Goal: Task Accomplishment & Management: Complete application form

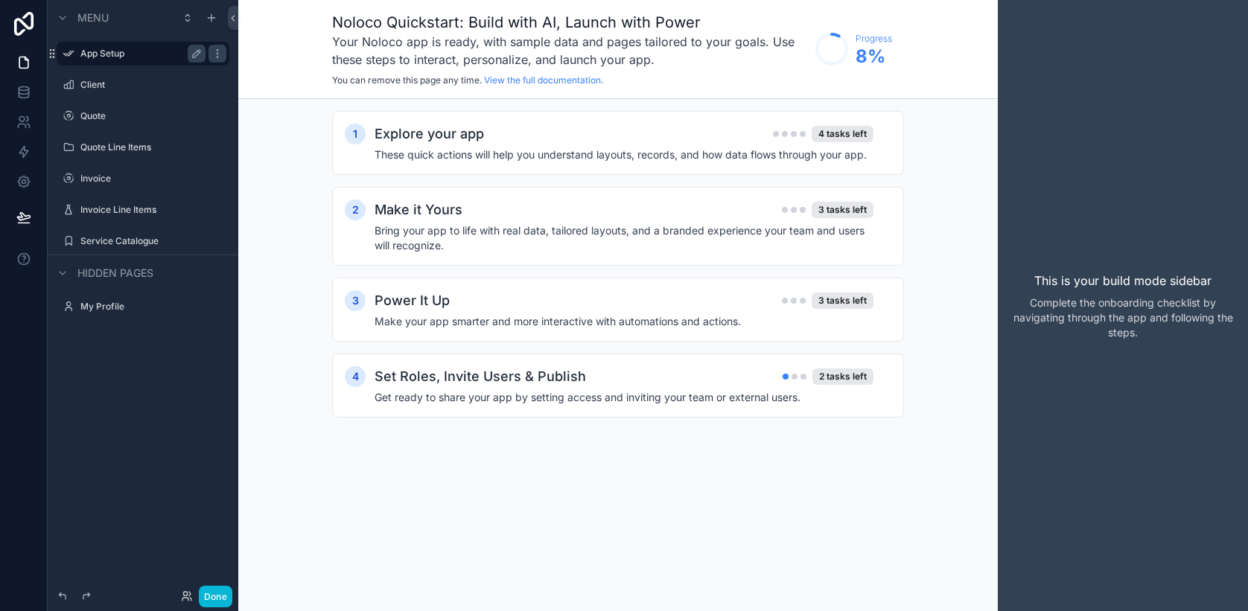
click at [112, 49] on label "App Setup" at bounding box center [139, 54] width 119 height 12
click at [134, 172] on div "Invoice" at bounding box center [142, 179] width 125 height 18
click at [126, 124] on div "Quote" at bounding box center [142, 116] width 125 height 18
click at [86, 112] on label "Quote" at bounding box center [139, 116] width 119 height 12
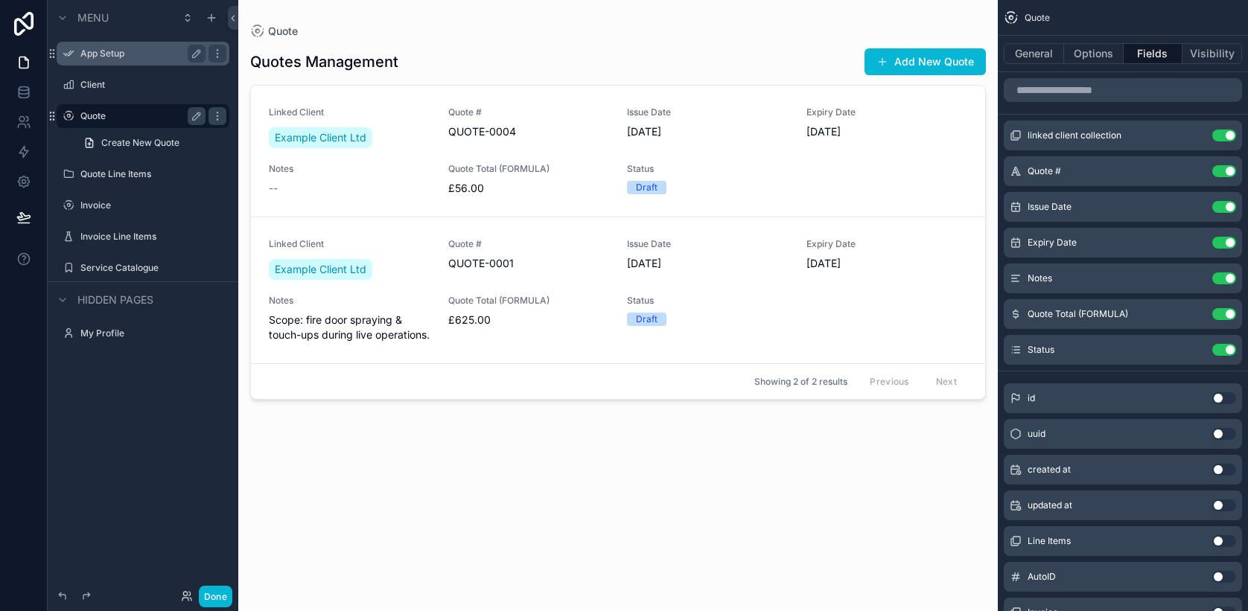
click at [921, 57] on div "scrollable content" at bounding box center [618, 296] width 760 height 593
click at [904, 63] on button "Add New Quote" at bounding box center [924, 61] width 121 height 27
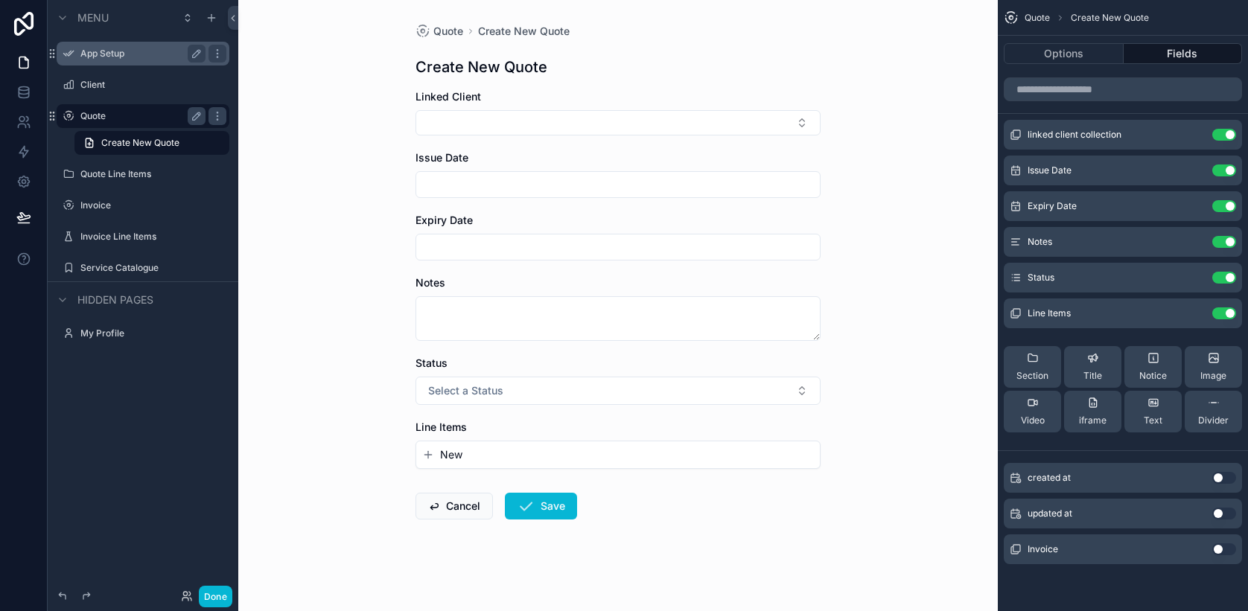
click at [480, 460] on button "New" at bounding box center [618, 455] width 392 height 15
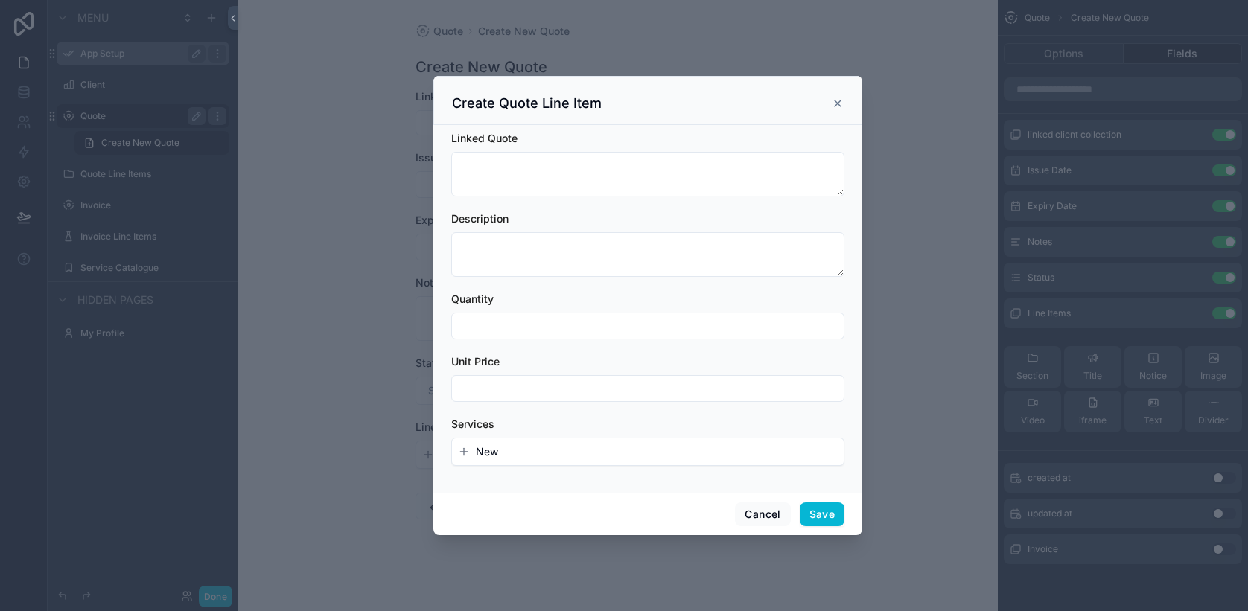
click at [482, 455] on span "New" at bounding box center [487, 452] width 22 height 15
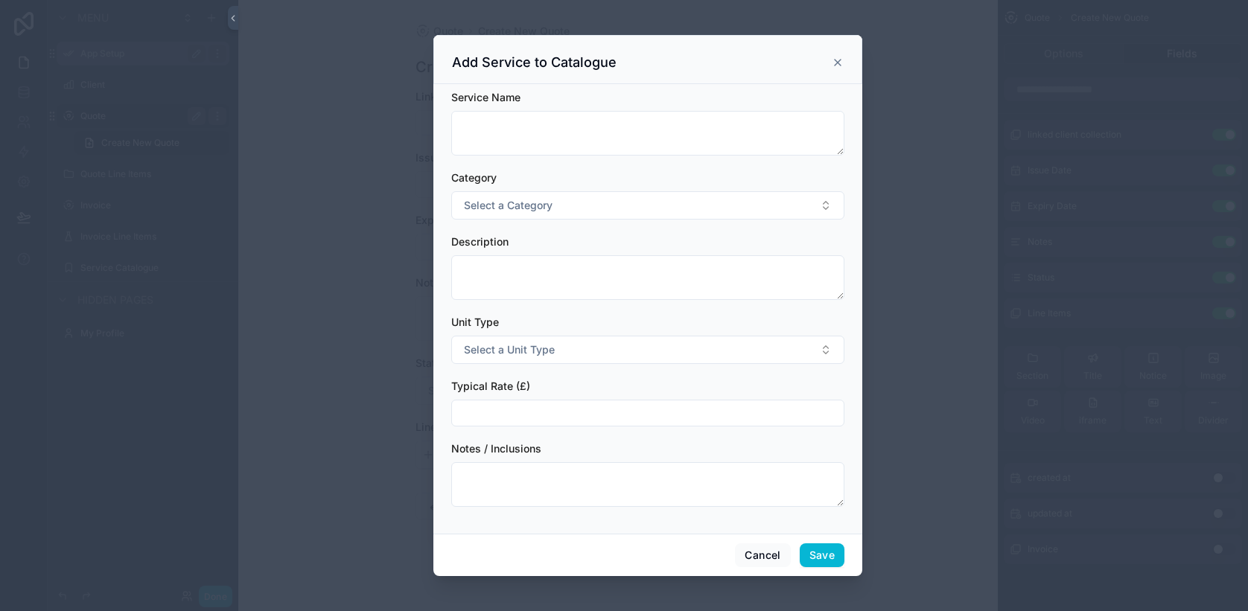
click at [833, 60] on icon "scrollable content" at bounding box center [838, 63] width 12 height 12
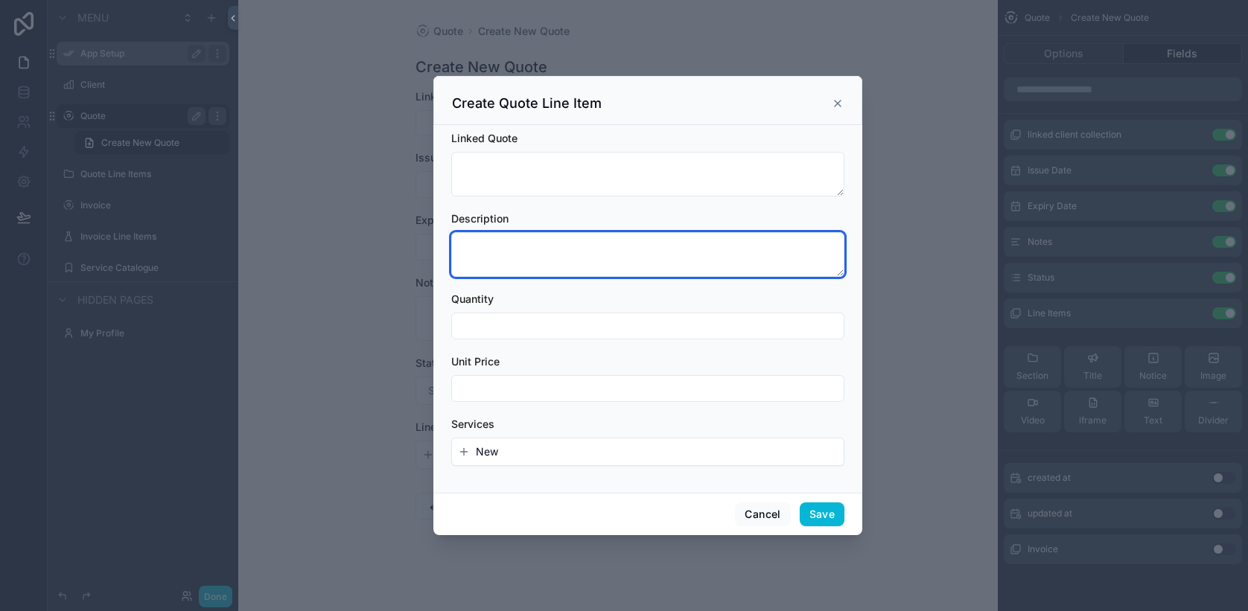
click at [615, 265] on textarea "scrollable content" at bounding box center [647, 254] width 393 height 45
type textarea "**********"
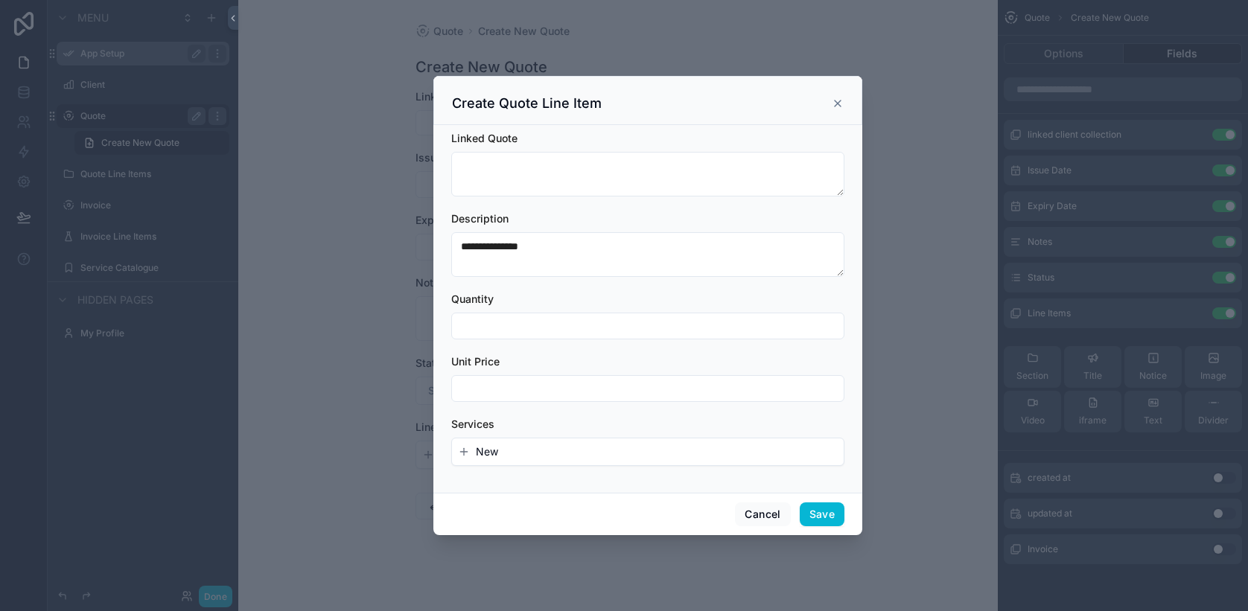
click at [582, 319] on input "scrollable content" at bounding box center [648, 326] width 392 height 21
type input "**"
click at [515, 450] on button "New" at bounding box center [648, 452] width 380 height 15
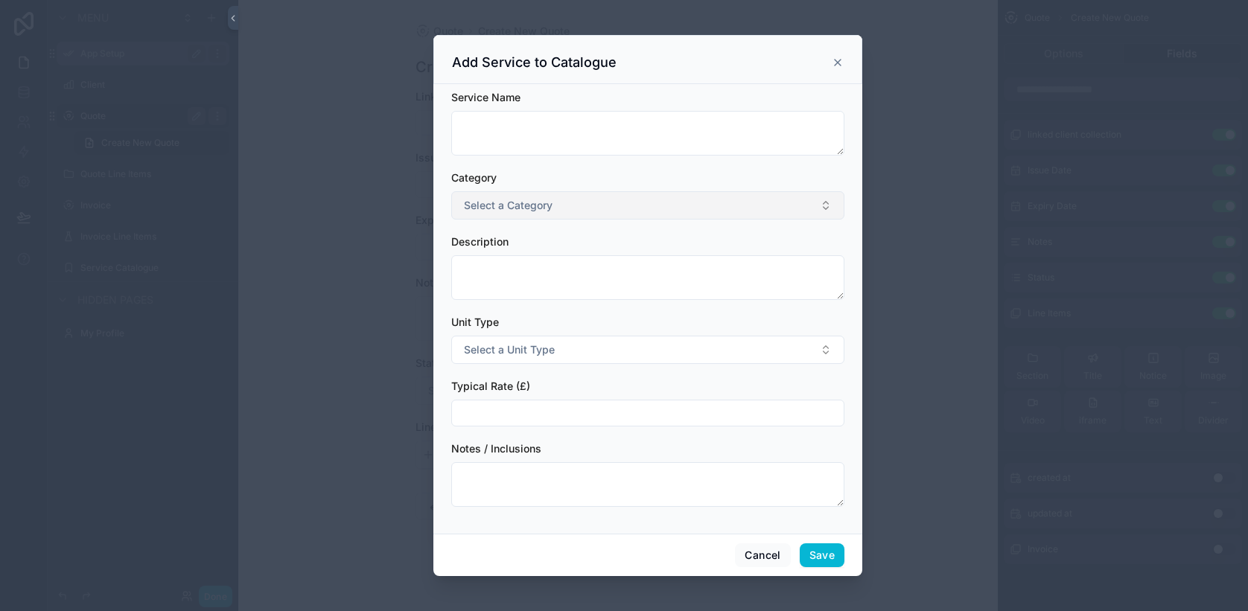
click at [539, 208] on span "Select a Category" at bounding box center [508, 205] width 89 height 15
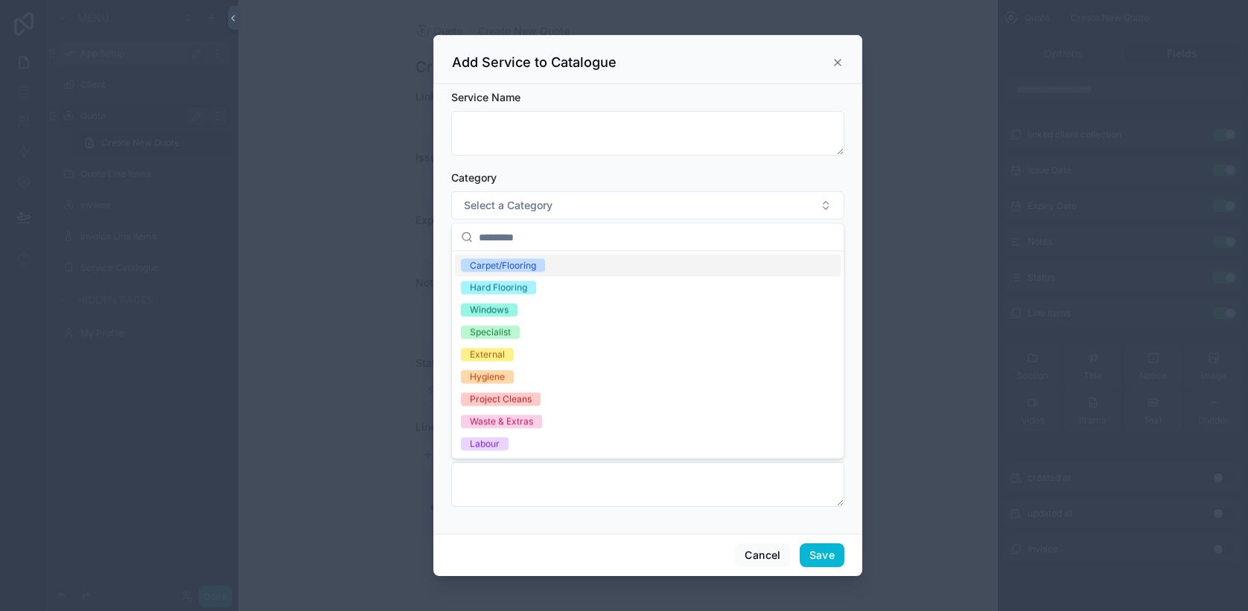
click at [512, 262] on div "Carpet/Flooring" at bounding box center [503, 265] width 66 height 13
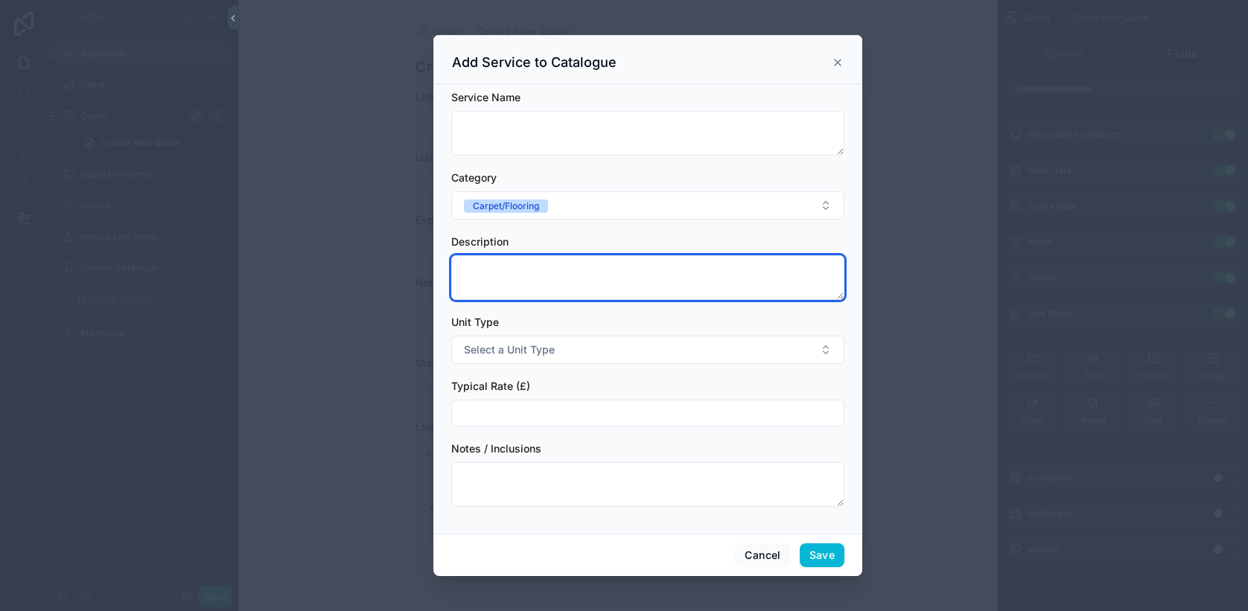
click at [508, 270] on textarea "scrollable content" at bounding box center [647, 277] width 393 height 45
type textarea "**********"
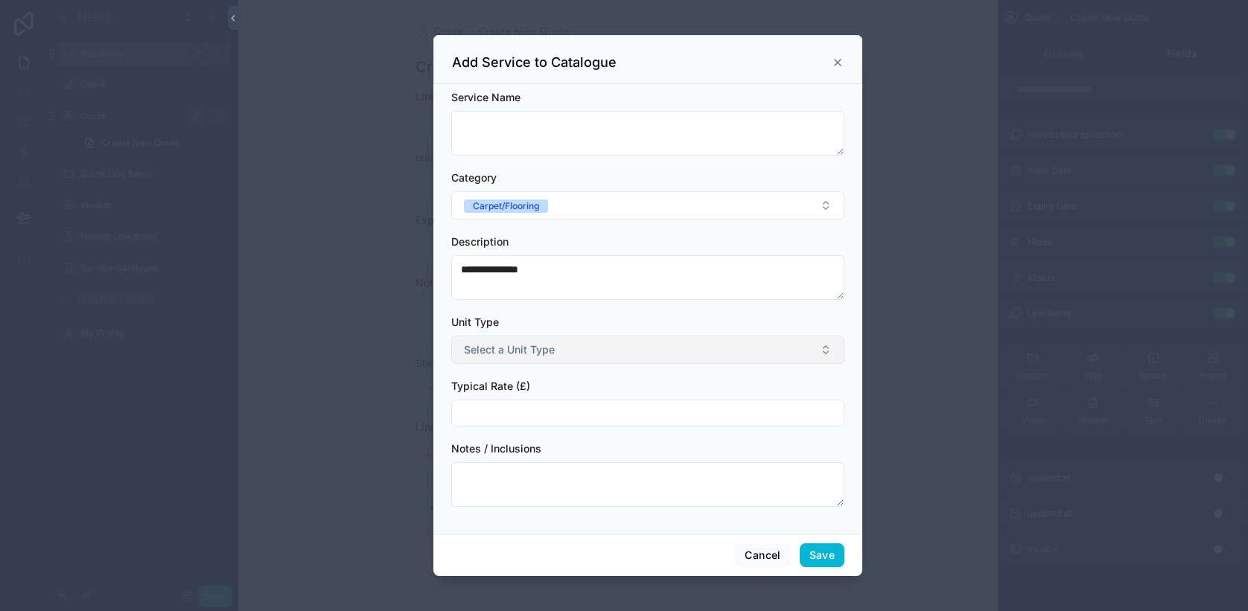
click at [485, 354] on span "Select a Unit Type" at bounding box center [509, 350] width 91 height 15
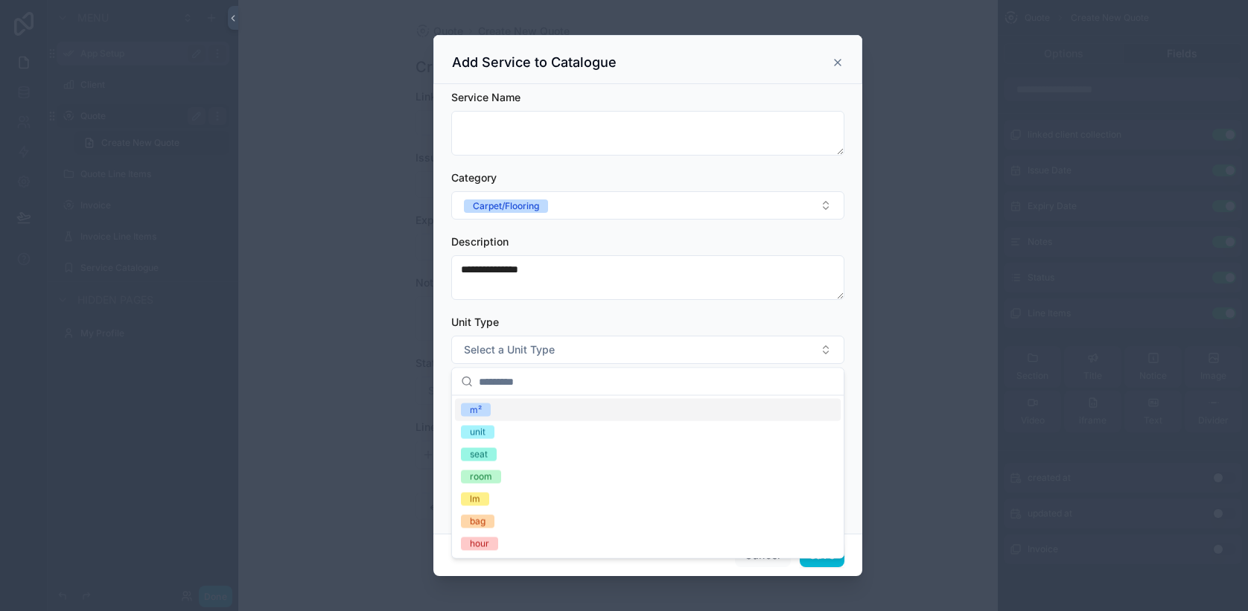
click at [483, 409] on span "m²" at bounding box center [476, 410] width 30 height 13
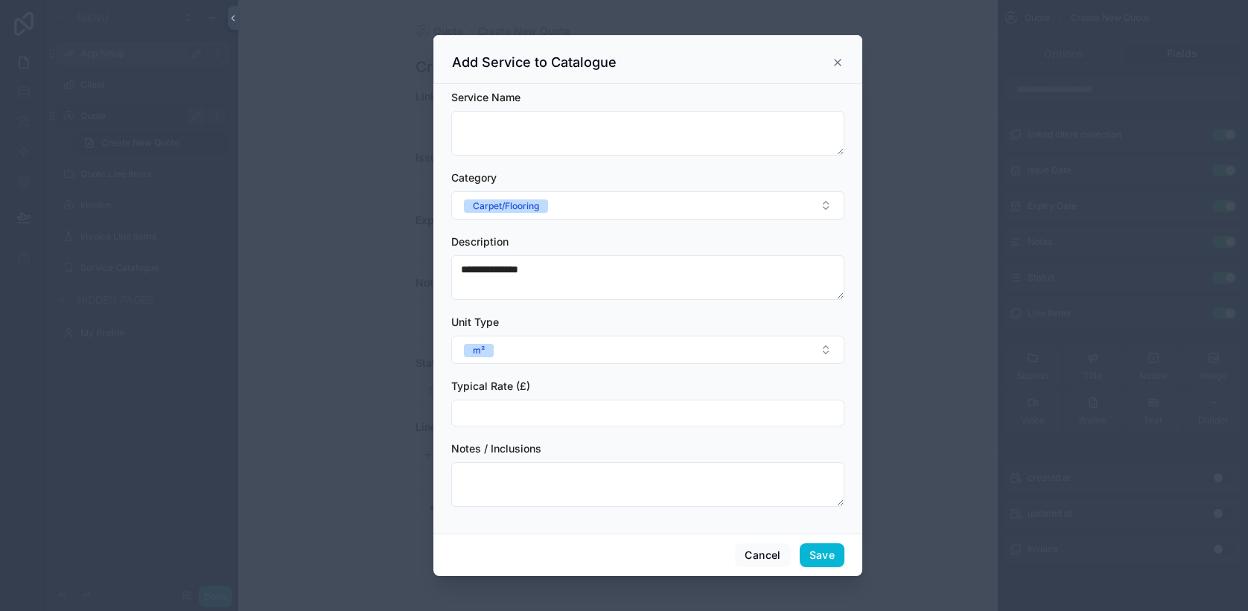
click at [484, 411] on input "scrollable content" at bounding box center [648, 413] width 392 height 21
type input "***"
click at [824, 561] on button "Save" at bounding box center [822, 556] width 45 height 24
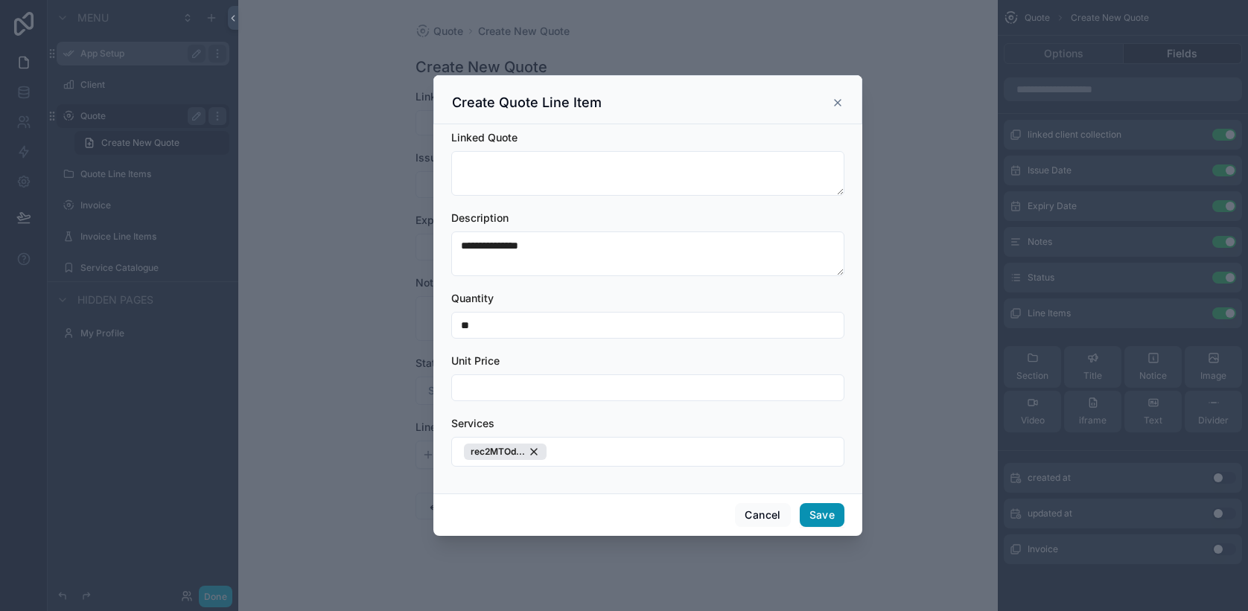
click at [826, 515] on button "Save" at bounding box center [822, 515] width 45 height 24
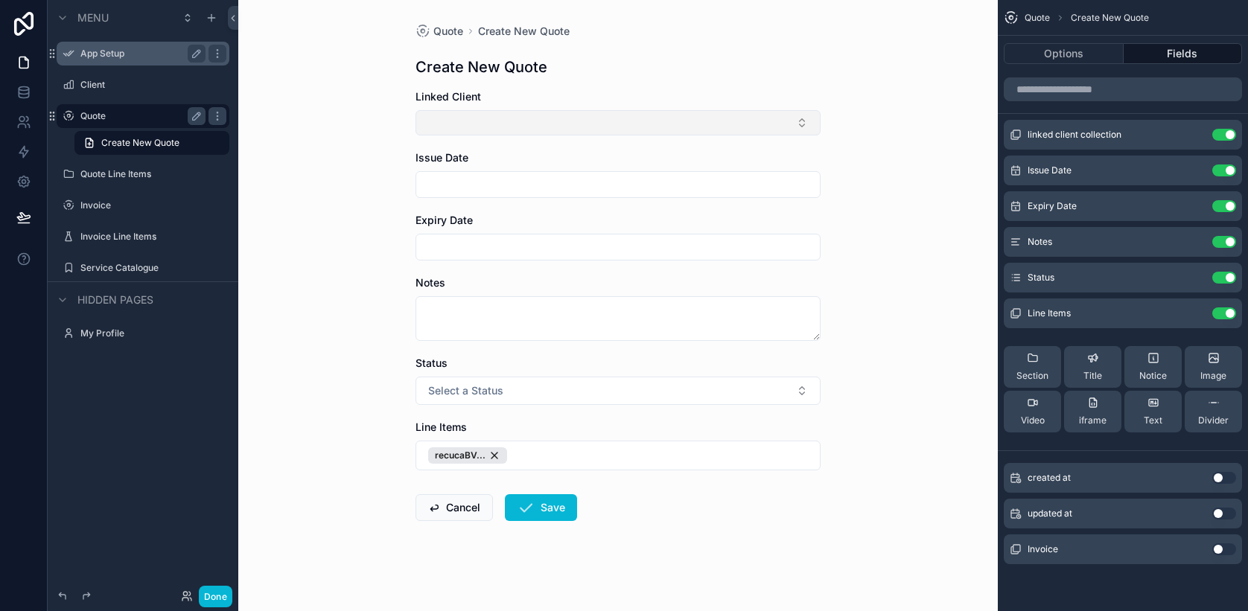
click at [554, 133] on button "Select Button" at bounding box center [617, 122] width 405 height 25
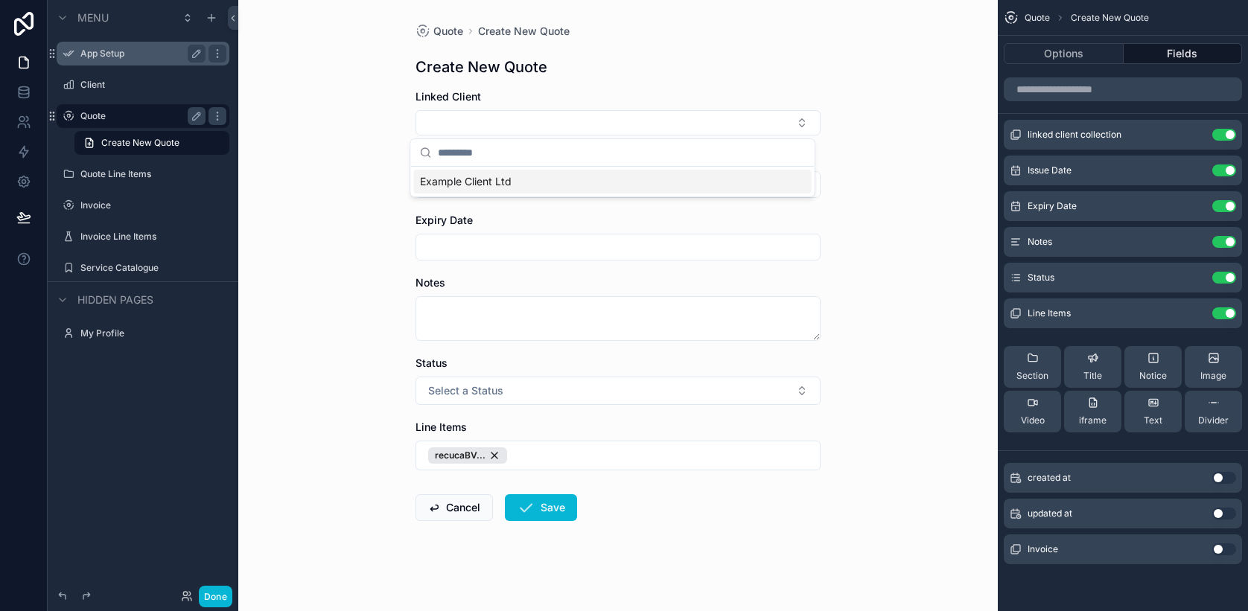
click at [504, 182] on span "Example Client Ltd" at bounding box center [466, 181] width 92 height 15
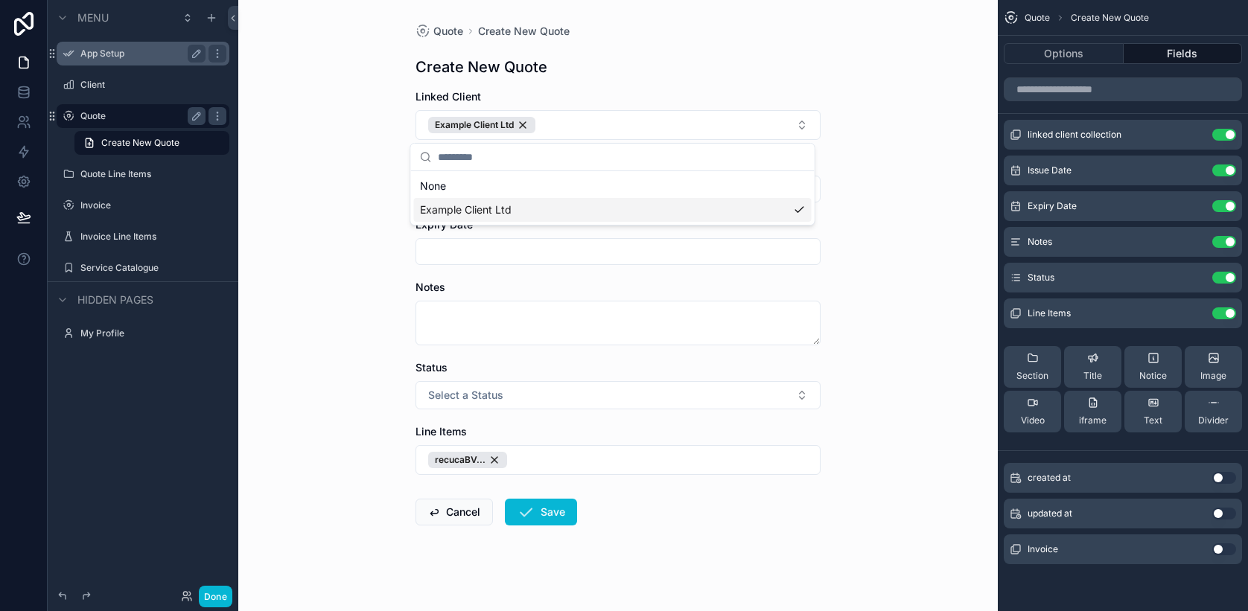
click at [488, 214] on span "Example Client Ltd" at bounding box center [466, 210] width 92 height 15
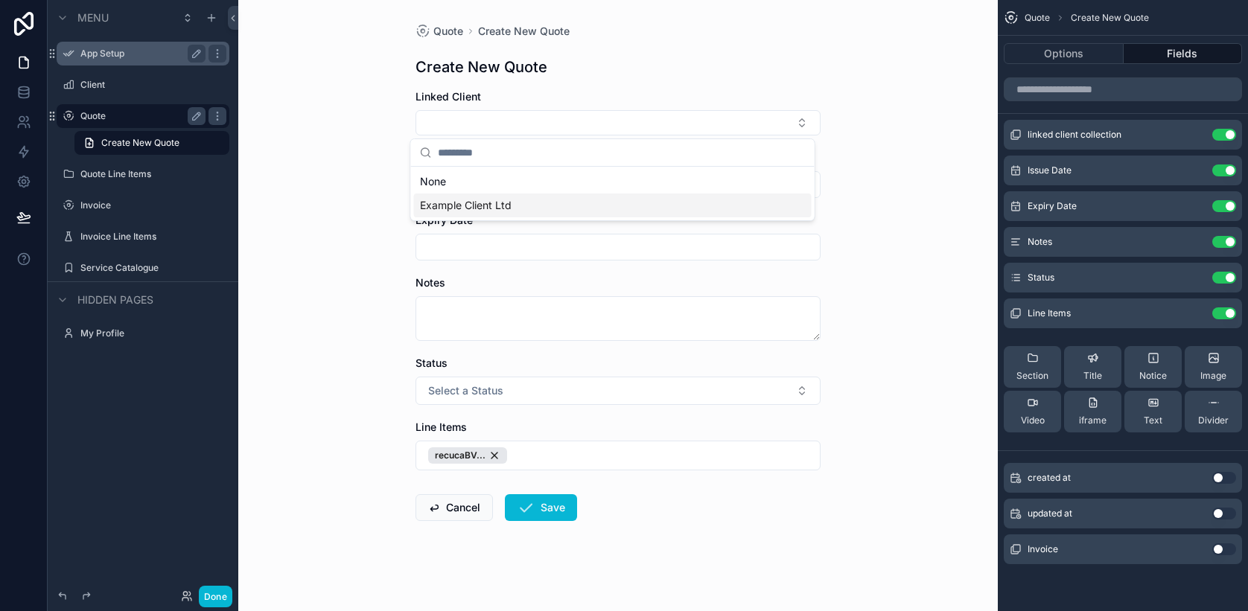
click at [354, 240] on div "Quote Create New Quote Create New Quote Linked Client Issue Date Expiry Date No…" at bounding box center [618, 305] width 760 height 611
click at [648, 128] on button "Select Button" at bounding box center [617, 122] width 405 height 25
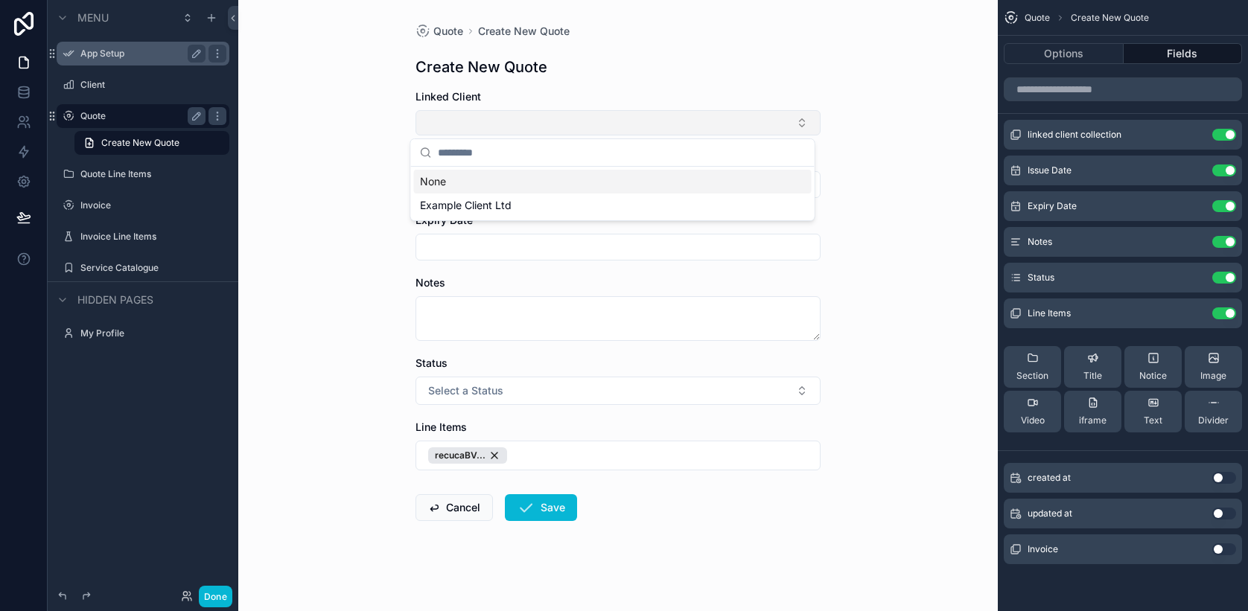
click at [648, 128] on button "Select Button" at bounding box center [617, 122] width 405 height 25
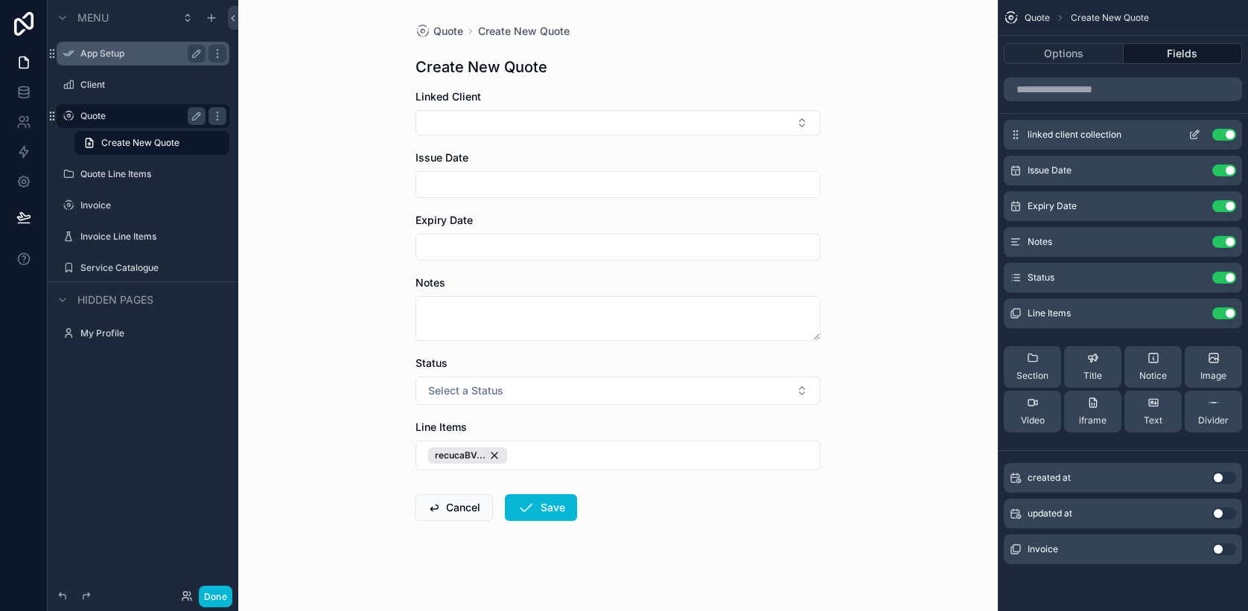
click at [1189, 133] on icon "scrollable content" at bounding box center [1194, 135] width 12 height 12
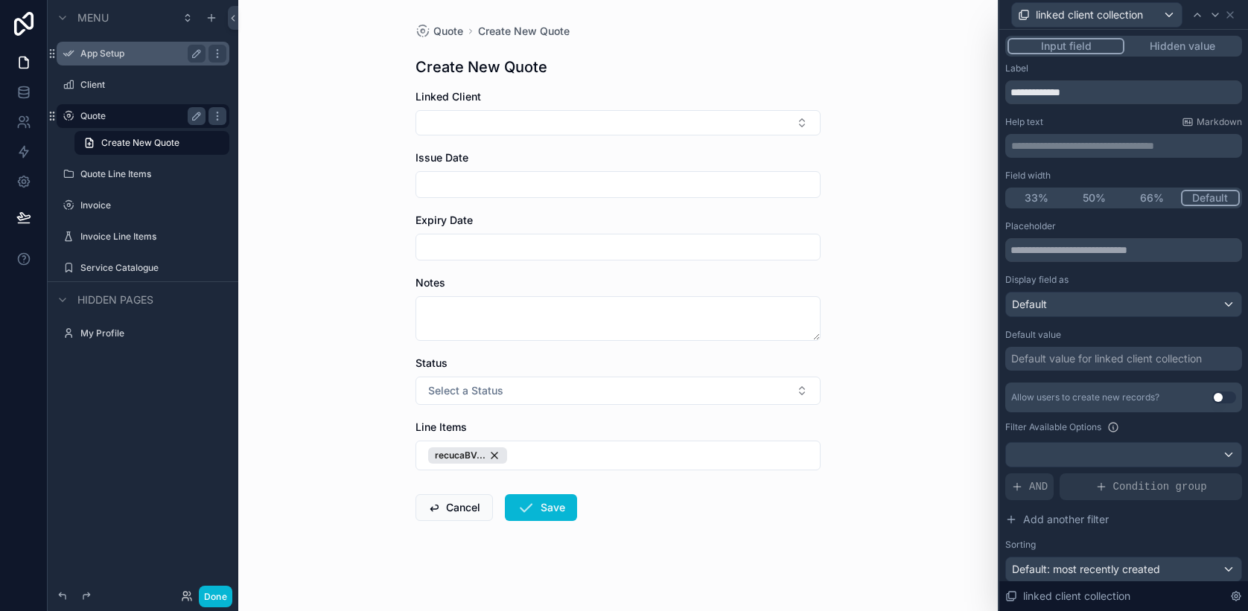
click at [1212, 400] on button "Use setting" at bounding box center [1224, 398] width 24 height 12
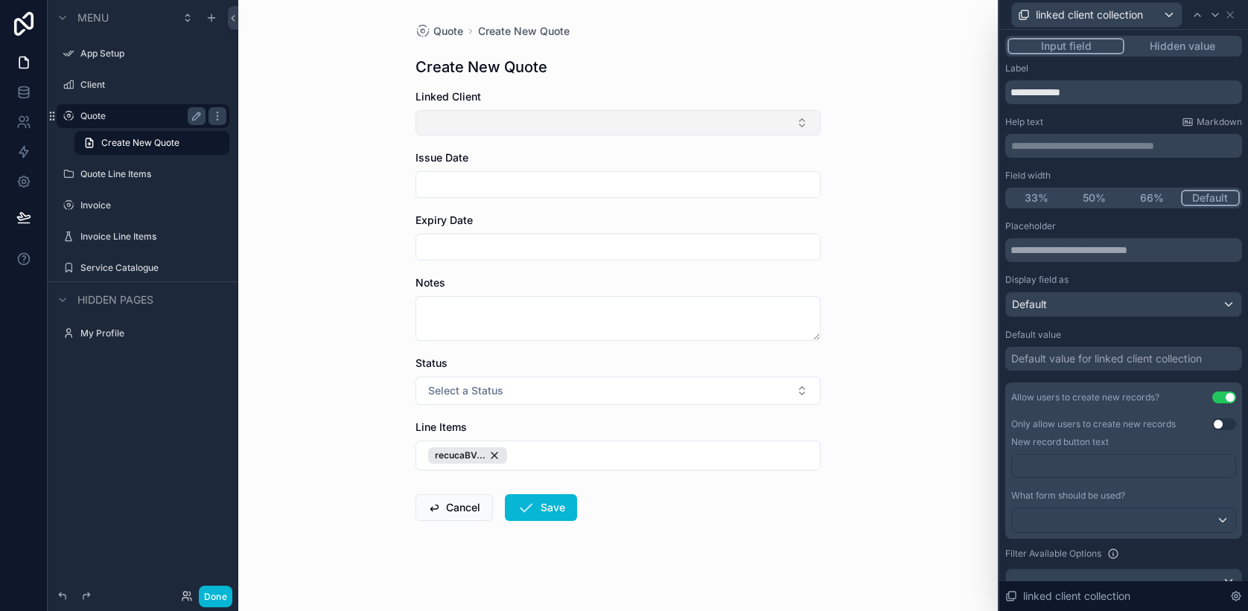
click at [541, 121] on button "Select Button" at bounding box center [617, 122] width 405 height 25
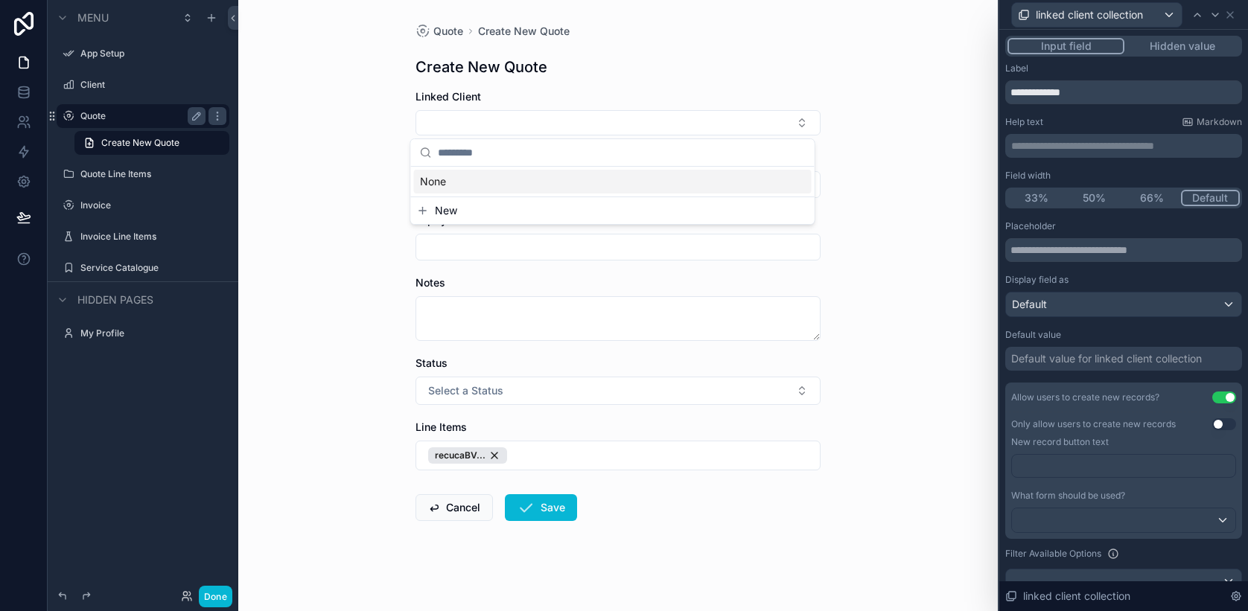
click at [1212, 424] on button "Use setting" at bounding box center [1224, 424] width 24 height 12
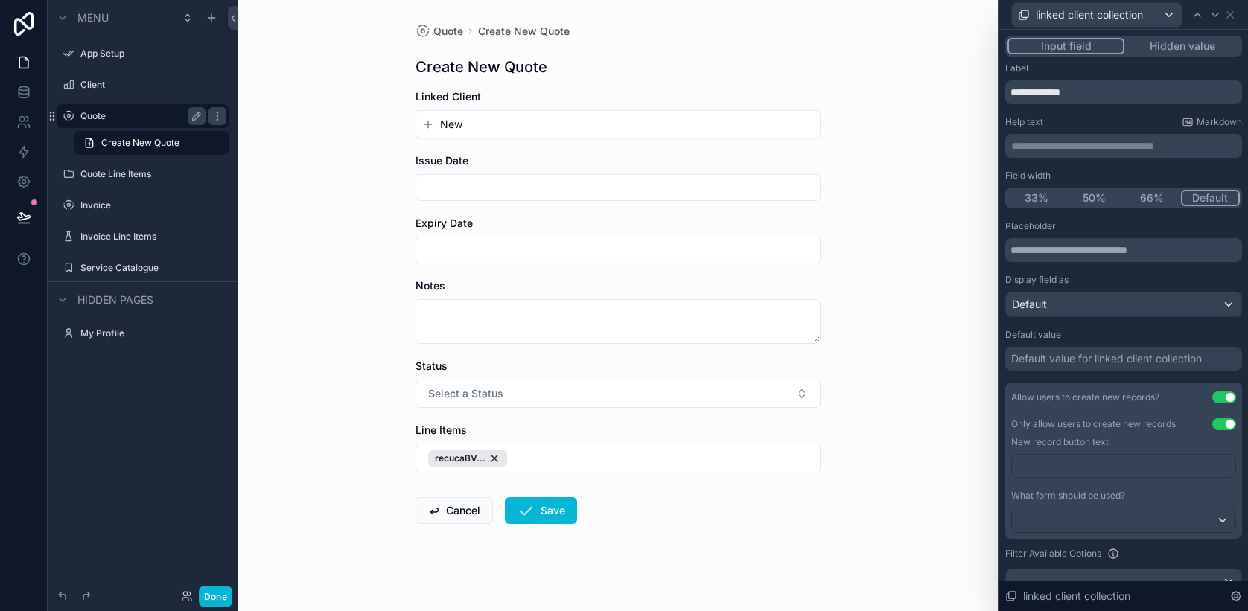
click at [628, 126] on button "New" at bounding box center [618, 124] width 392 height 15
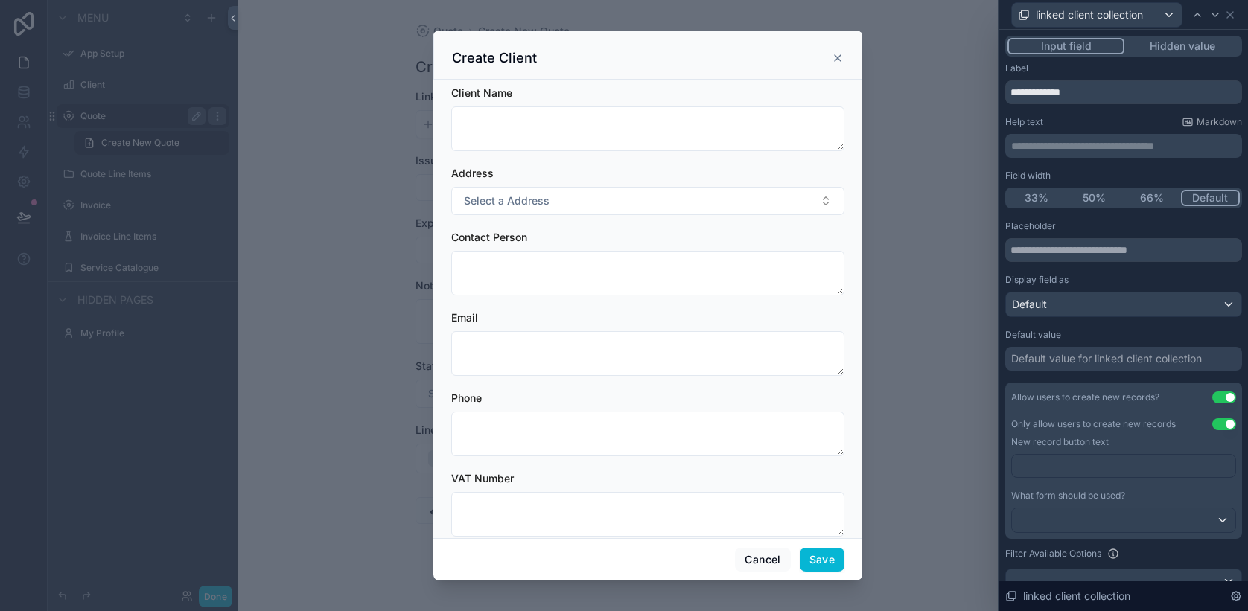
click at [832, 59] on icon "scrollable content" at bounding box center [838, 58] width 12 height 12
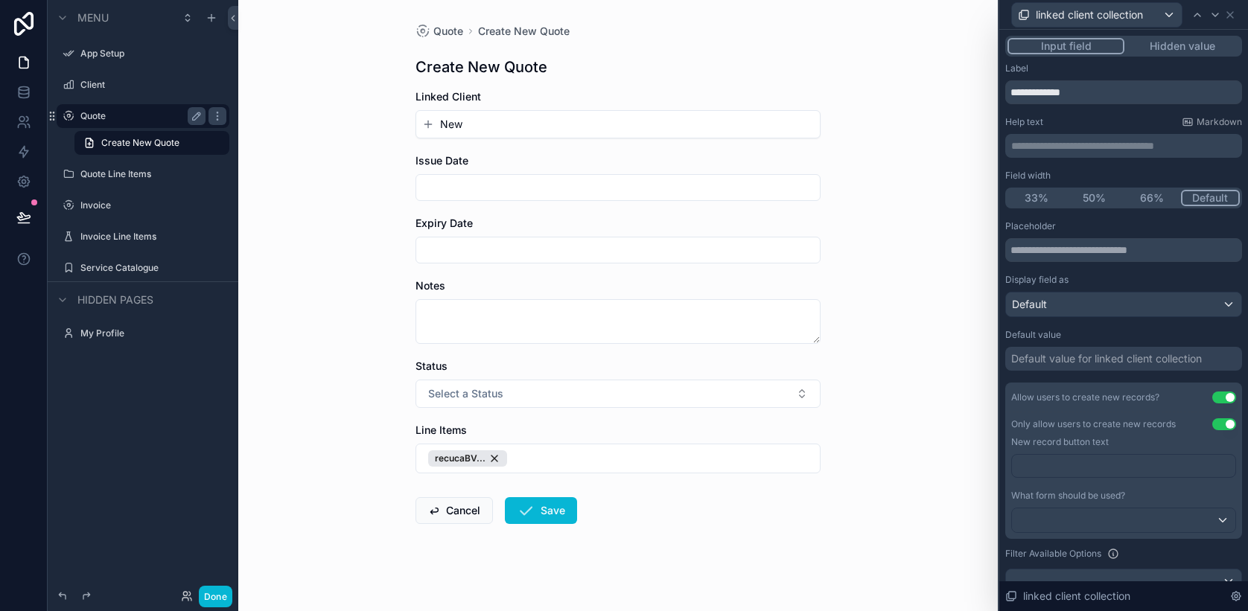
click at [1214, 424] on button "Use setting" at bounding box center [1224, 424] width 24 height 12
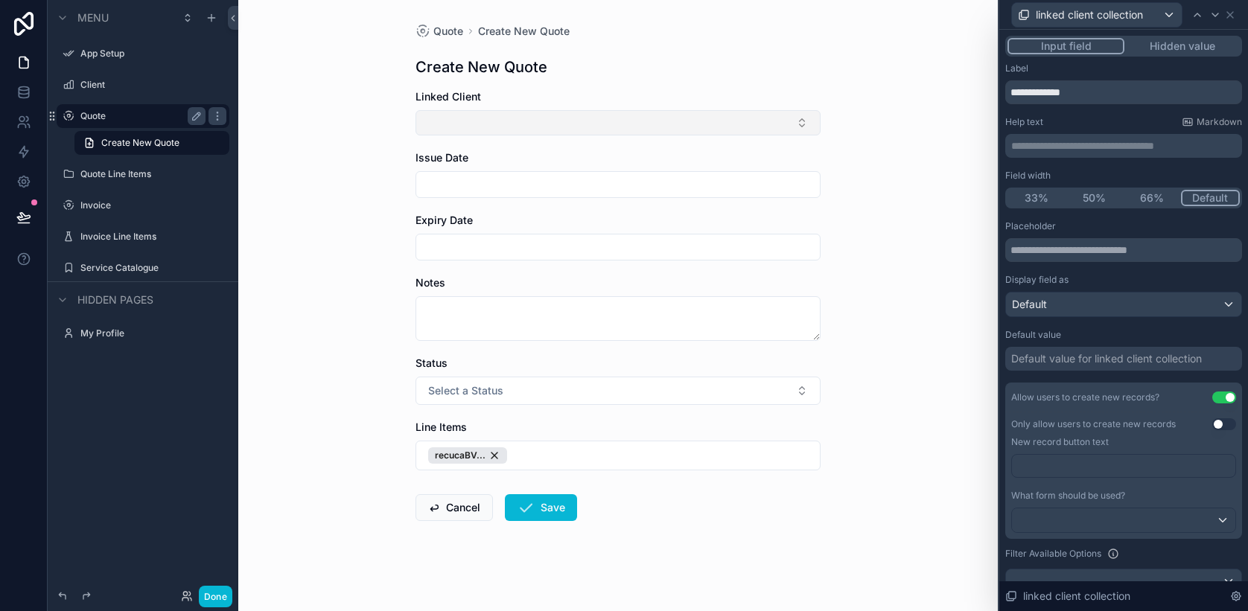
click at [577, 120] on button "Select Button" at bounding box center [617, 122] width 405 height 25
click at [503, 200] on span "Example Client Ltd" at bounding box center [466, 205] width 92 height 15
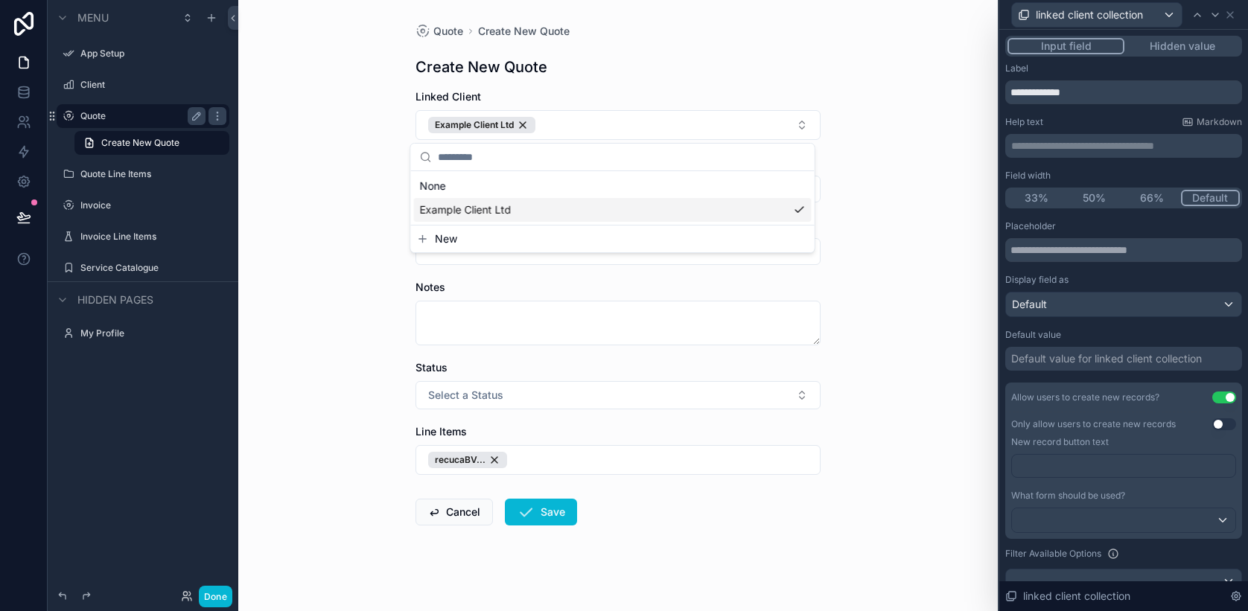
click at [354, 209] on div "Quote Create New Quote Create New Quote Linked Client Example Client Ltd Issue …" at bounding box center [618, 305] width 760 height 611
click at [453, 194] on input "scrollable content" at bounding box center [618, 189] width 404 height 21
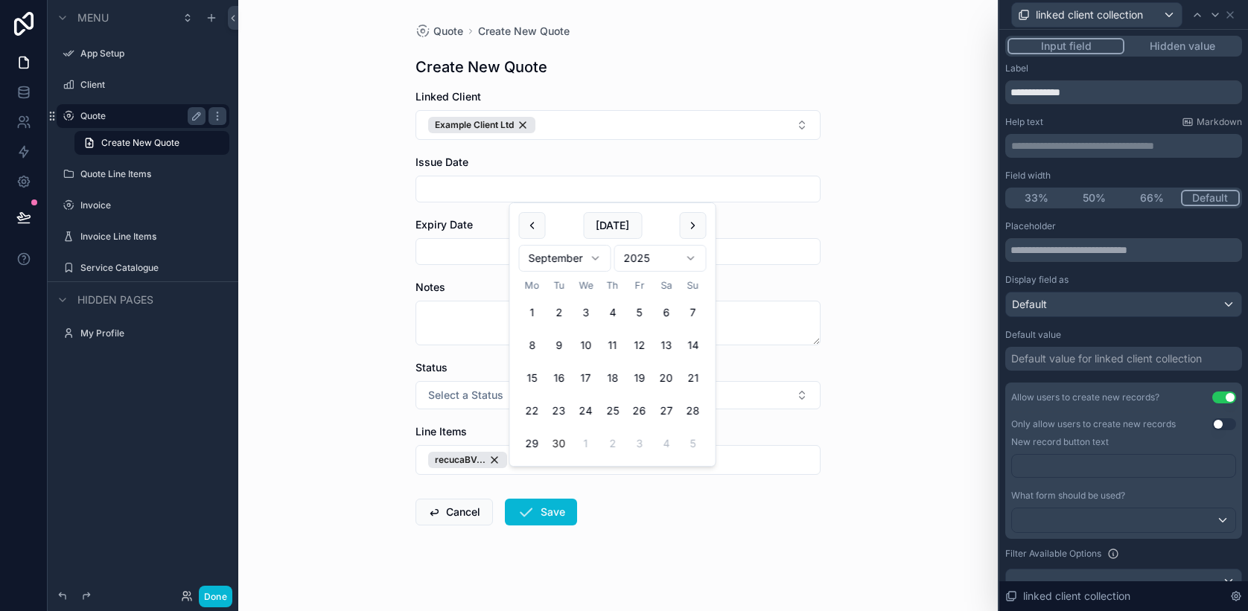
click at [562, 446] on button "30" at bounding box center [559, 443] width 27 height 27
type input "**********"
click at [331, 218] on div "**********" at bounding box center [618, 305] width 760 height 611
click at [445, 256] on input "scrollable content" at bounding box center [618, 251] width 404 height 21
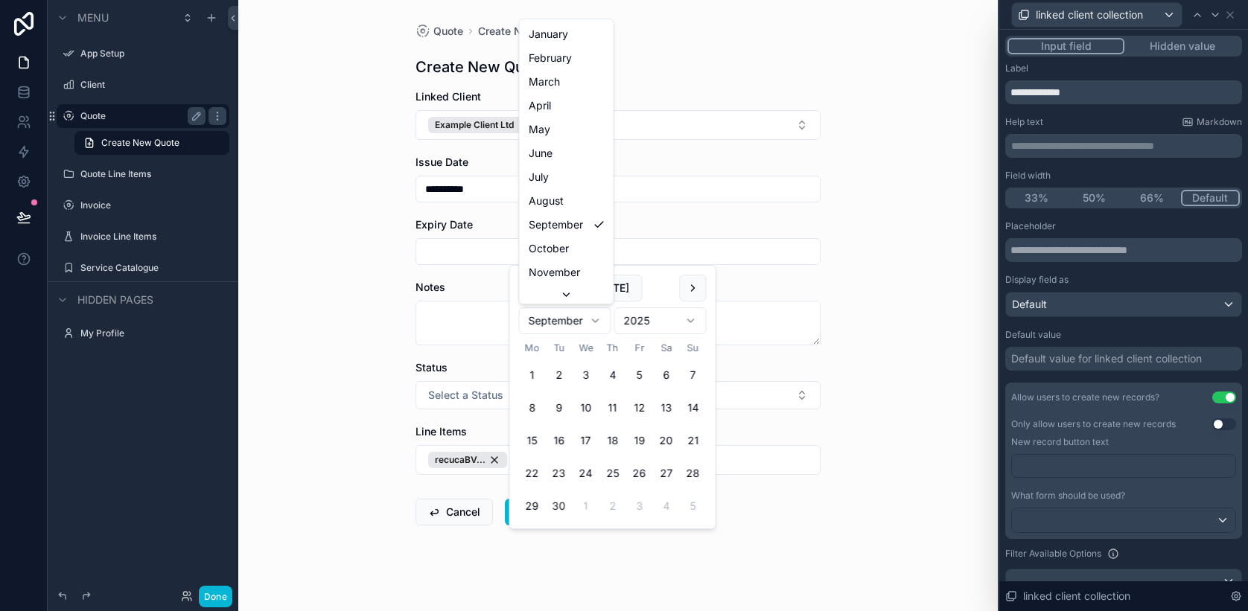
click at [588, 319] on html "**********" at bounding box center [624, 305] width 1248 height 611
click at [633, 501] on button "31" at bounding box center [639, 506] width 27 height 27
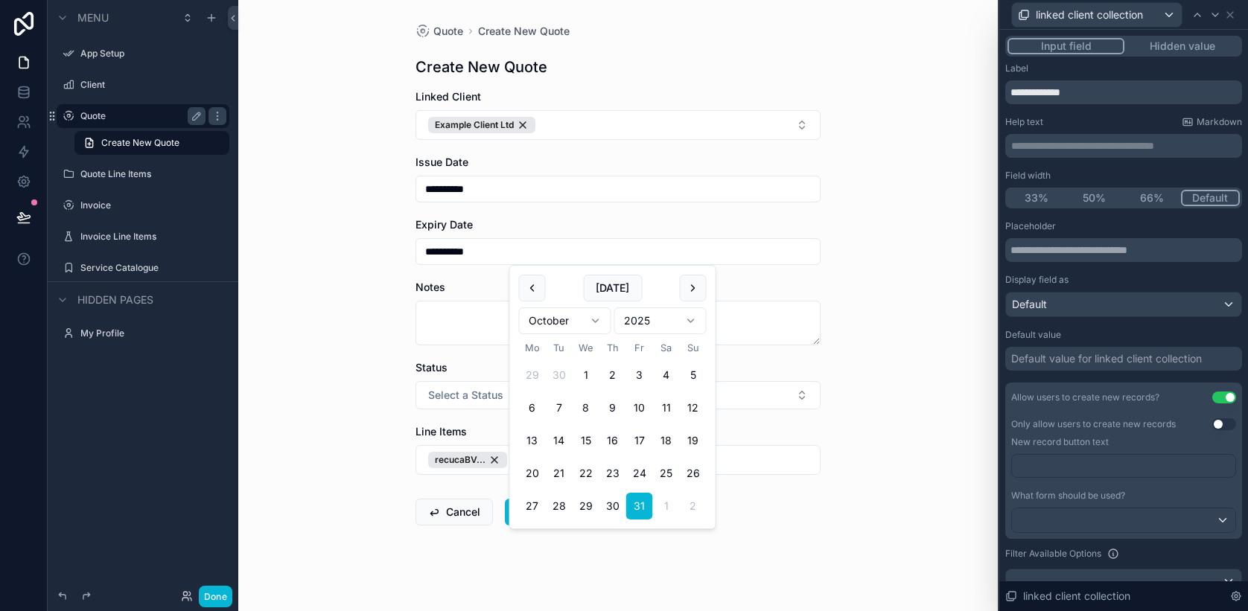
type input "**********"
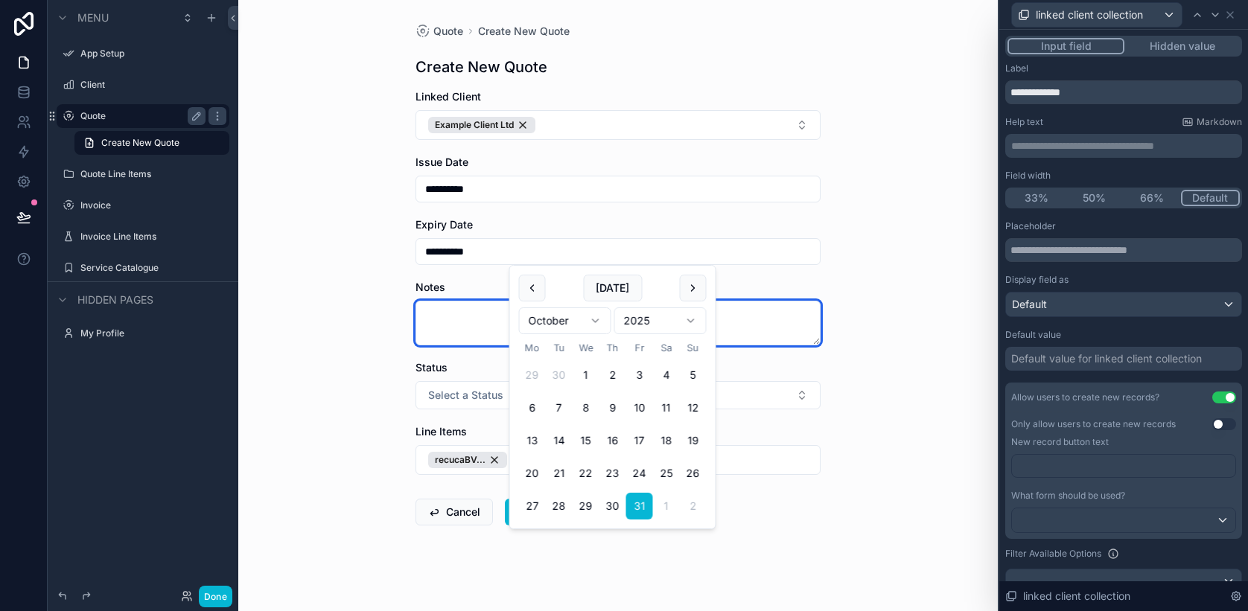
click at [419, 332] on textarea "scrollable content" at bounding box center [617, 323] width 405 height 45
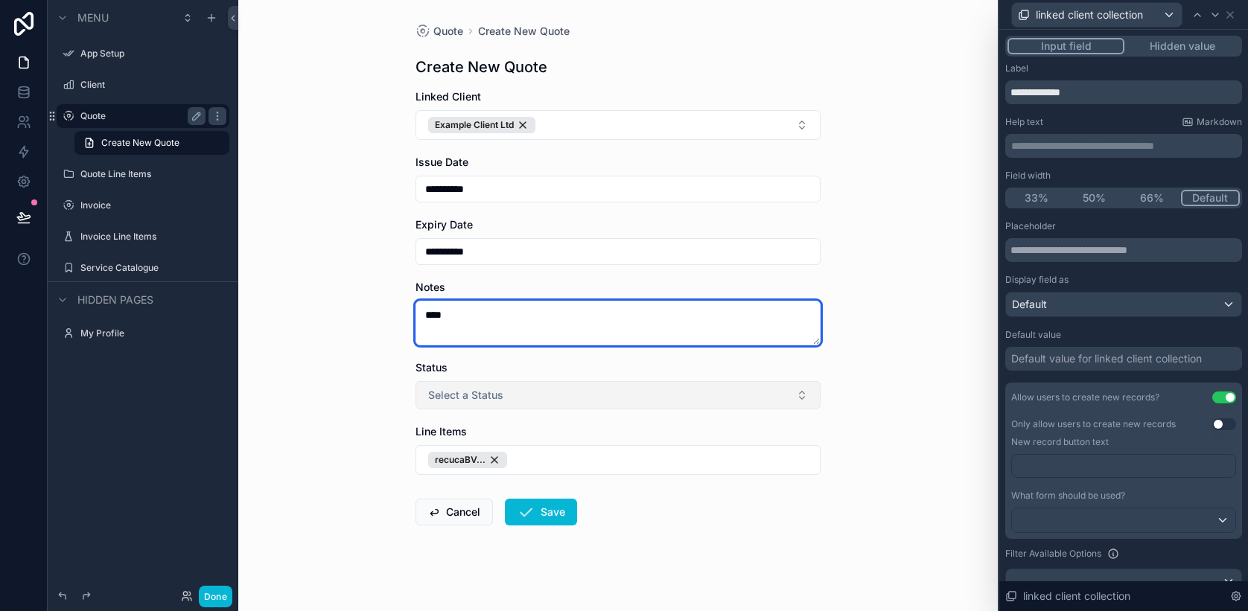
type textarea "****"
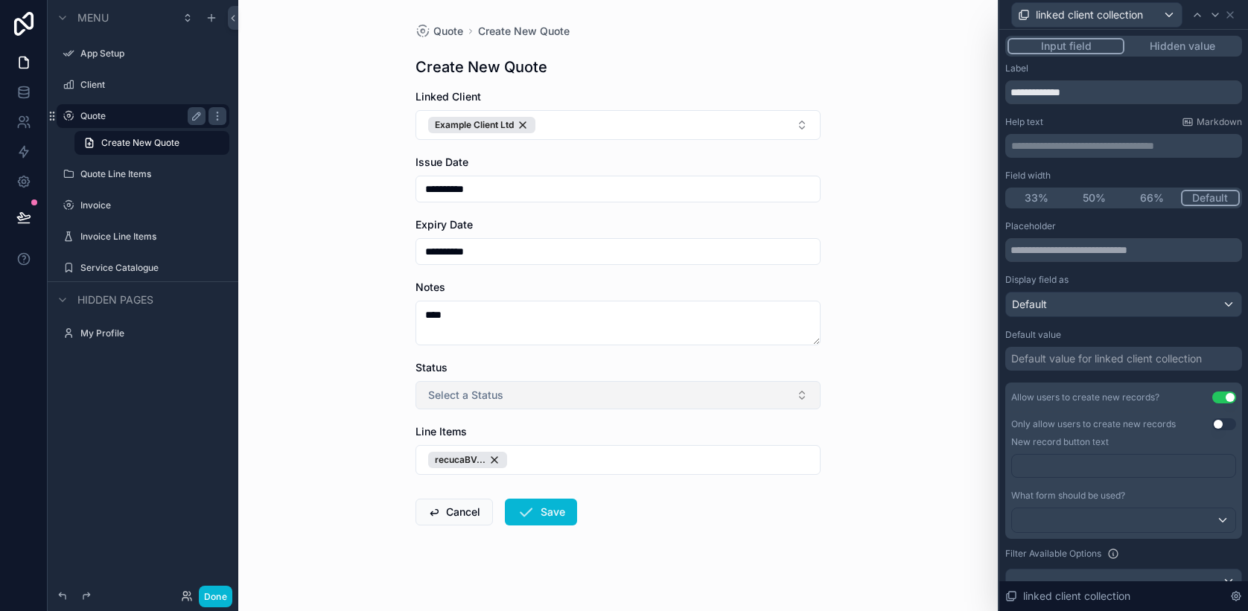
click at [464, 403] on button "Select a Status" at bounding box center [617, 395] width 405 height 28
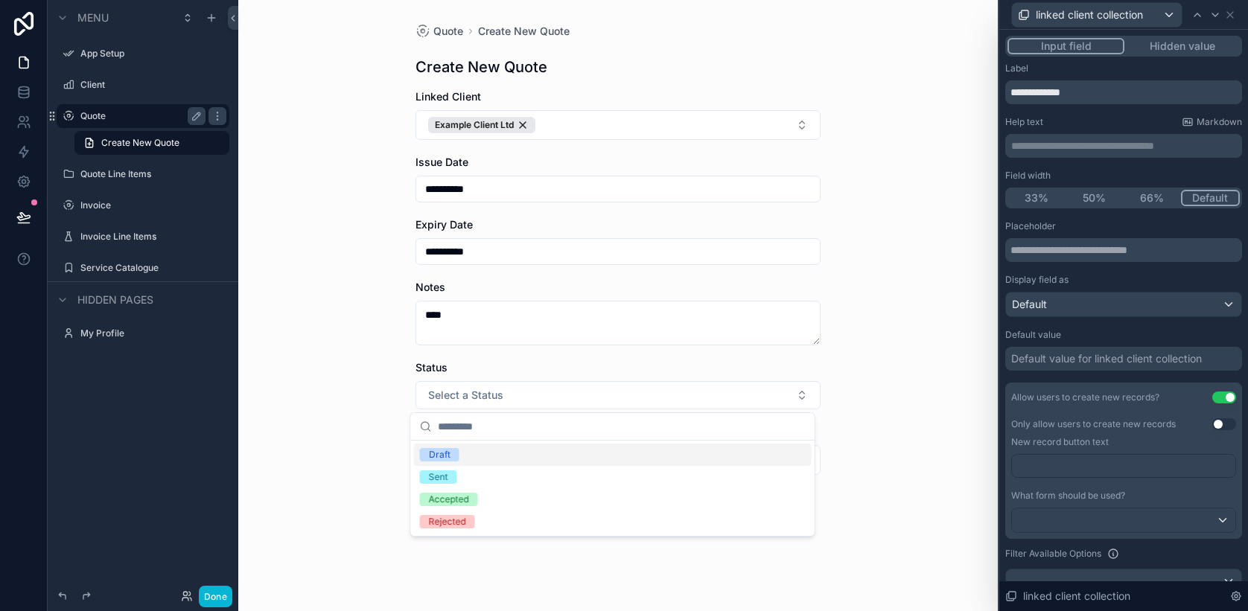
click at [456, 447] on div "Draft" at bounding box center [613, 455] width 398 height 22
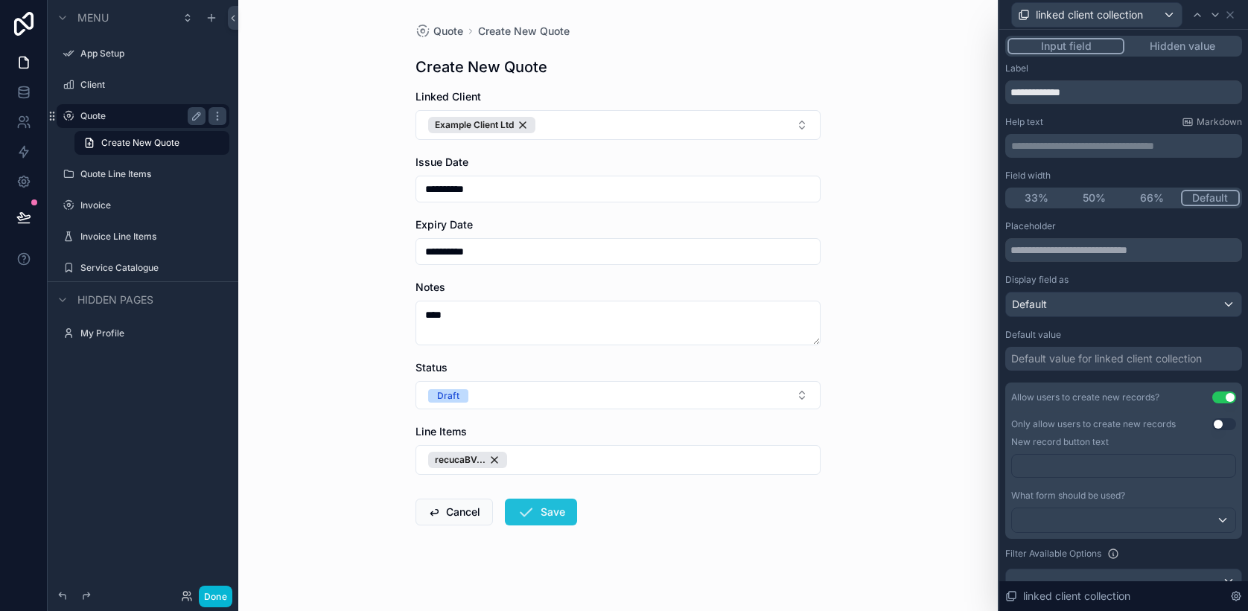
click at [538, 515] on button "Save" at bounding box center [541, 512] width 72 height 27
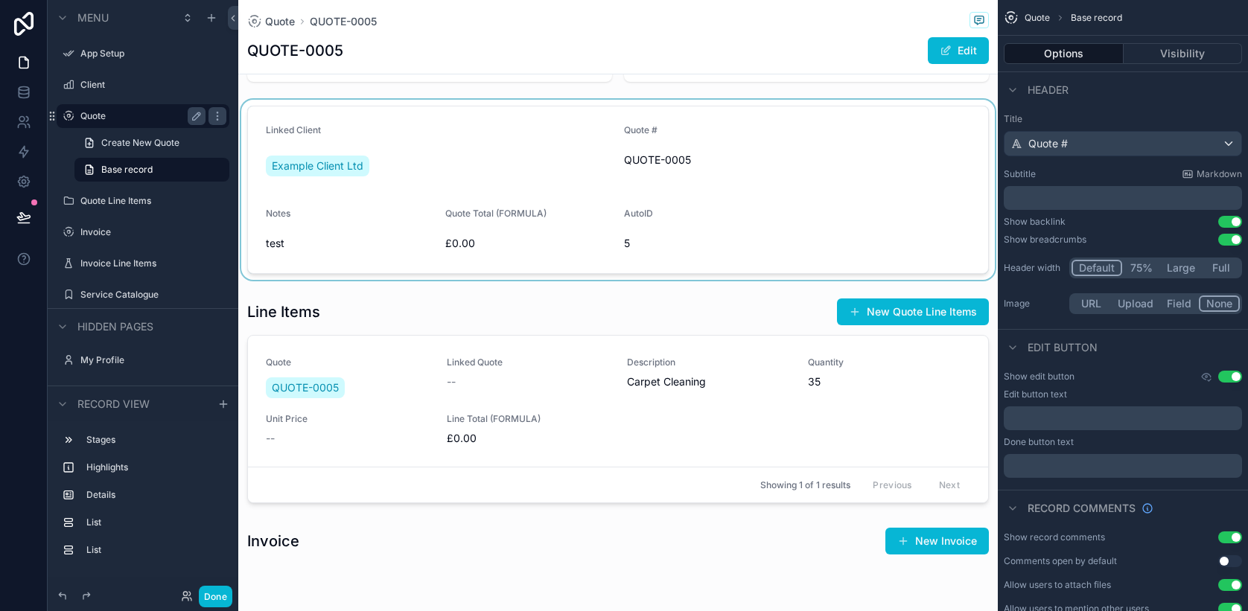
scroll to position [281, 0]
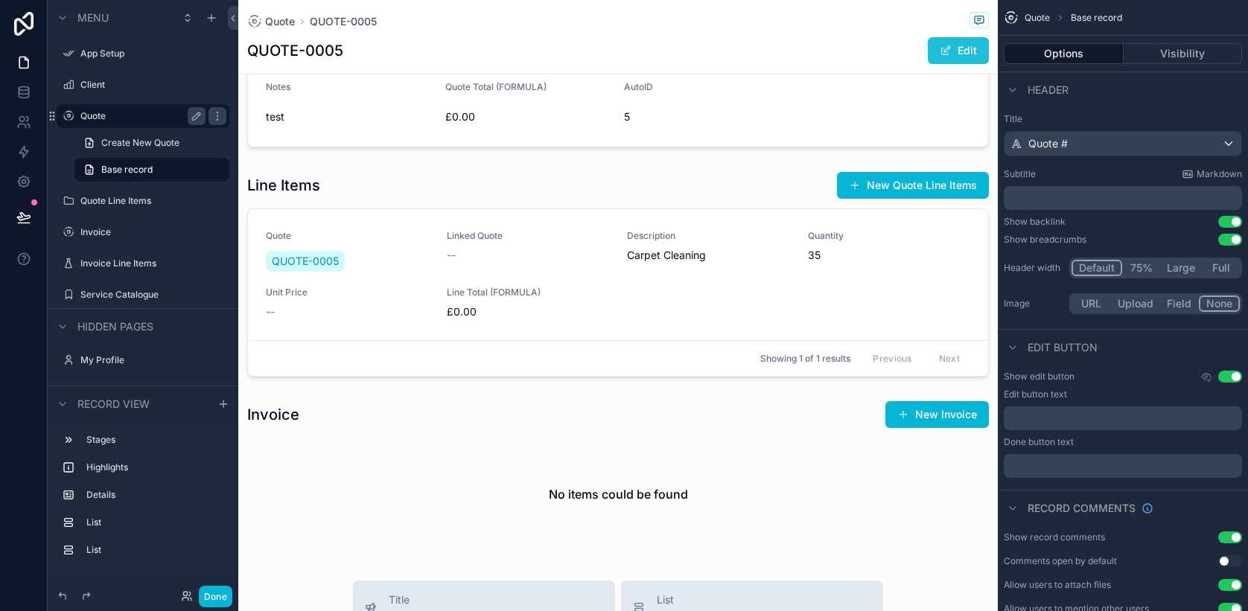
click at [940, 51] on span "scrollable content" at bounding box center [946, 51] width 12 height 12
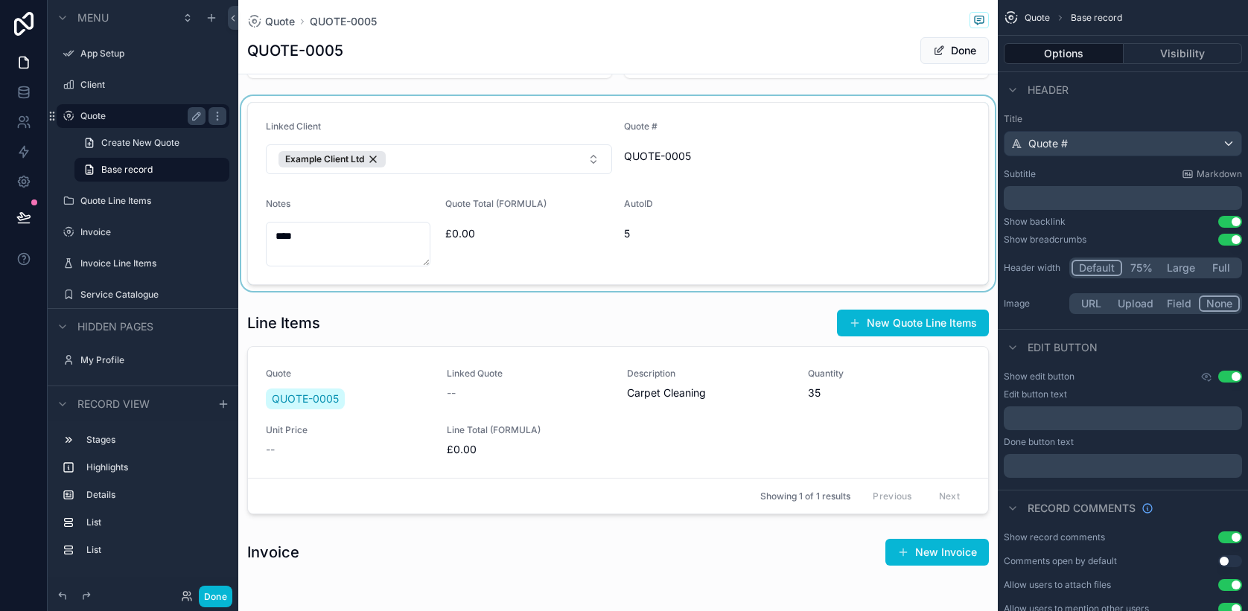
scroll to position [285, 0]
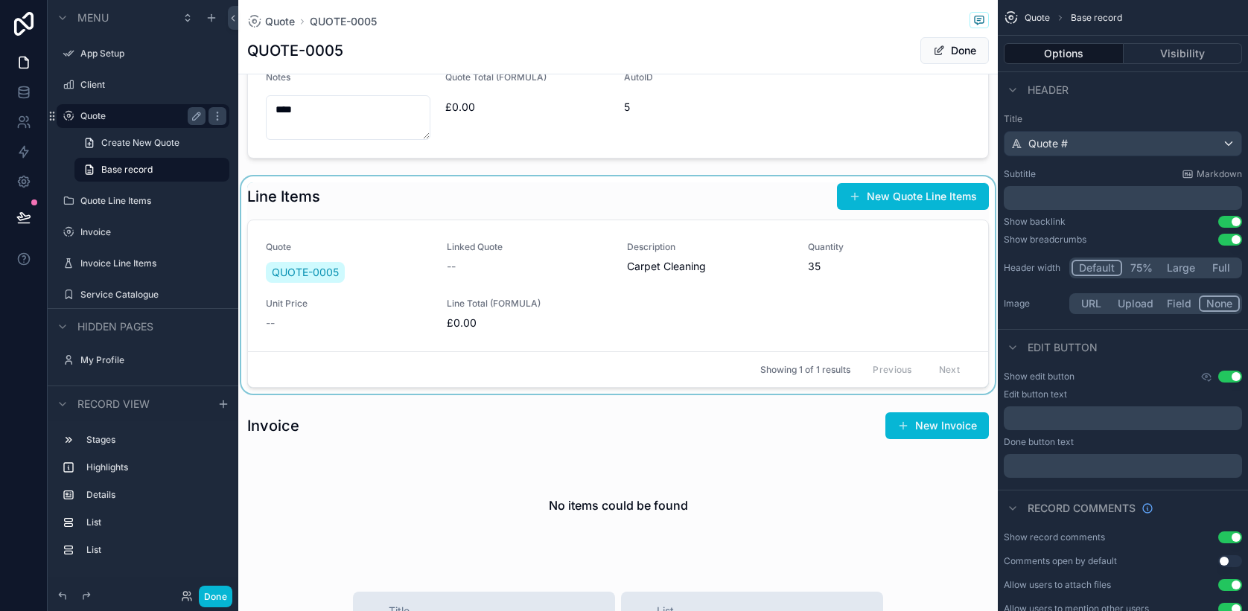
click at [569, 243] on div "scrollable content" at bounding box center [618, 284] width 760 height 217
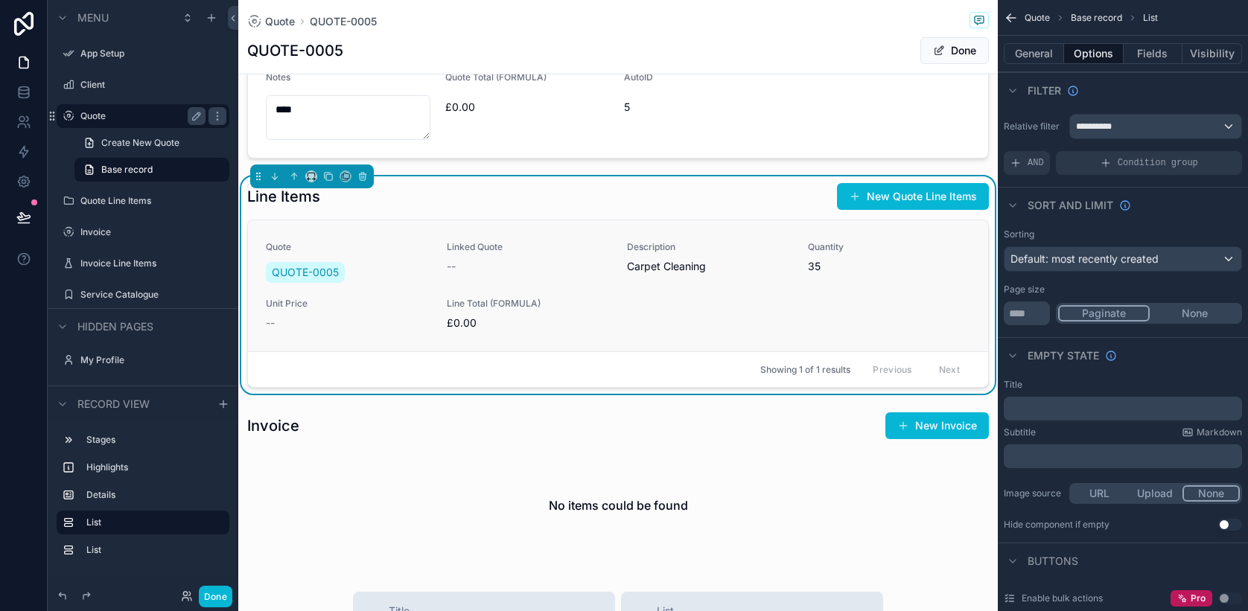
click at [902, 261] on span "35" at bounding box center [889, 266] width 163 height 15
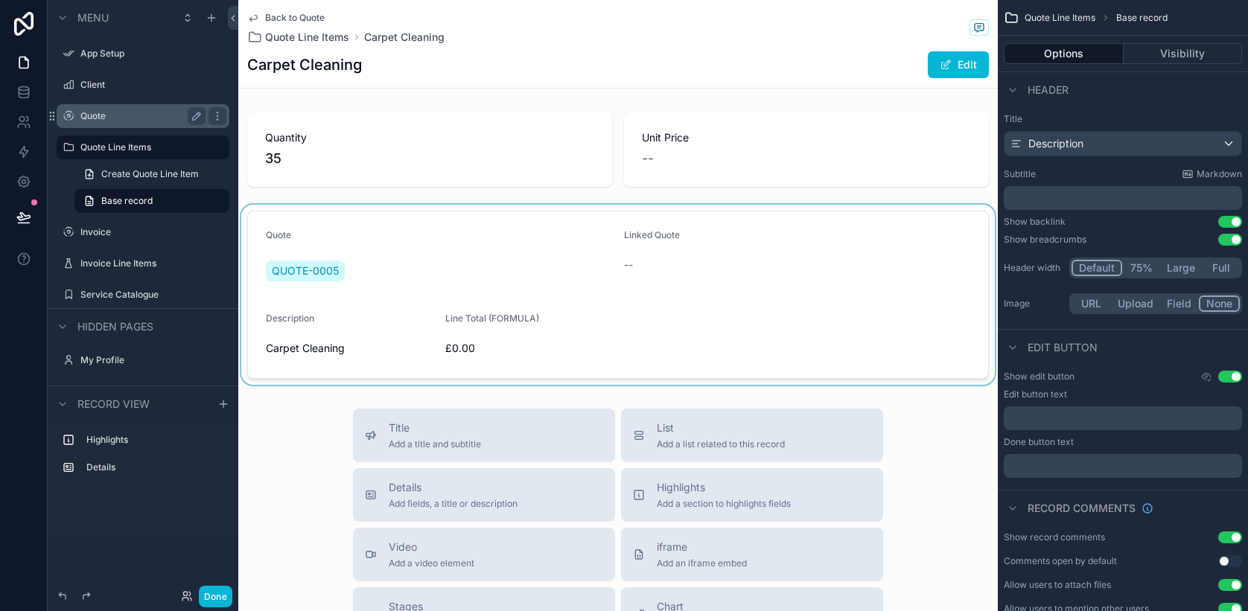
click at [758, 265] on div "scrollable content" at bounding box center [618, 295] width 760 height 180
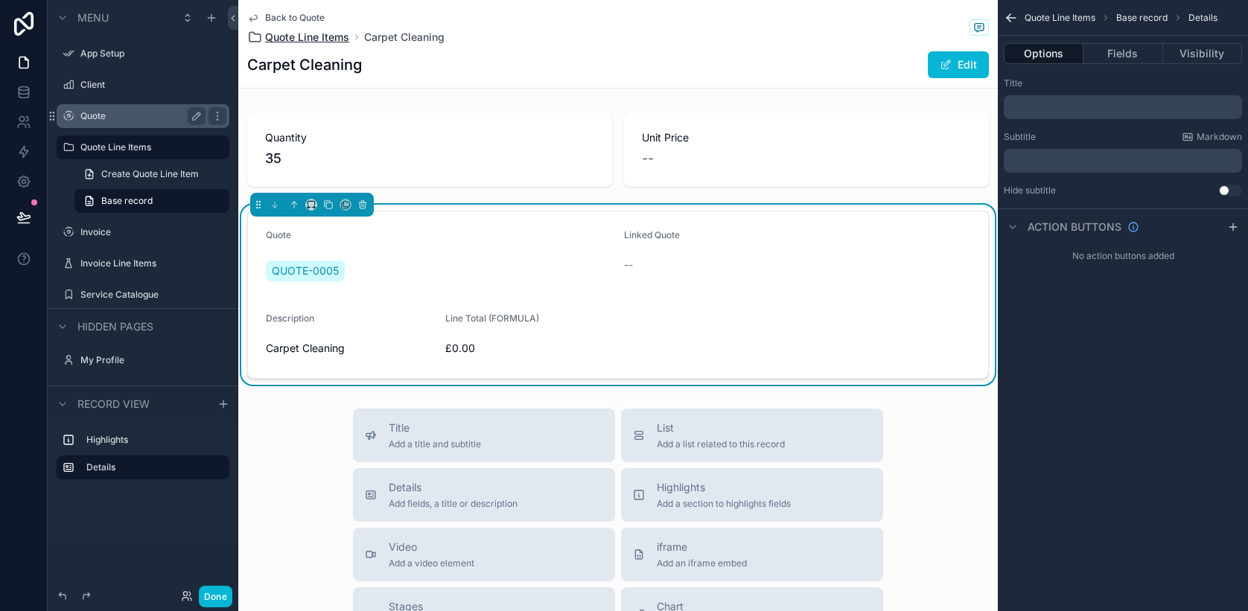
click at [334, 41] on span "Quote Line Items" at bounding box center [307, 37] width 84 height 15
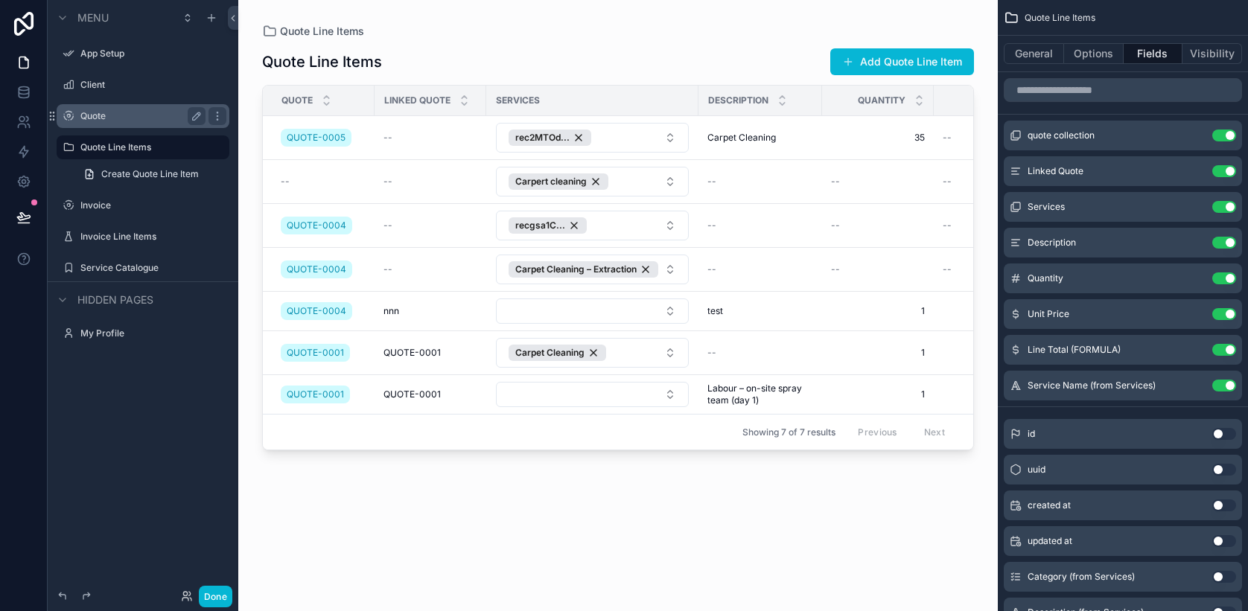
click at [114, 122] on div "Quote" at bounding box center [142, 116] width 125 height 18
click at [93, 111] on label "Quote" at bounding box center [139, 116] width 119 height 12
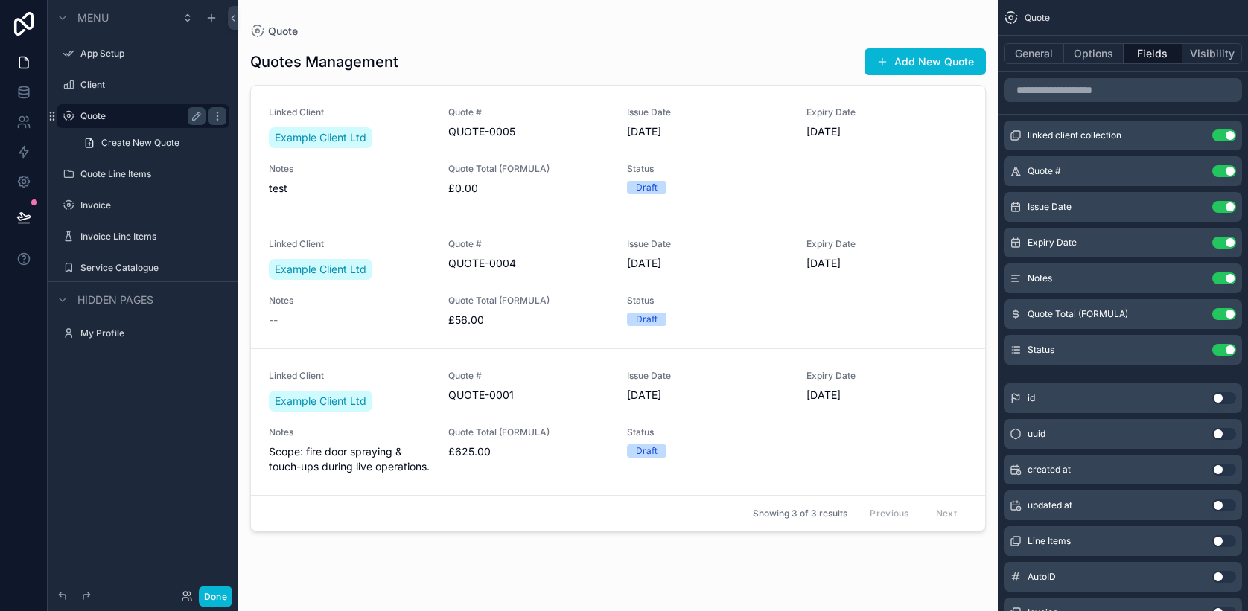
click at [384, 444] on div "scrollable content" at bounding box center [618, 296] width 760 height 593
click at [386, 445] on span "Scope: fire door spraying & touch-ups during live operations." at bounding box center [350, 460] width 162 height 30
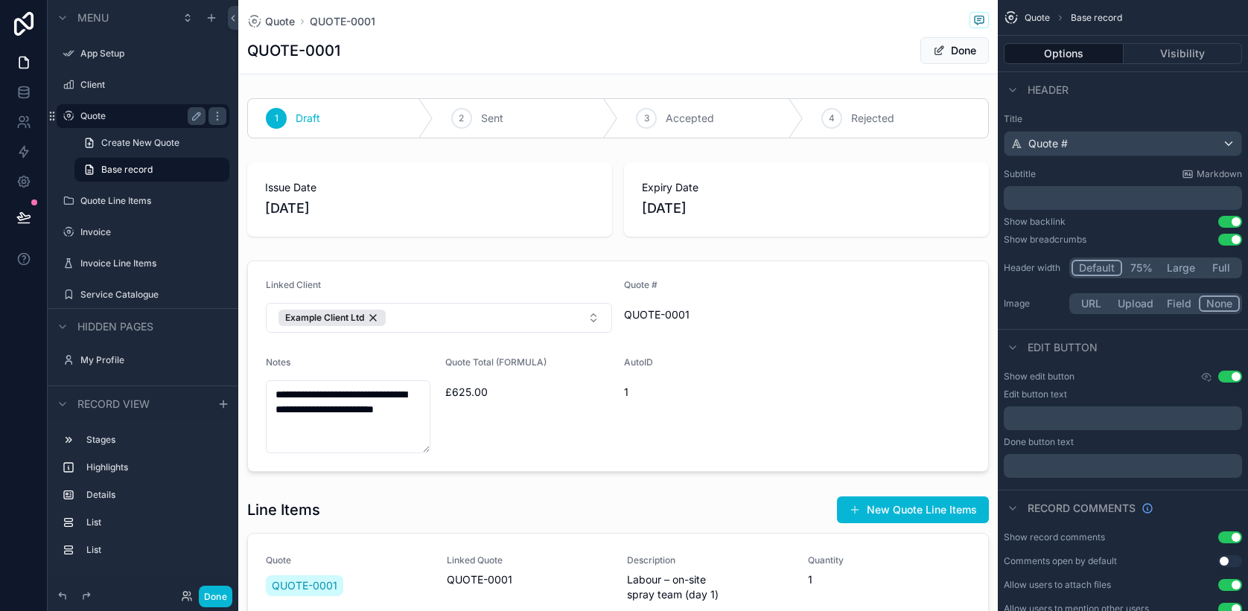
click at [110, 117] on label "Quote" at bounding box center [139, 116] width 119 height 12
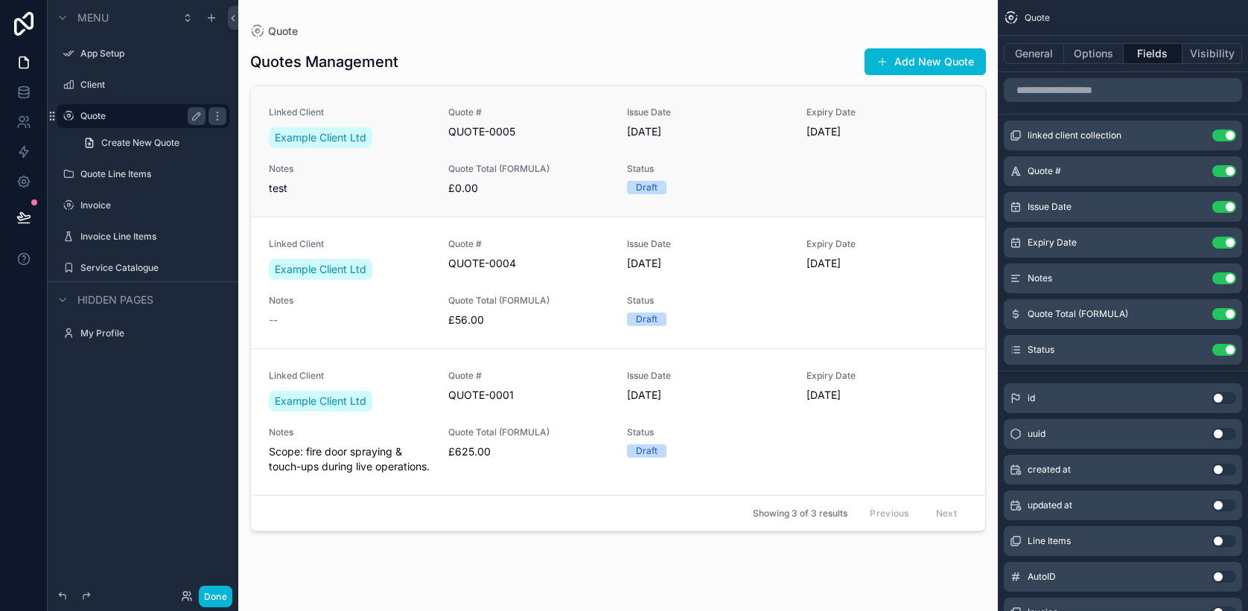
click at [384, 194] on span "test" at bounding box center [350, 188] width 162 height 15
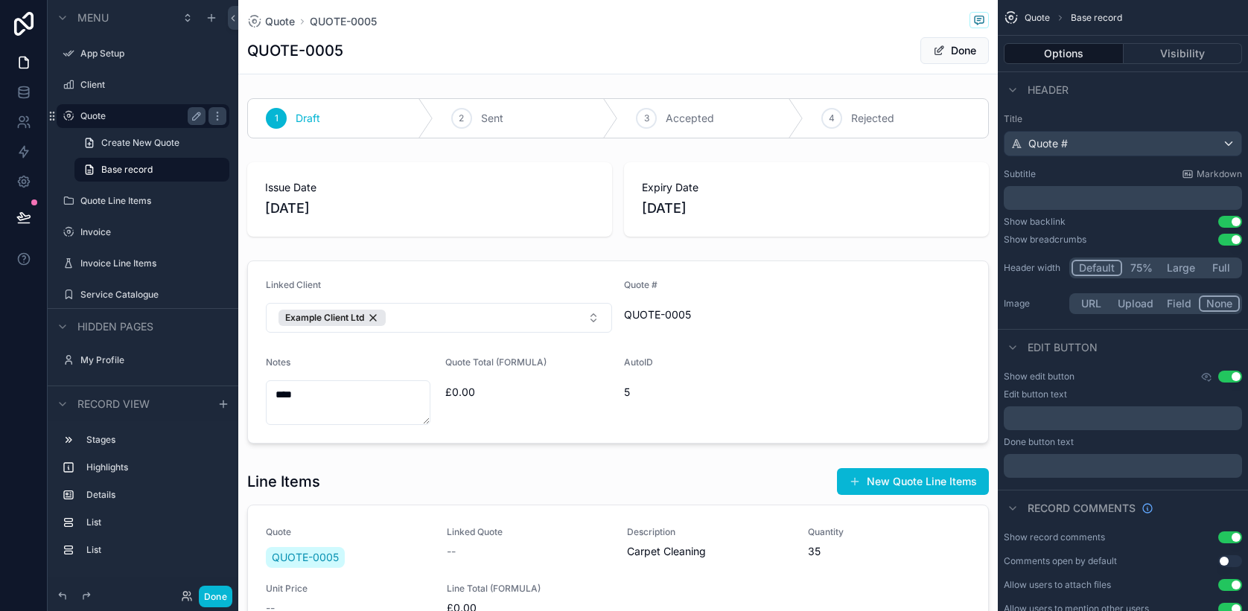
click at [105, 125] on div "Quote" at bounding box center [143, 116] width 167 height 24
click at [104, 120] on label "Quote" at bounding box center [139, 116] width 119 height 12
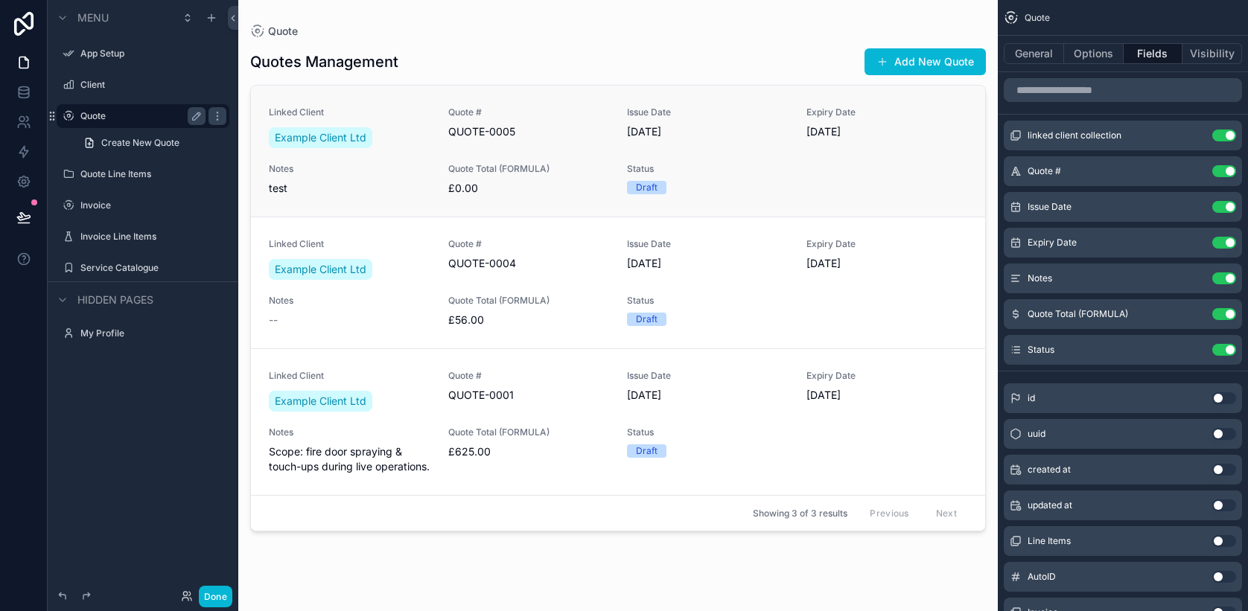
click at [534, 198] on link "Linked Client Example Client Ltd Quote # QUOTE-0005 Issue Date [DATE] Expiry Da…" at bounding box center [618, 151] width 734 height 131
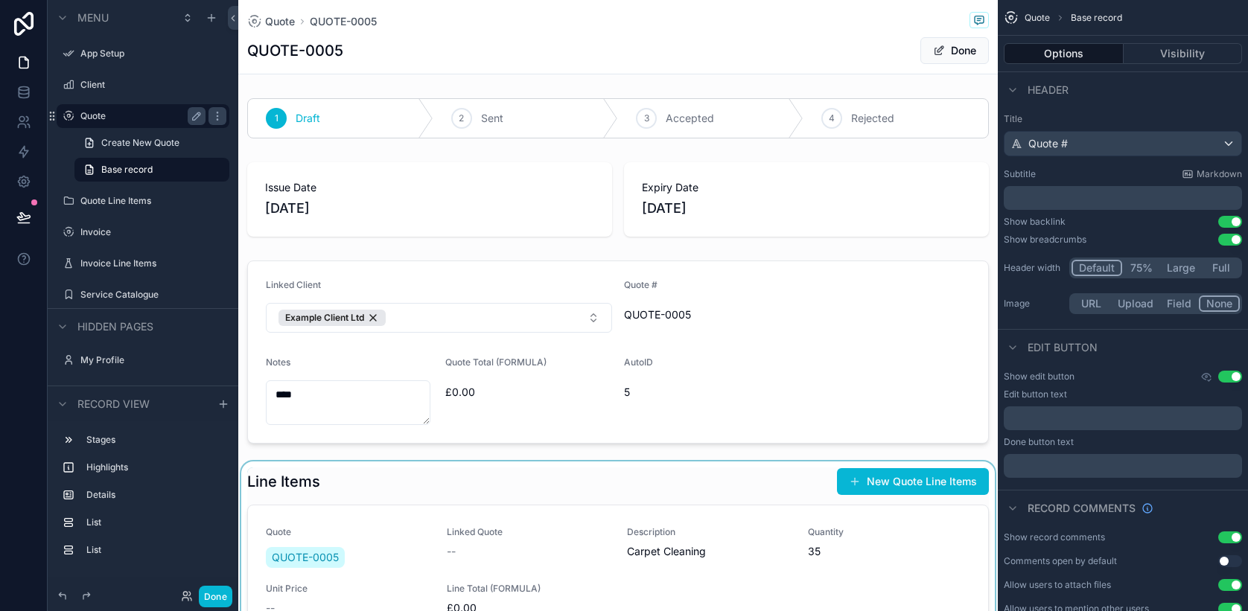
click at [736, 500] on div "scrollable content" at bounding box center [618, 570] width 760 height 217
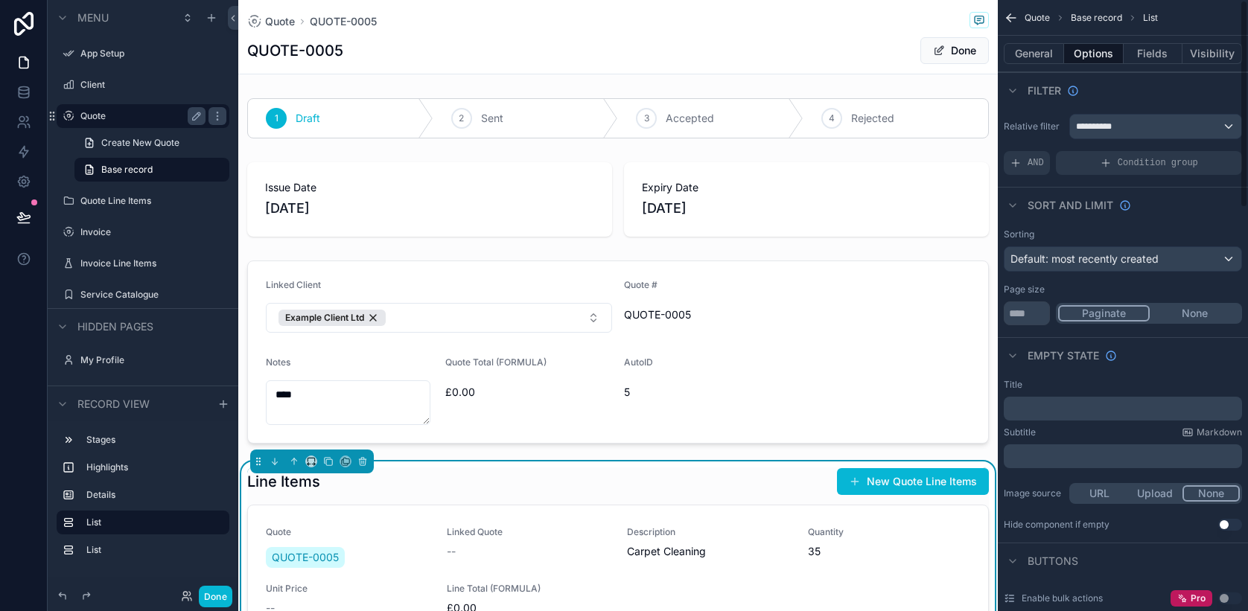
click at [1199, 313] on button "None" at bounding box center [1195, 313] width 90 height 16
click at [1120, 311] on button "Paginate" at bounding box center [1103, 313] width 90 height 16
click at [1178, 318] on button "None" at bounding box center [1195, 313] width 90 height 16
click at [1118, 311] on button "Paginate" at bounding box center [1103, 313] width 90 height 16
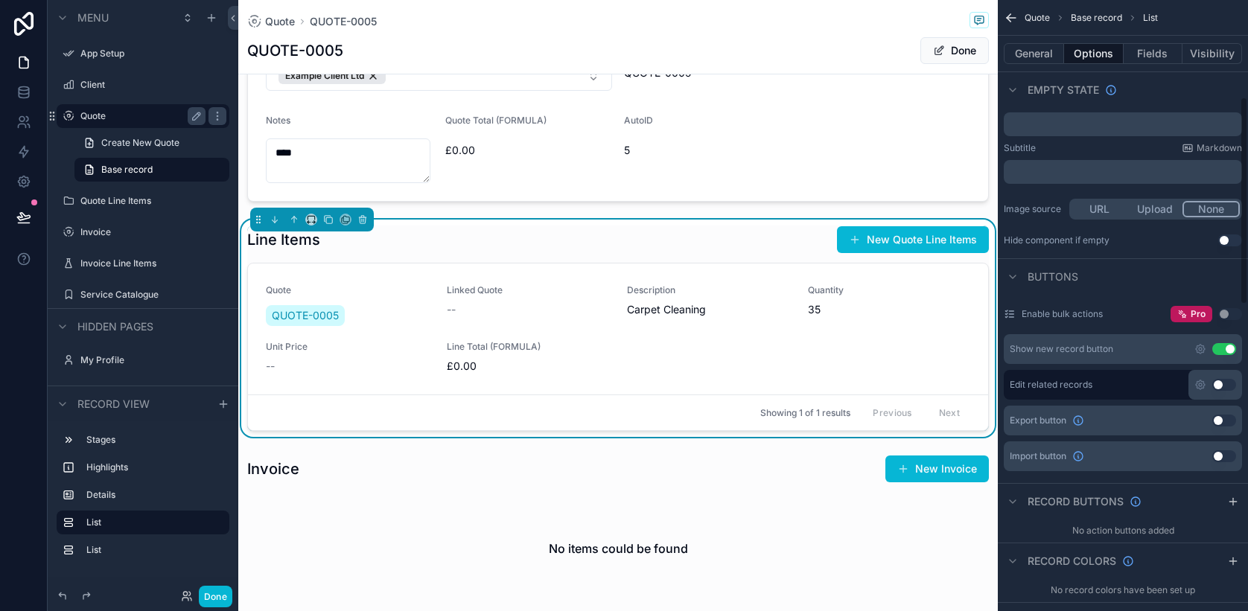
scroll to position [260, 0]
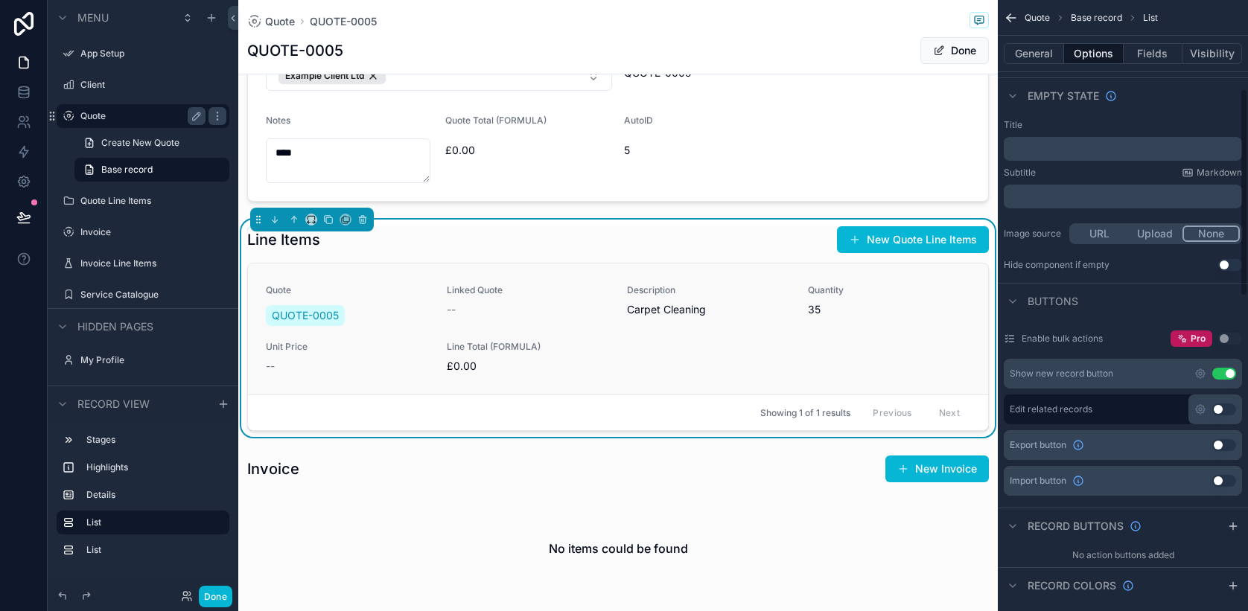
click at [893, 355] on div "Quote QUOTE-0005 Linked Quote -- Description Carpet Cleaning Quantity 35 Unit P…" at bounding box center [618, 328] width 704 height 89
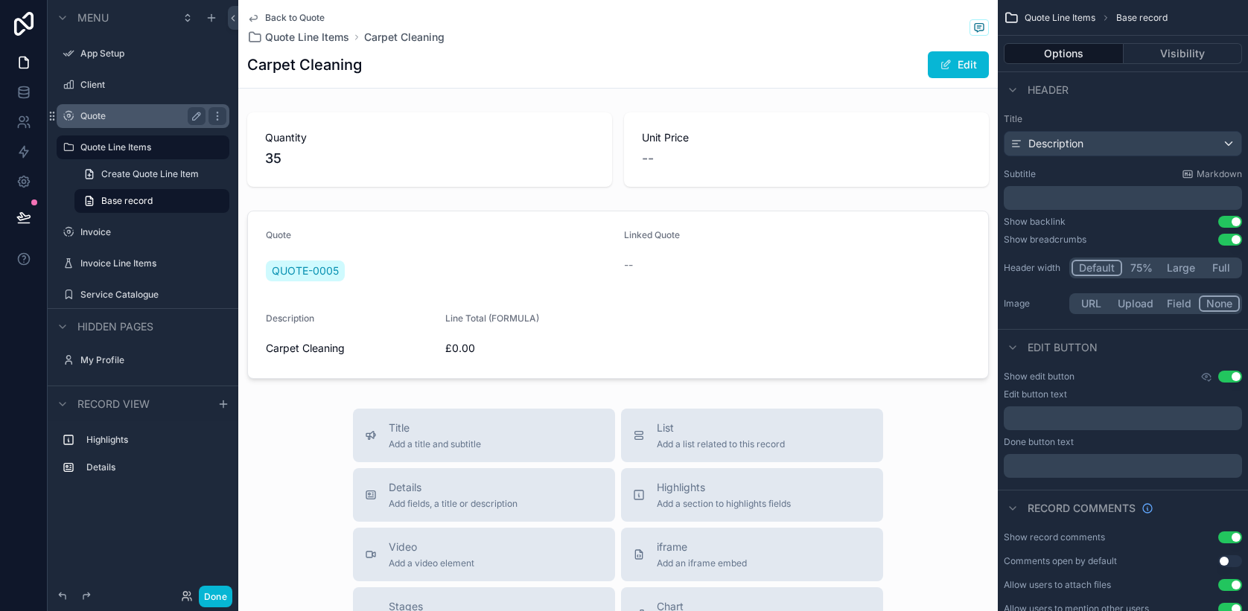
click at [299, 20] on span "Back to Quote" at bounding box center [295, 18] width 60 height 12
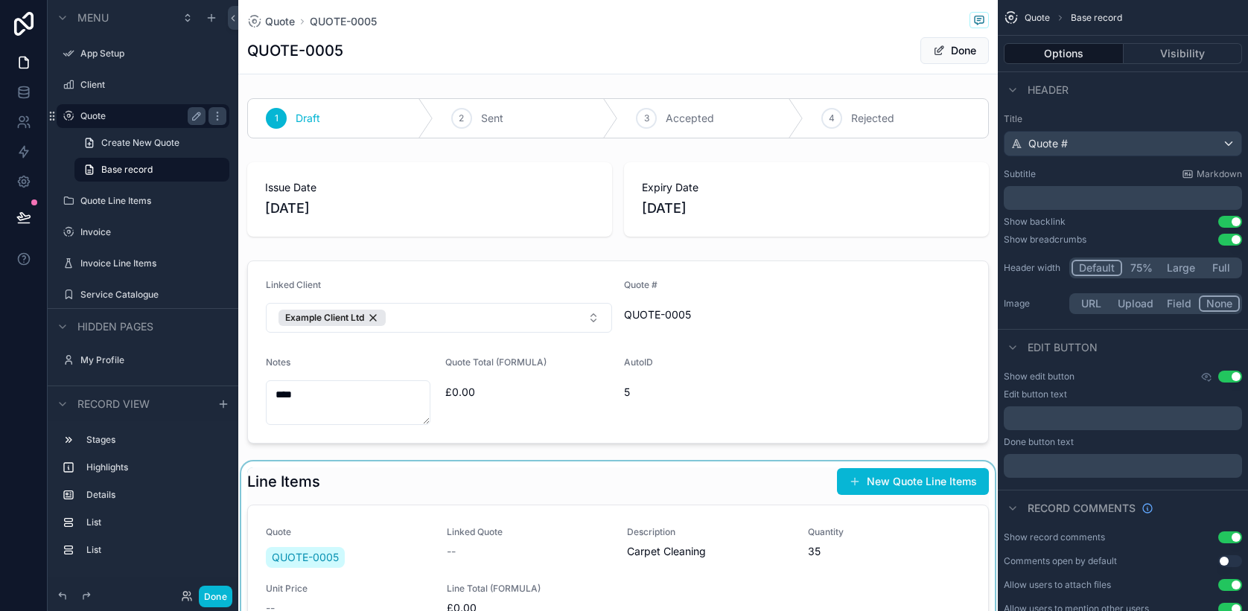
click at [748, 496] on div "scrollable content" at bounding box center [618, 570] width 760 height 217
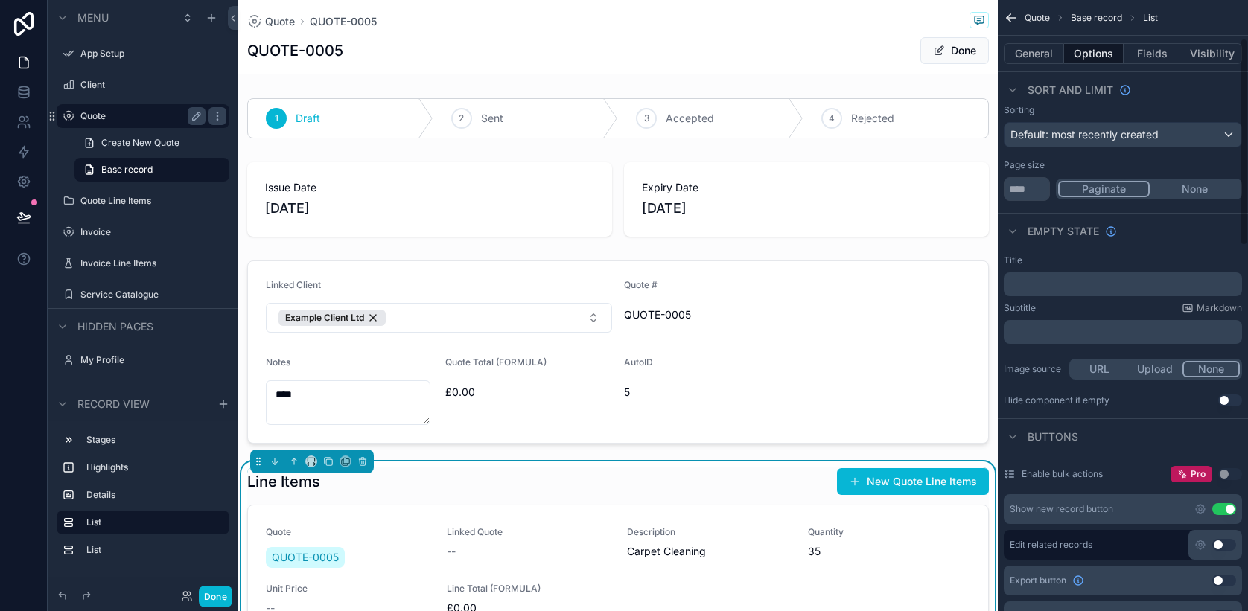
scroll to position [125, 0]
click at [1231, 550] on button "Use setting" at bounding box center [1224, 544] width 24 height 12
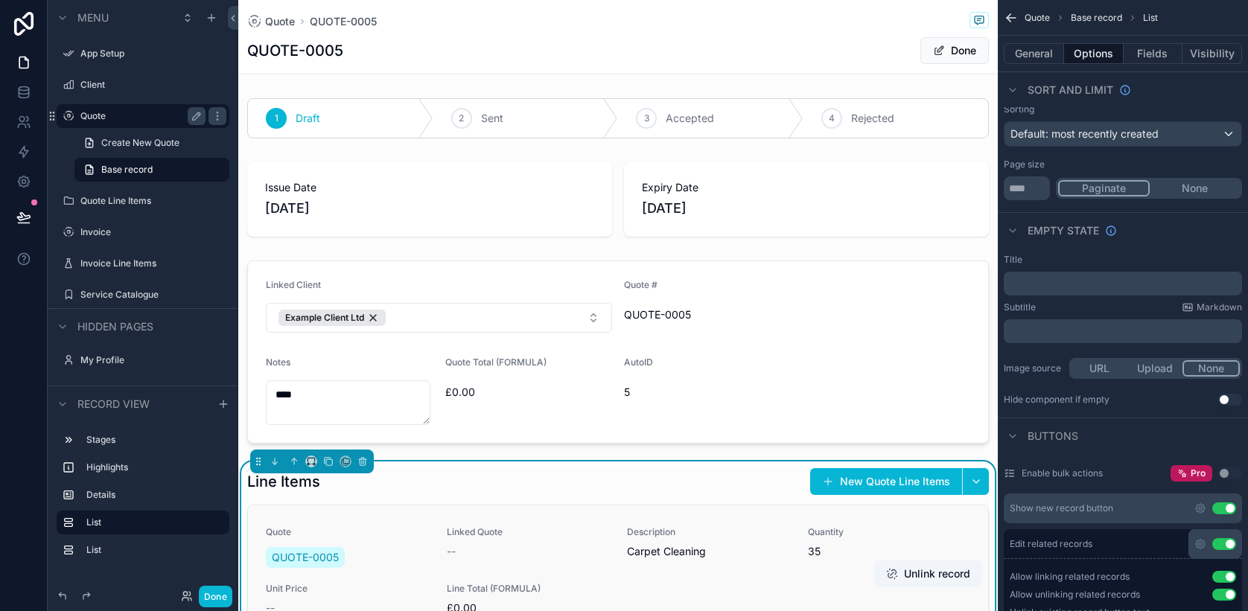
click at [675, 555] on span "Carpet Cleaning" at bounding box center [708, 551] width 163 height 15
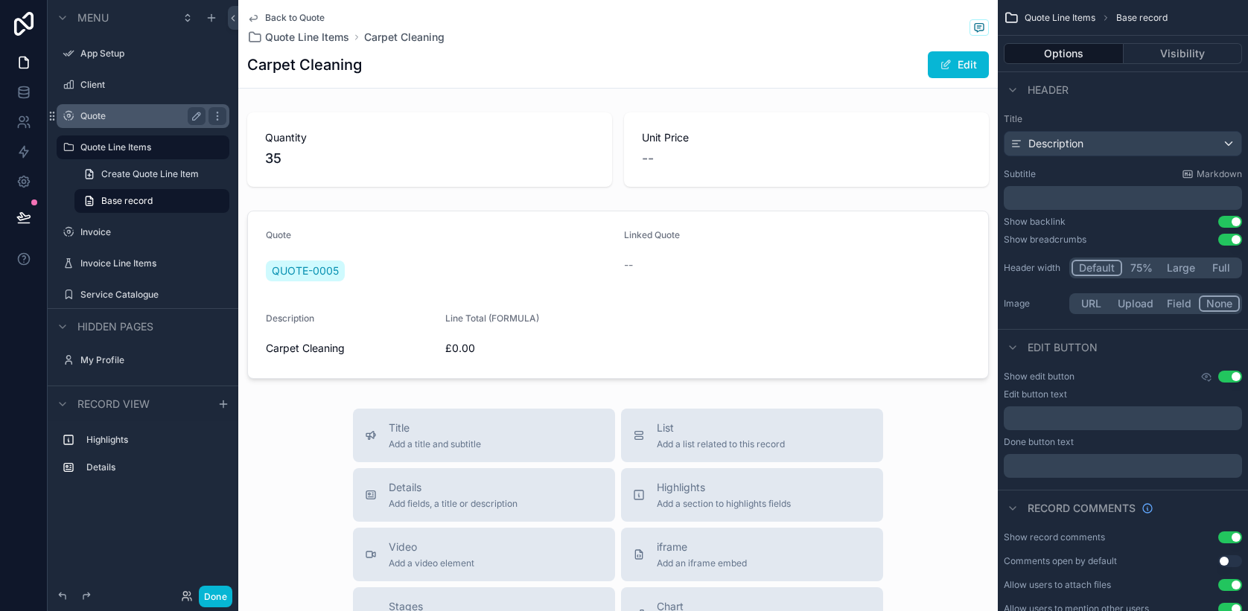
click at [297, 17] on span "Back to Quote" at bounding box center [295, 18] width 60 height 12
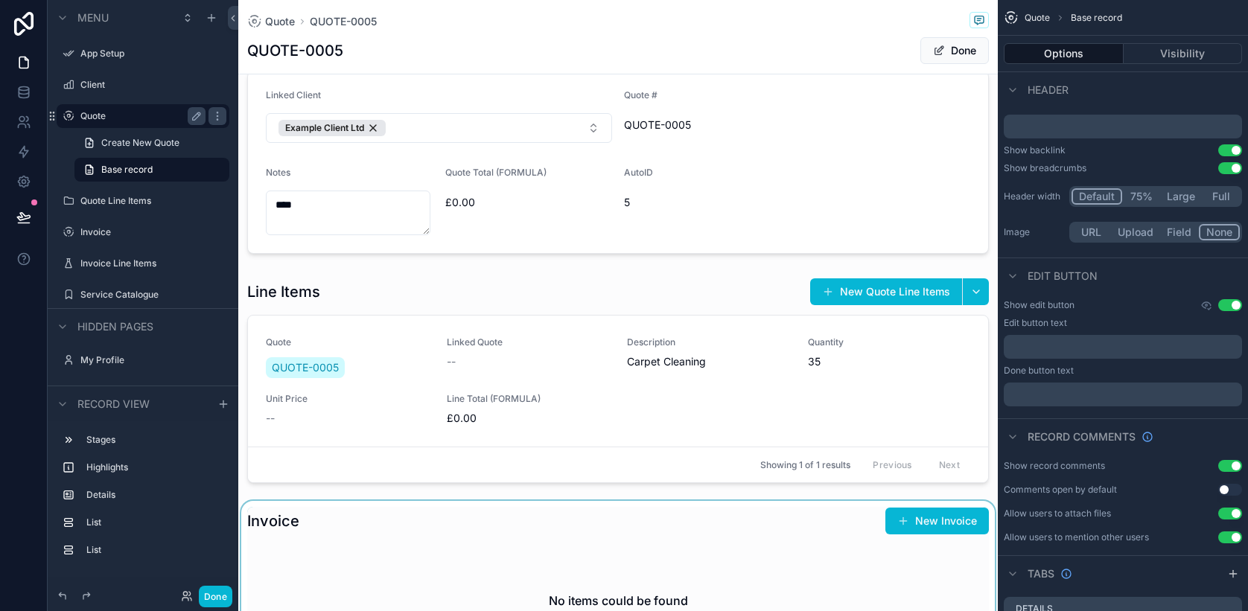
scroll to position [126, 0]
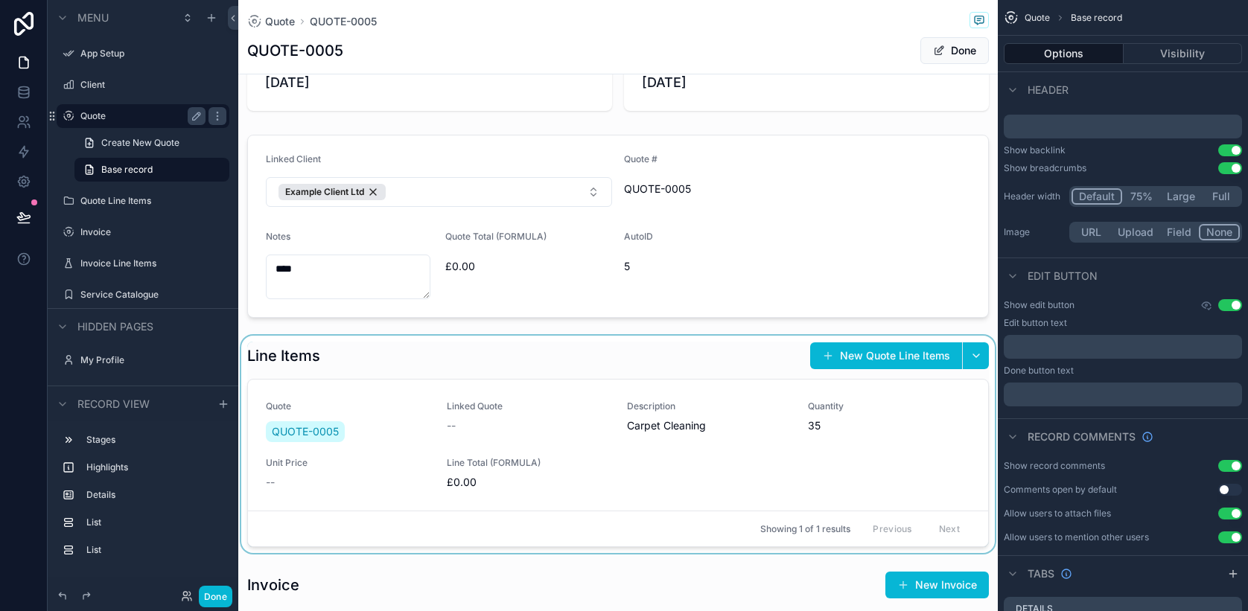
click at [695, 368] on div "scrollable content" at bounding box center [618, 444] width 760 height 217
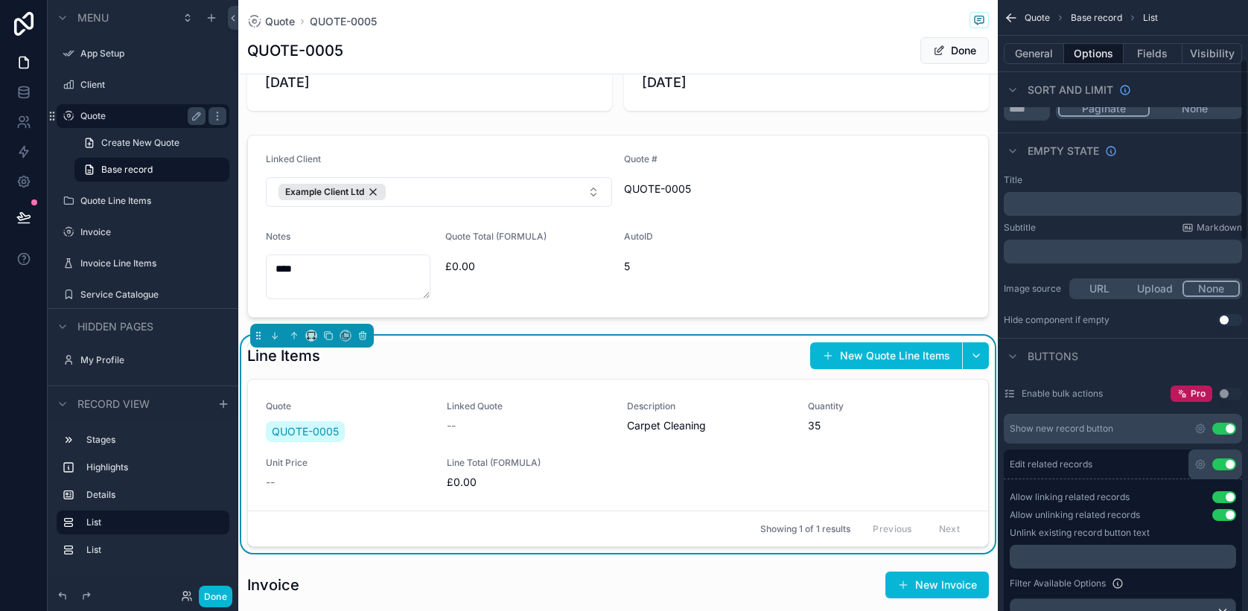
scroll to position [206, 0]
click at [1196, 464] on icon "scrollable content" at bounding box center [1200, 463] width 9 height 9
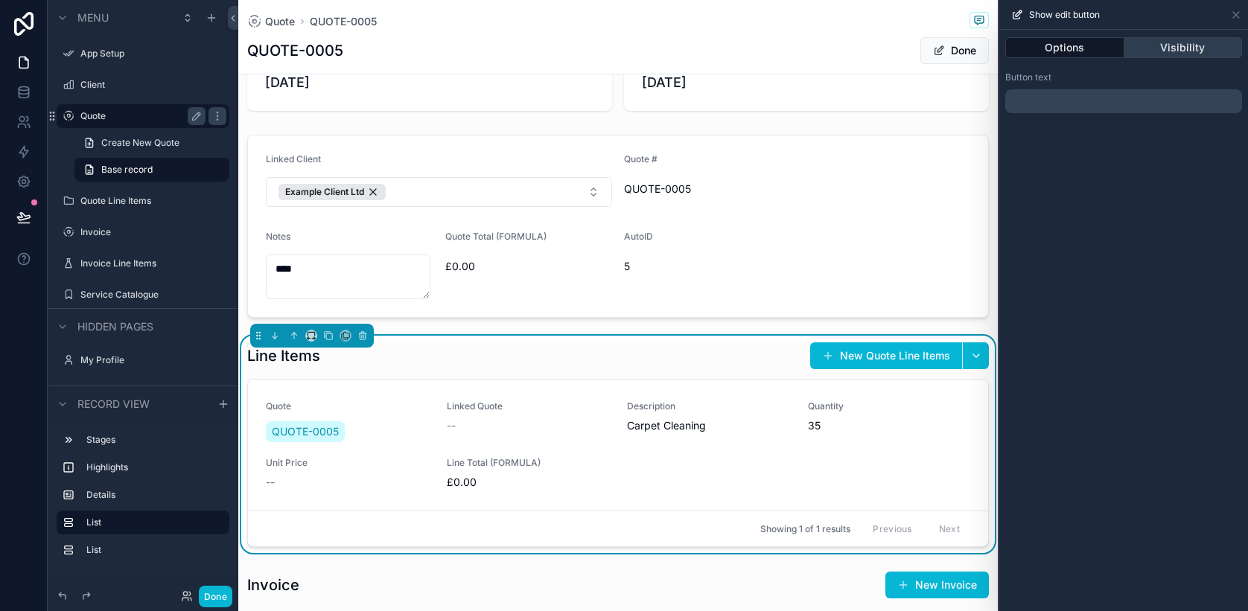
click at [1167, 45] on button "Visibility" at bounding box center [1183, 47] width 118 height 21
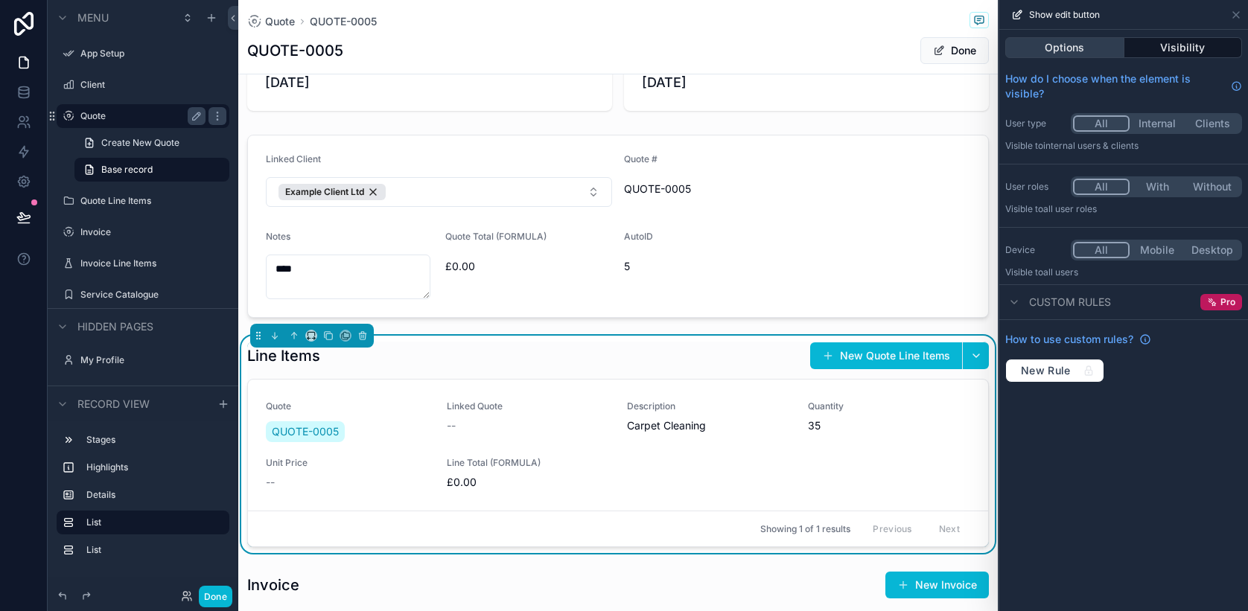
click at [1063, 54] on button "Options" at bounding box center [1064, 47] width 119 height 21
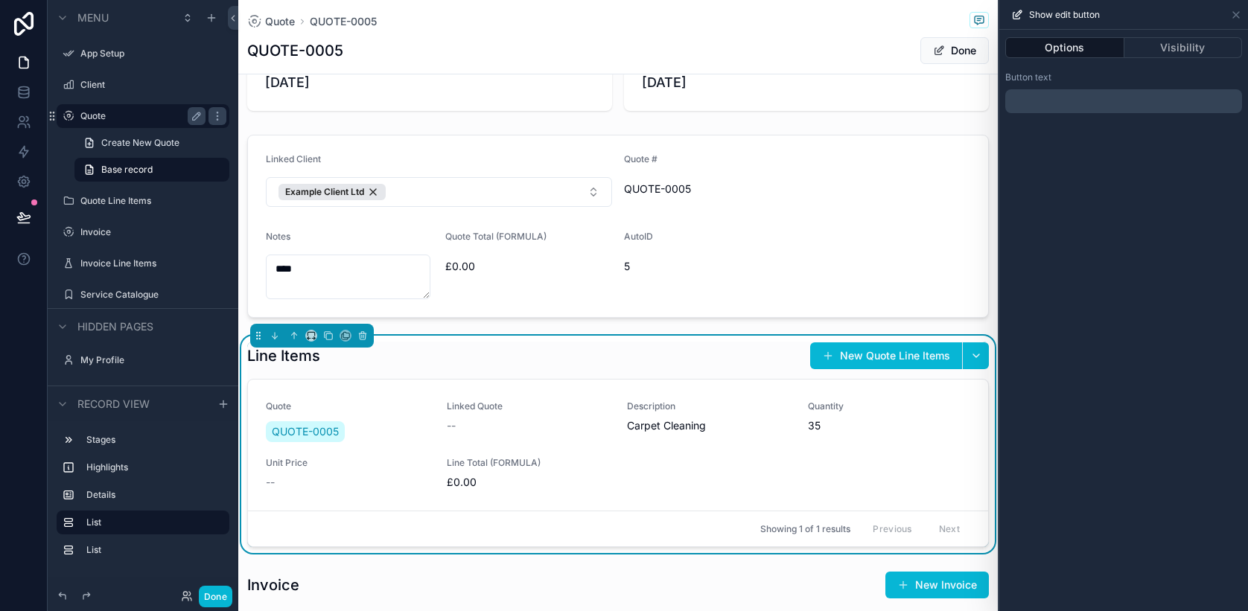
click at [702, 345] on div "Line Items New Quote Line Items" at bounding box center [618, 356] width 742 height 28
click at [1232, 10] on icon at bounding box center [1236, 15] width 12 height 12
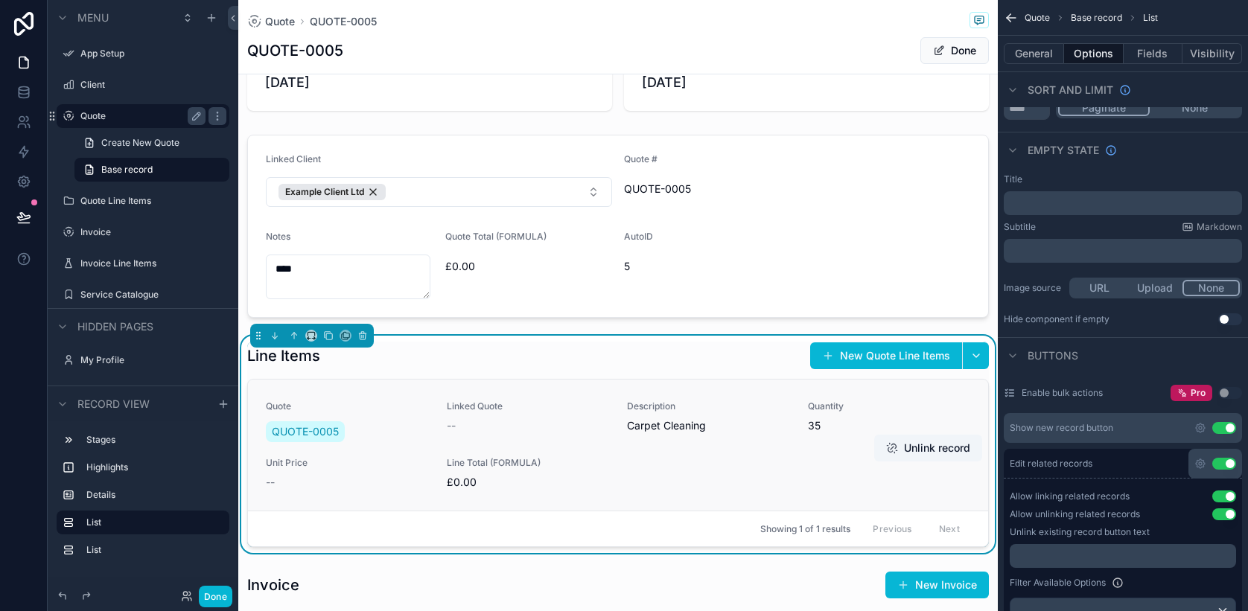
click at [649, 426] on span "Carpet Cleaning" at bounding box center [708, 425] width 163 height 15
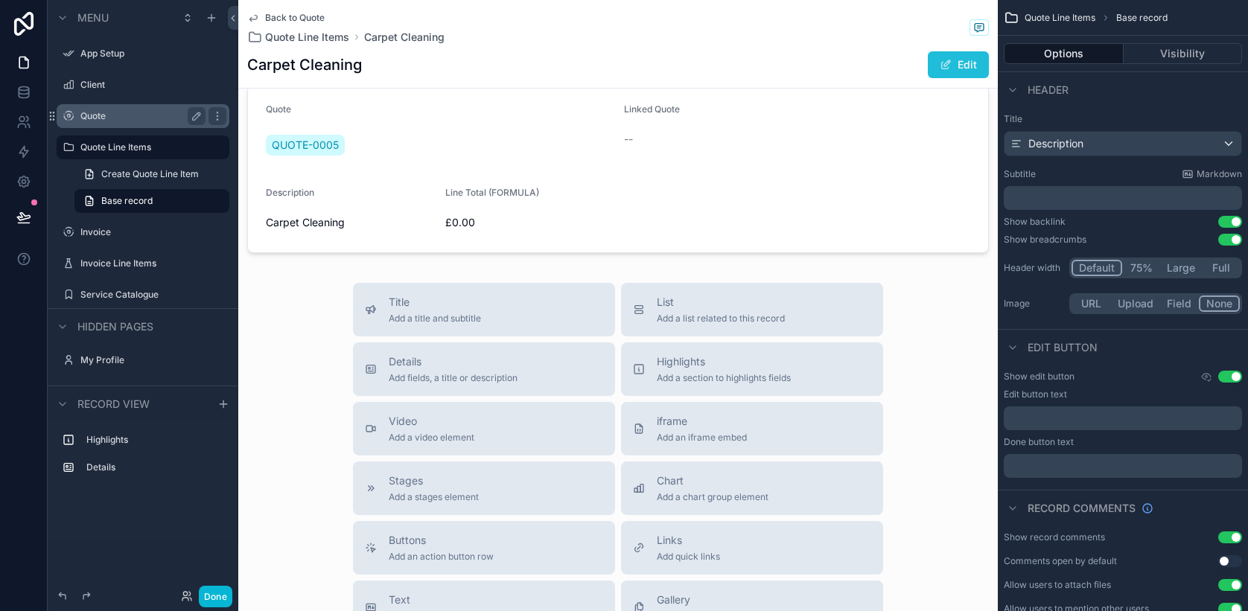
click at [940, 66] on span "scrollable content" at bounding box center [946, 65] width 12 height 12
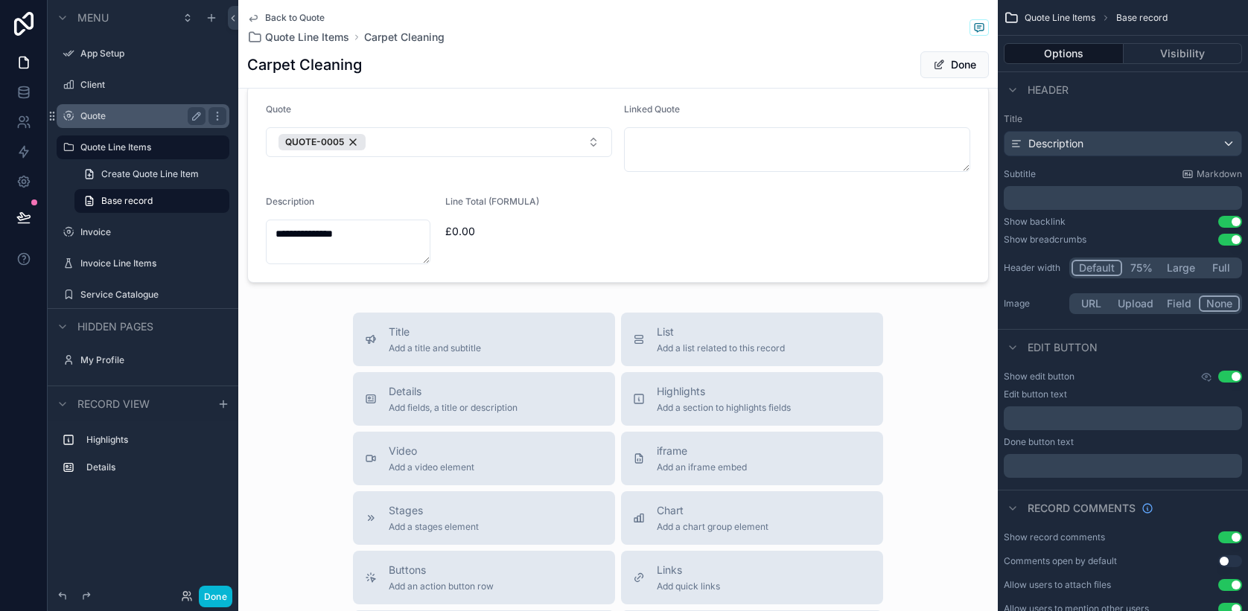
click at [296, 19] on span "Back to Quote" at bounding box center [295, 18] width 60 height 12
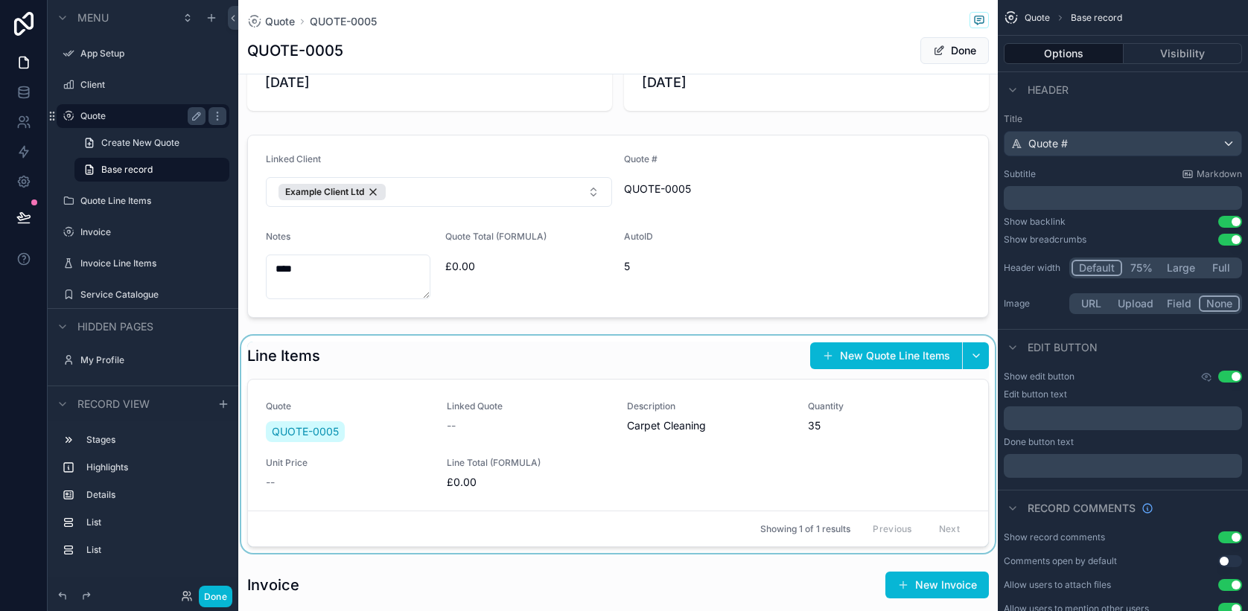
click at [603, 367] on div "scrollable content" at bounding box center [618, 444] width 760 height 217
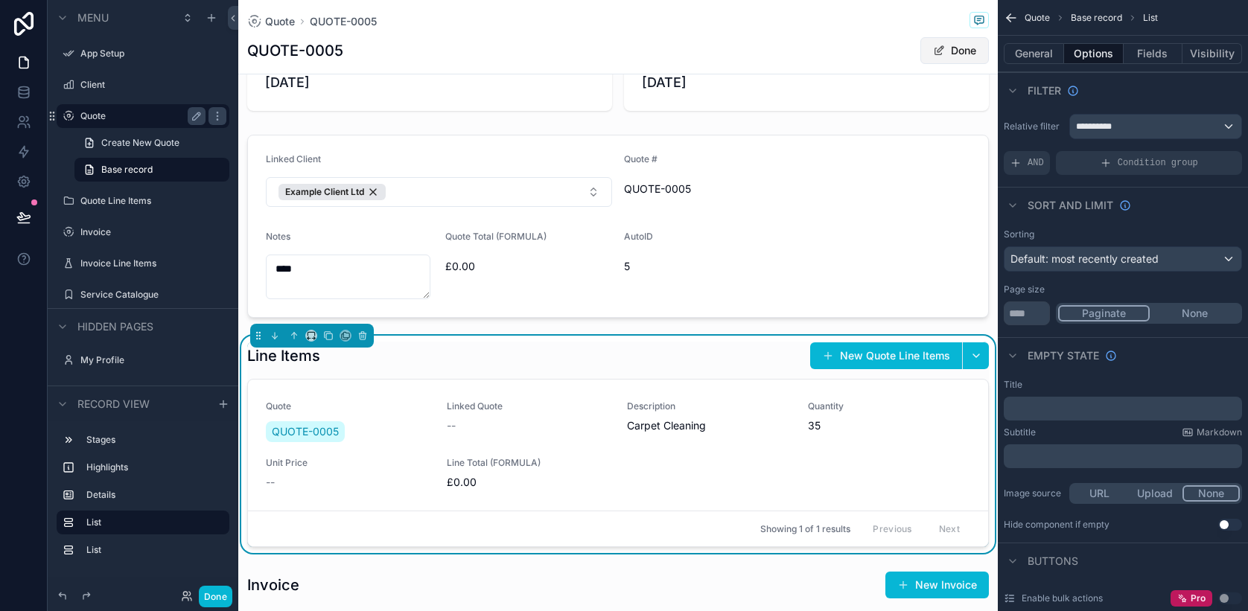
click at [948, 52] on button "Done" at bounding box center [954, 50] width 69 height 27
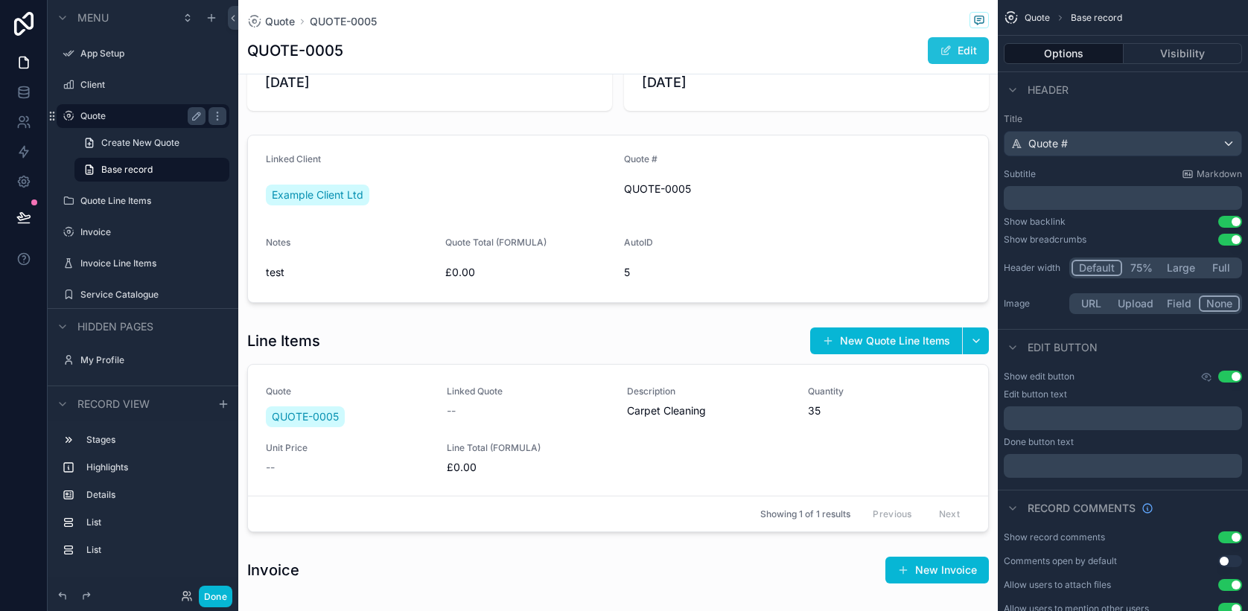
click at [948, 52] on button "Edit" at bounding box center [958, 50] width 61 height 27
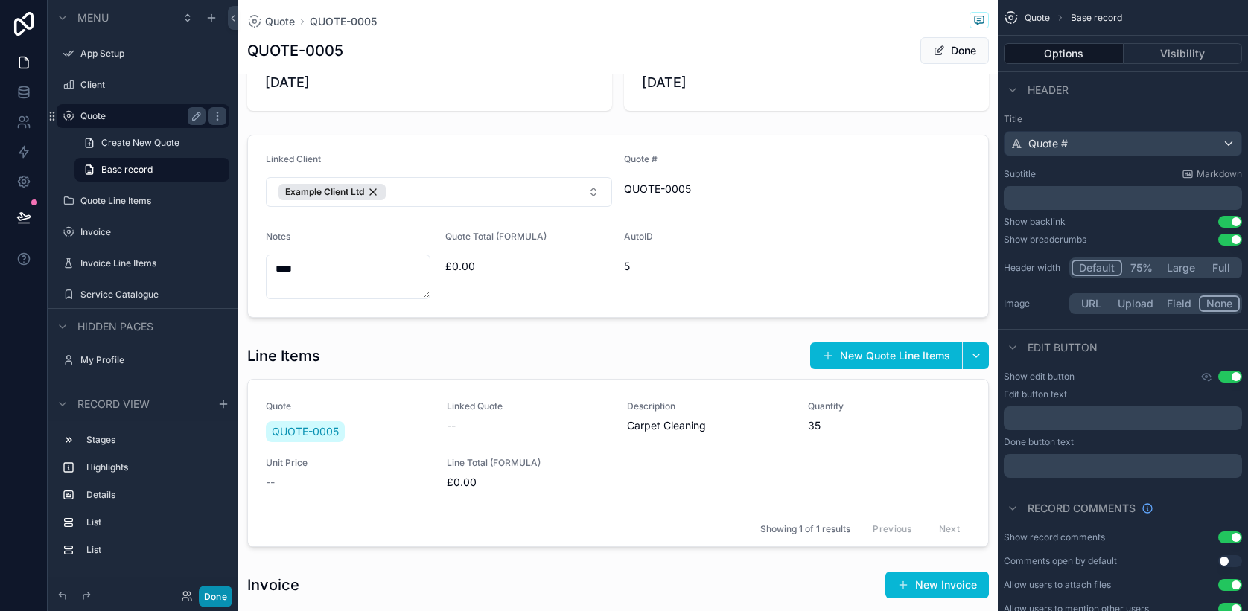
click at [214, 593] on button "Done" at bounding box center [216, 597] width 34 height 22
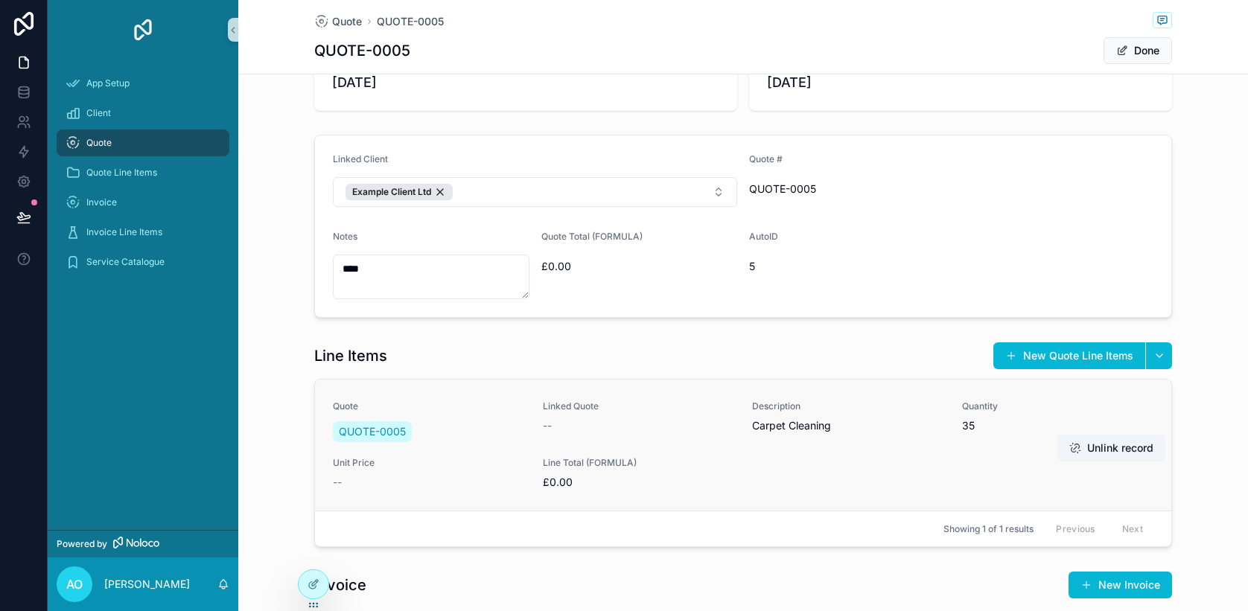
click at [582, 457] on span "Line Total (FORMULA)" at bounding box center [639, 463] width 192 height 12
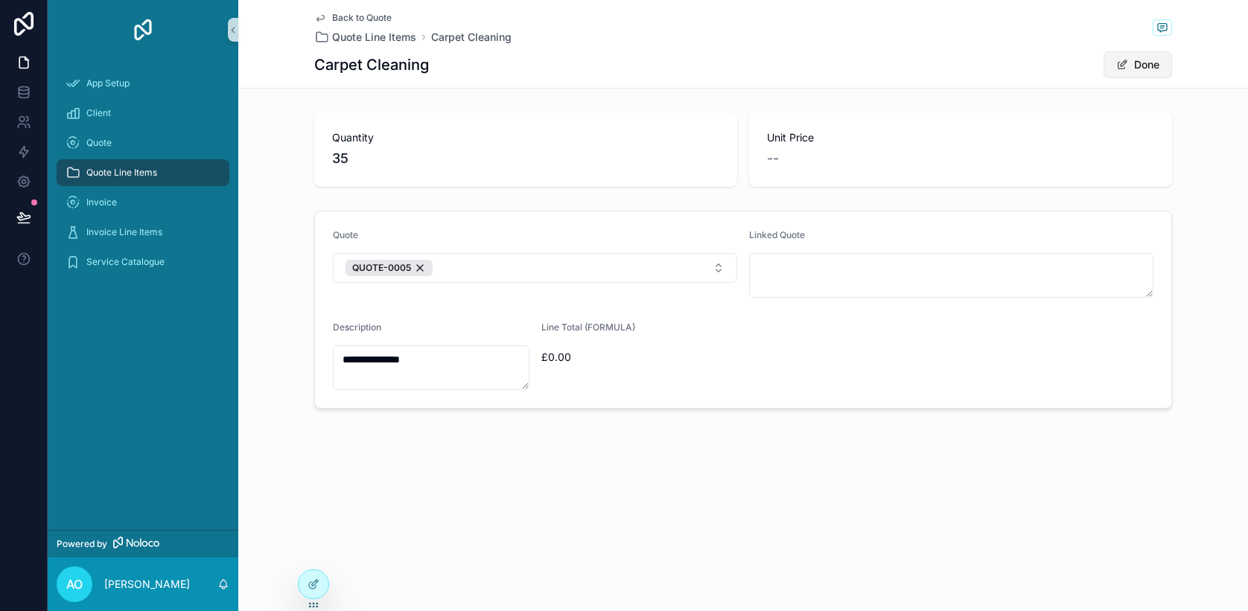
click at [1120, 66] on span "scrollable content" at bounding box center [1122, 65] width 12 height 12
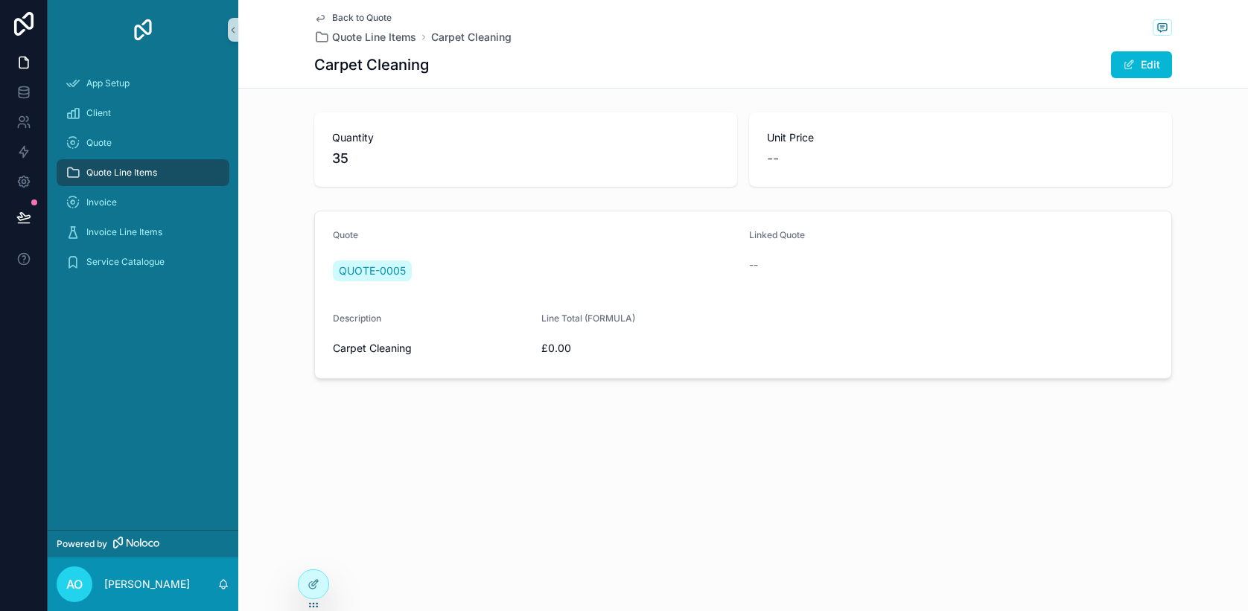
click at [106, 172] on span "Quote Line Items" at bounding box center [121, 173] width 71 height 12
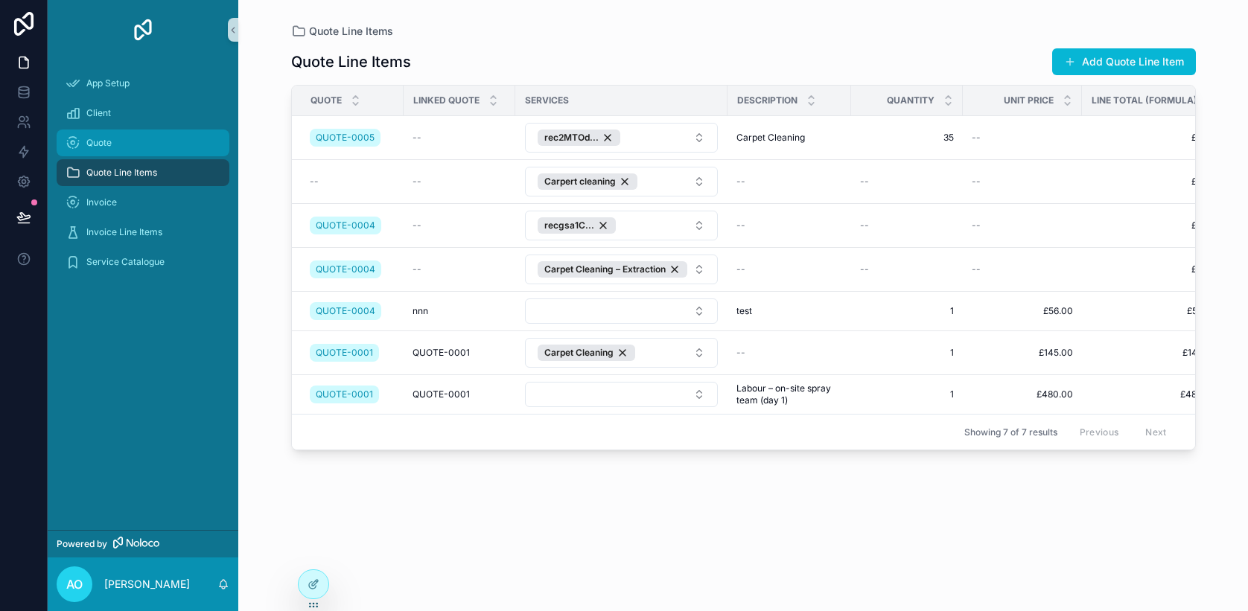
click at [100, 146] on span "Quote" at bounding box center [98, 143] width 25 height 12
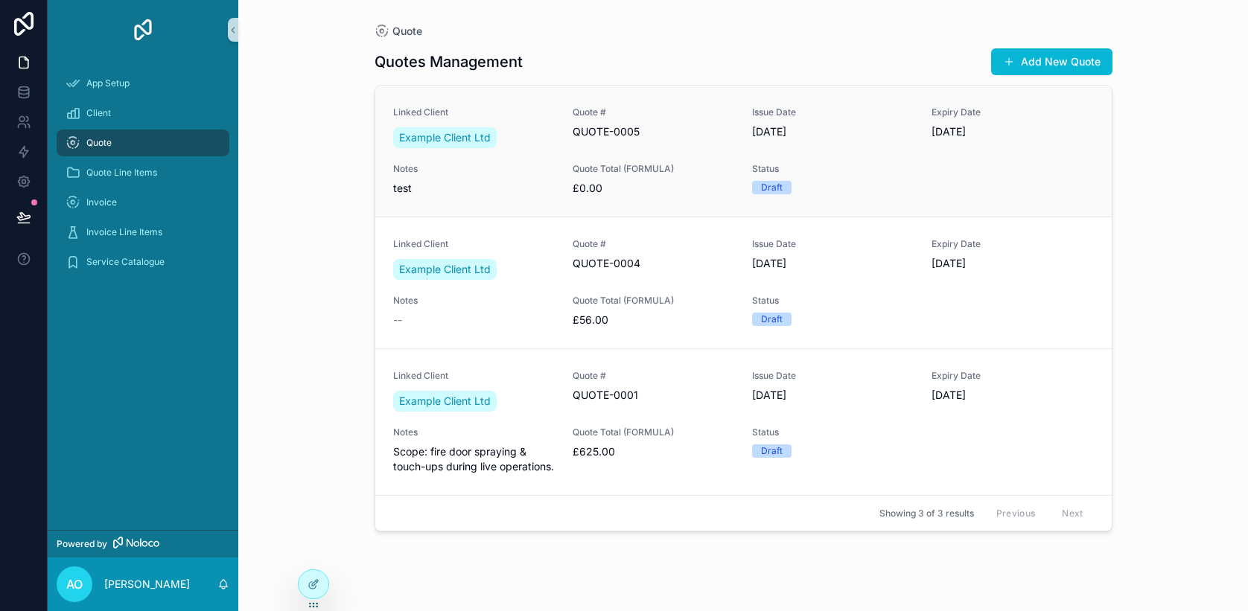
click at [520, 174] on span "Notes" at bounding box center [474, 169] width 162 height 12
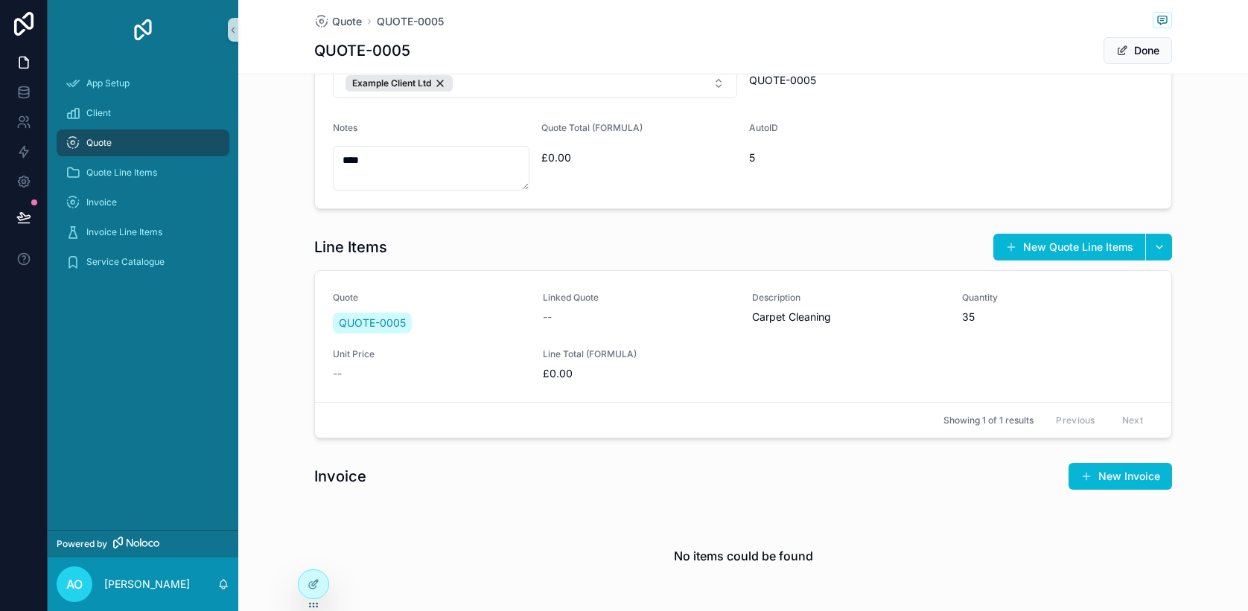
scroll to position [162, 0]
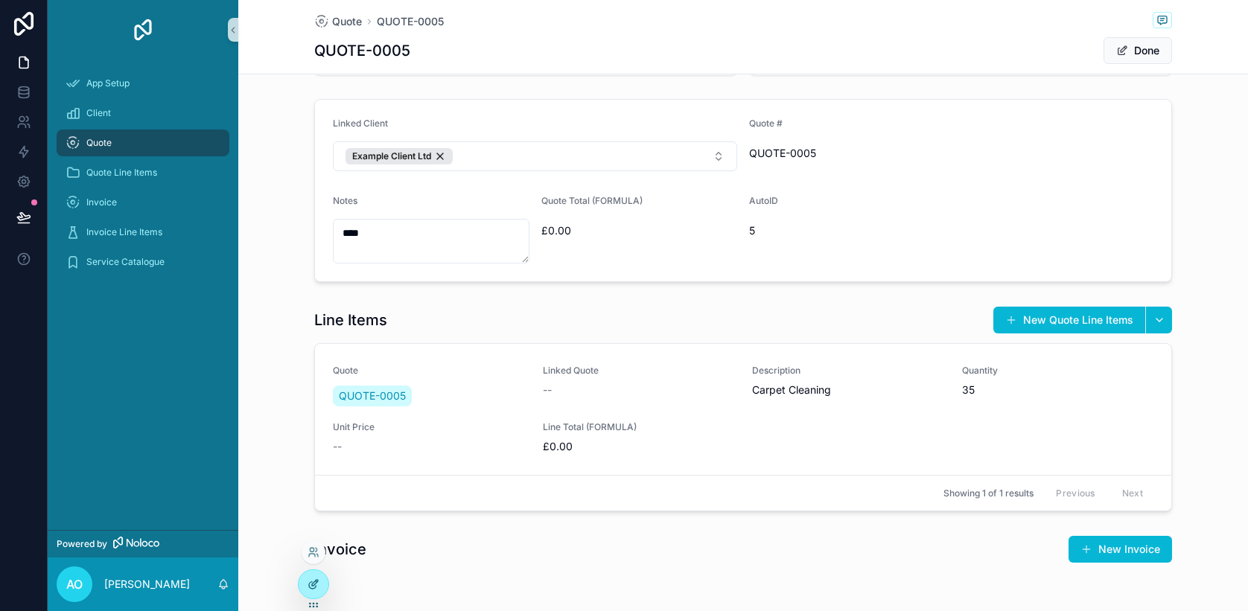
click at [311, 587] on icon at bounding box center [314, 585] width 12 height 12
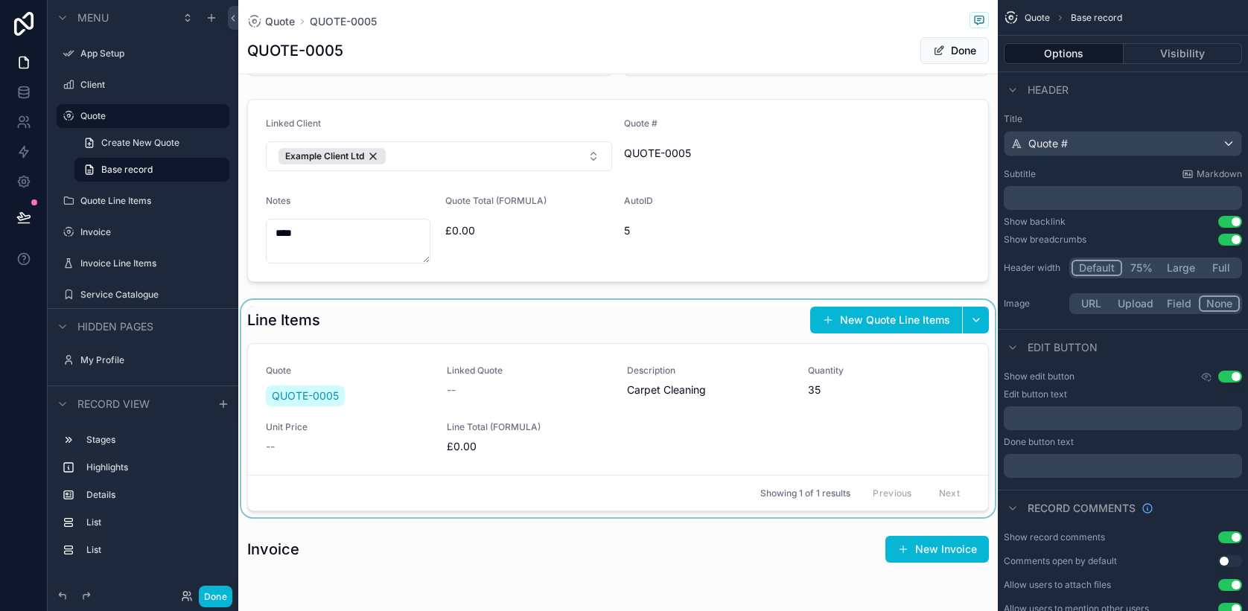
click at [612, 465] on div "scrollable content" at bounding box center [618, 408] width 760 height 217
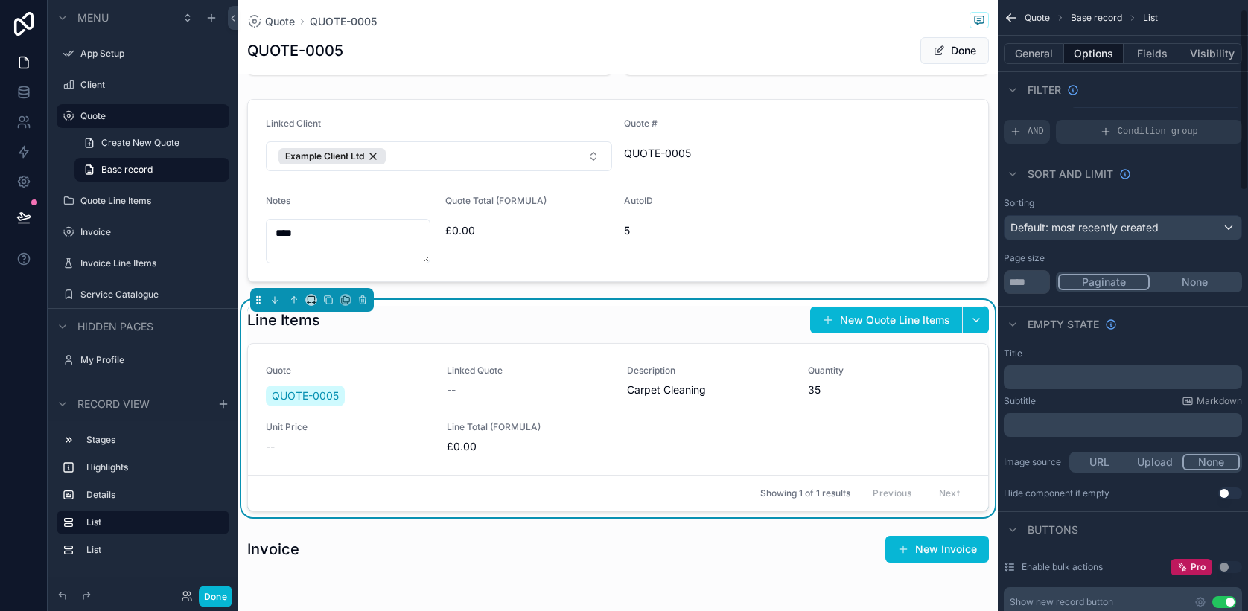
scroll to position [173, 0]
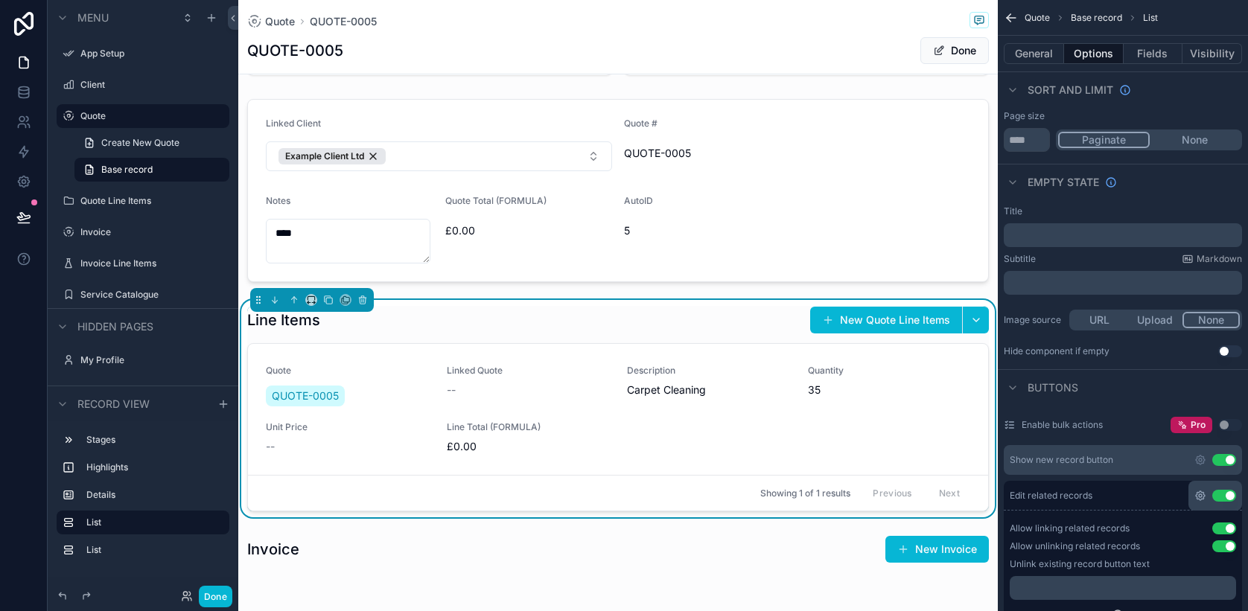
click at [1200, 498] on icon "scrollable content" at bounding box center [1200, 496] width 12 height 12
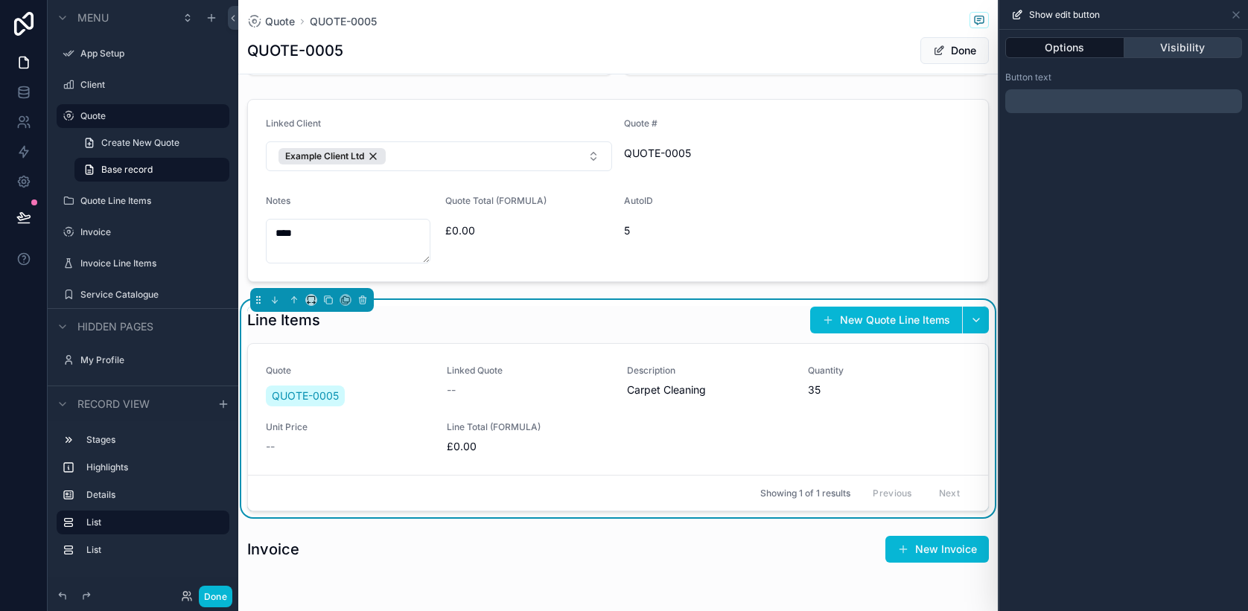
click at [1204, 48] on button "Visibility" at bounding box center [1183, 47] width 118 height 21
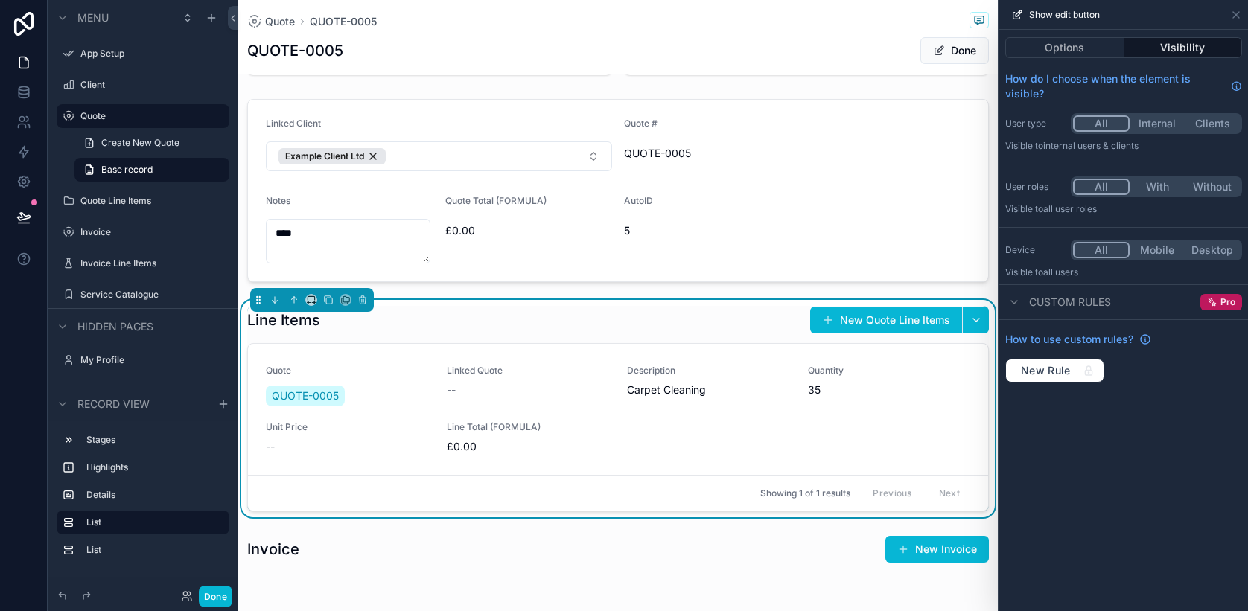
click at [1090, 127] on button "All" at bounding box center [1101, 123] width 57 height 16
click at [1098, 187] on button "All" at bounding box center [1101, 187] width 57 height 16
click at [1098, 246] on button "All" at bounding box center [1101, 250] width 57 height 16
click at [1238, 17] on icon at bounding box center [1236, 15] width 12 height 12
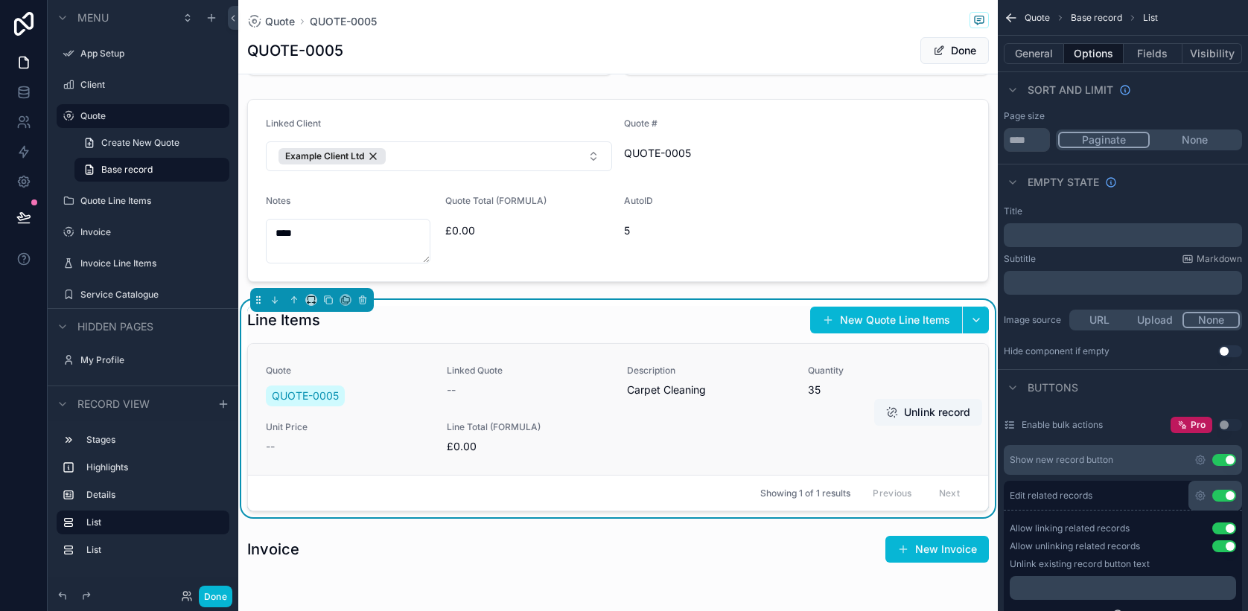
click at [677, 392] on span "Carpet Cleaning" at bounding box center [708, 390] width 163 height 15
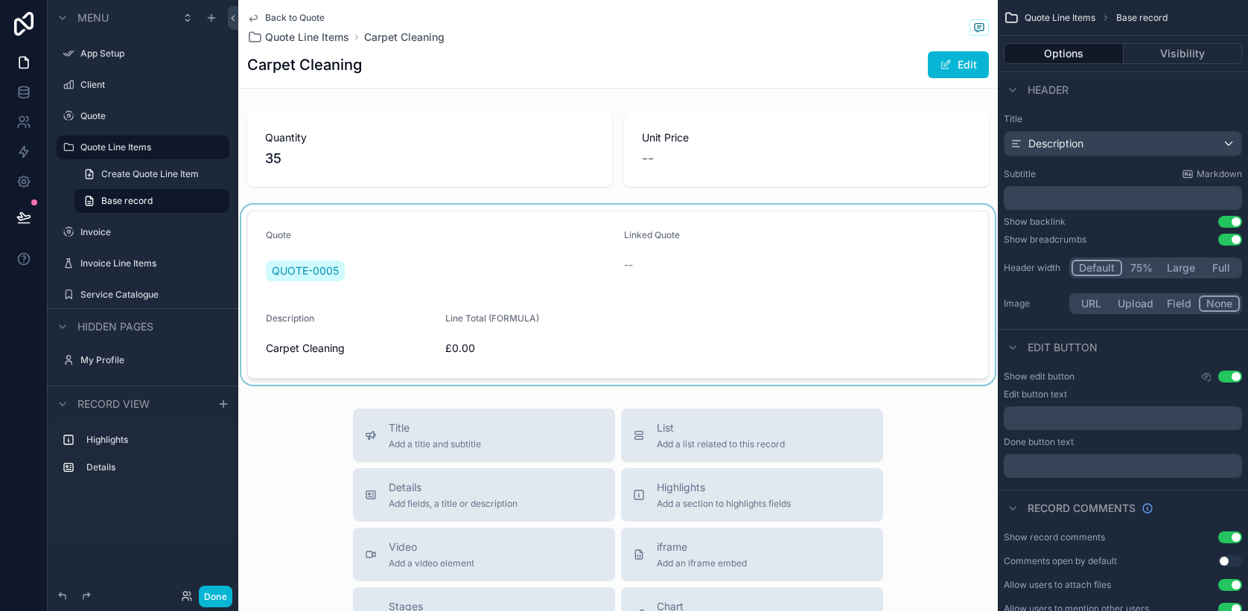
click at [645, 247] on div "scrollable content" at bounding box center [618, 295] width 760 height 180
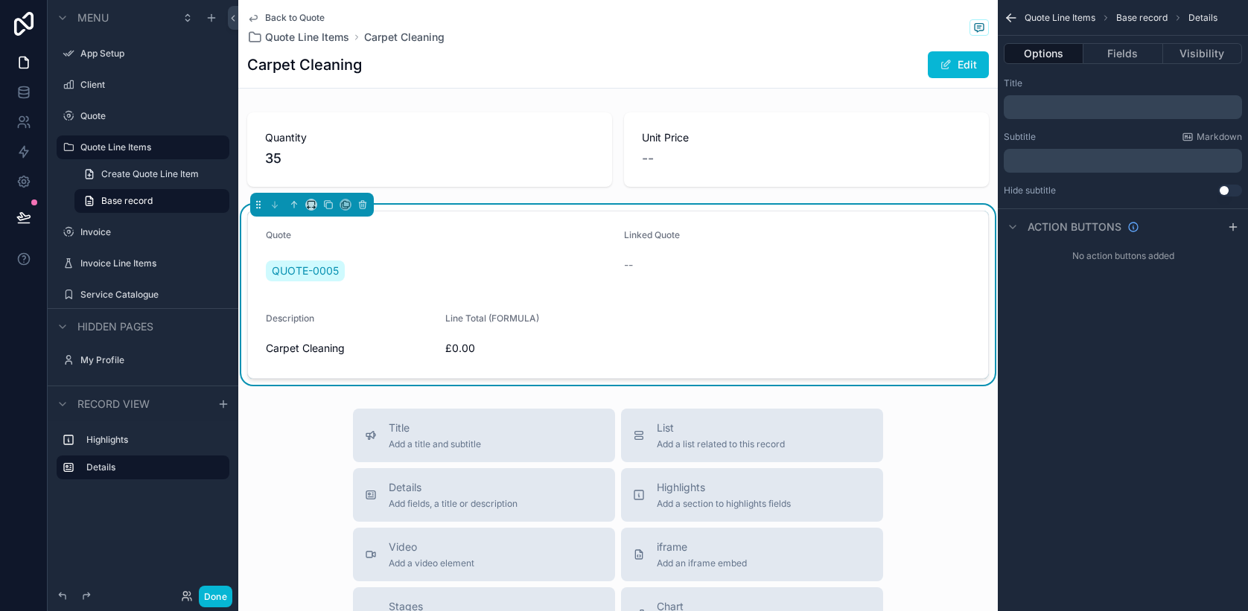
click at [625, 264] on span "--" at bounding box center [628, 265] width 9 height 15
click at [456, 346] on span "£0.00" at bounding box center [529, 348] width 168 height 15
click at [312, 356] on div "Carpet Cleaning" at bounding box center [350, 349] width 168 height 24
click at [951, 63] on button "Edit" at bounding box center [958, 64] width 61 height 27
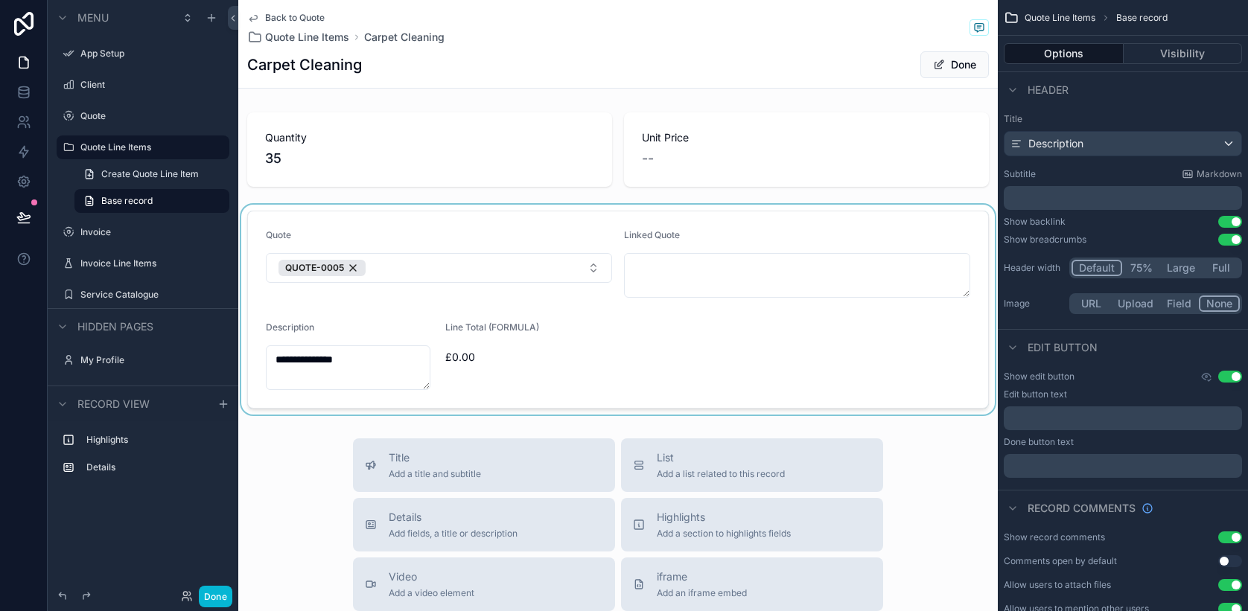
click at [380, 366] on div "scrollable content" at bounding box center [618, 310] width 760 height 210
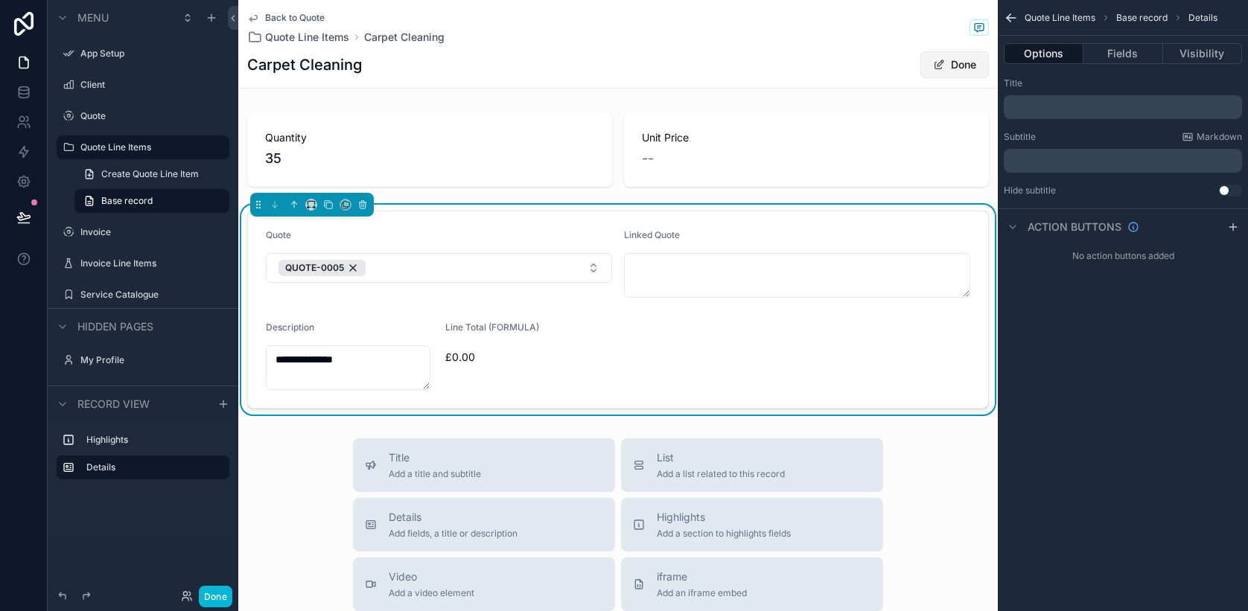
click at [937, 69] on button "Done" at bounding box center [954, 64] width 69 height 27
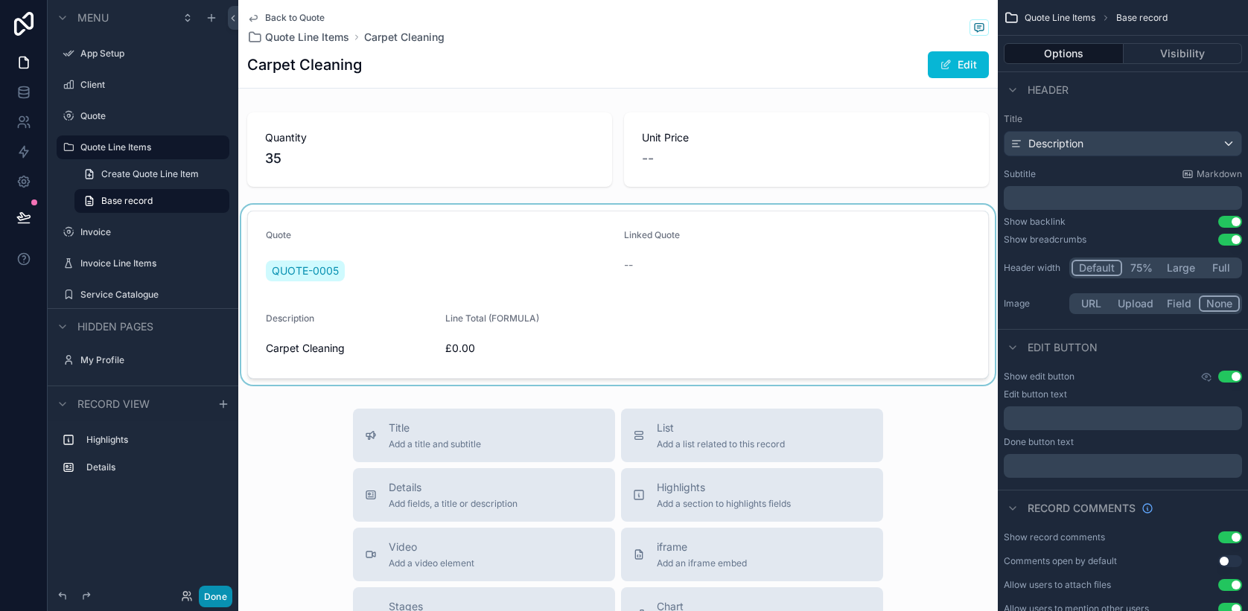
click at [213, 593] on button "Done" at bounding box center [216, 597] width 34 height 22
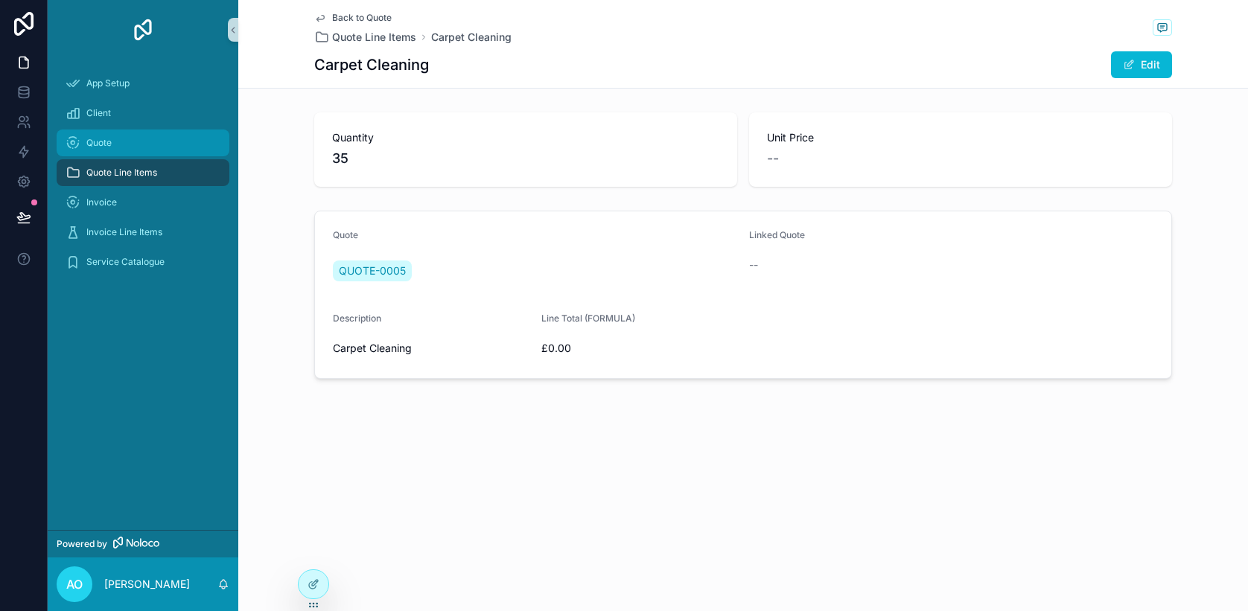
click at [155, 154] on div "Quote" at bounding box center [143, 143] width 155 height 24
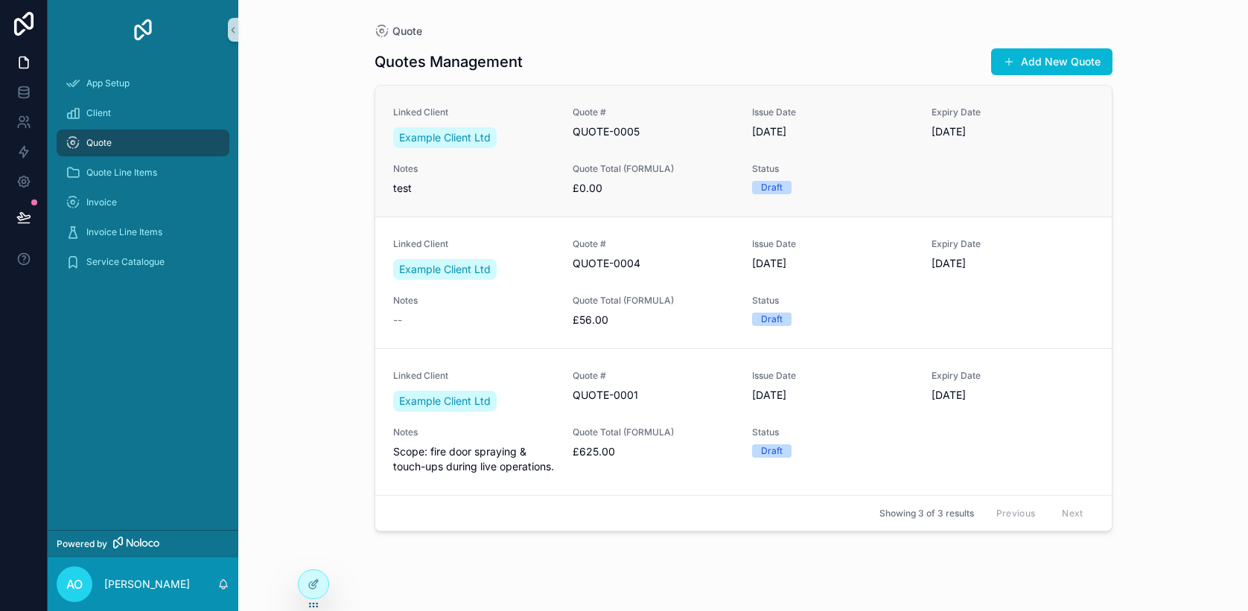
click at [535, 190] on span "test" at bounding box center [474, 188] width 162 height 15
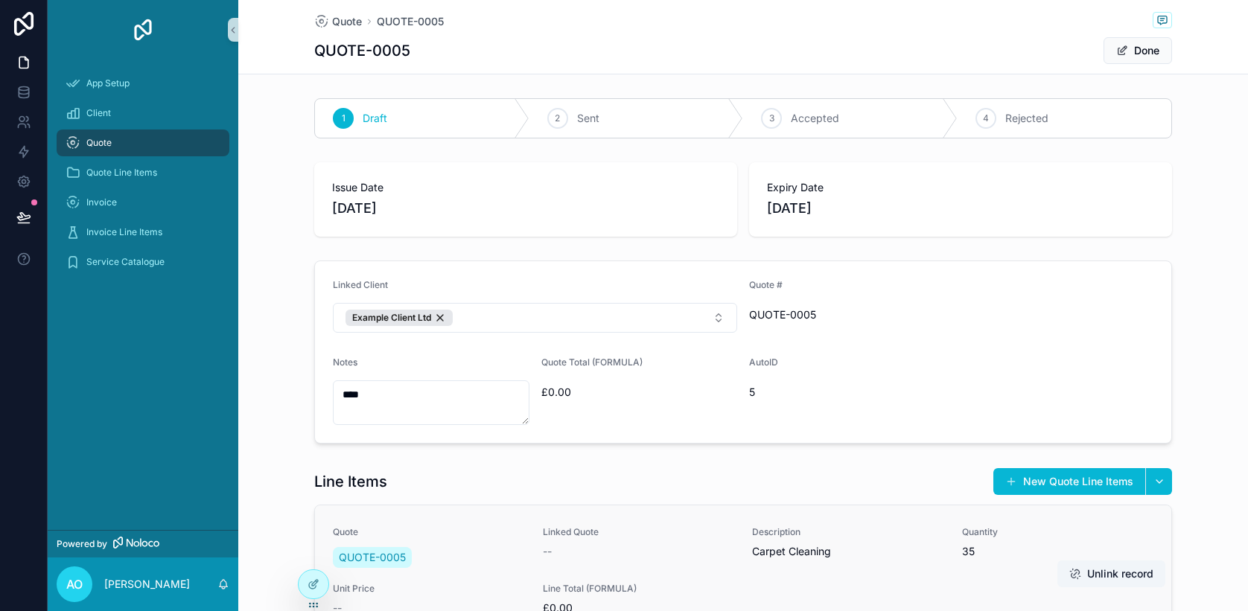
click at [899, 534] on span "Description" at bounding box center [848, 532] width 192 height 12
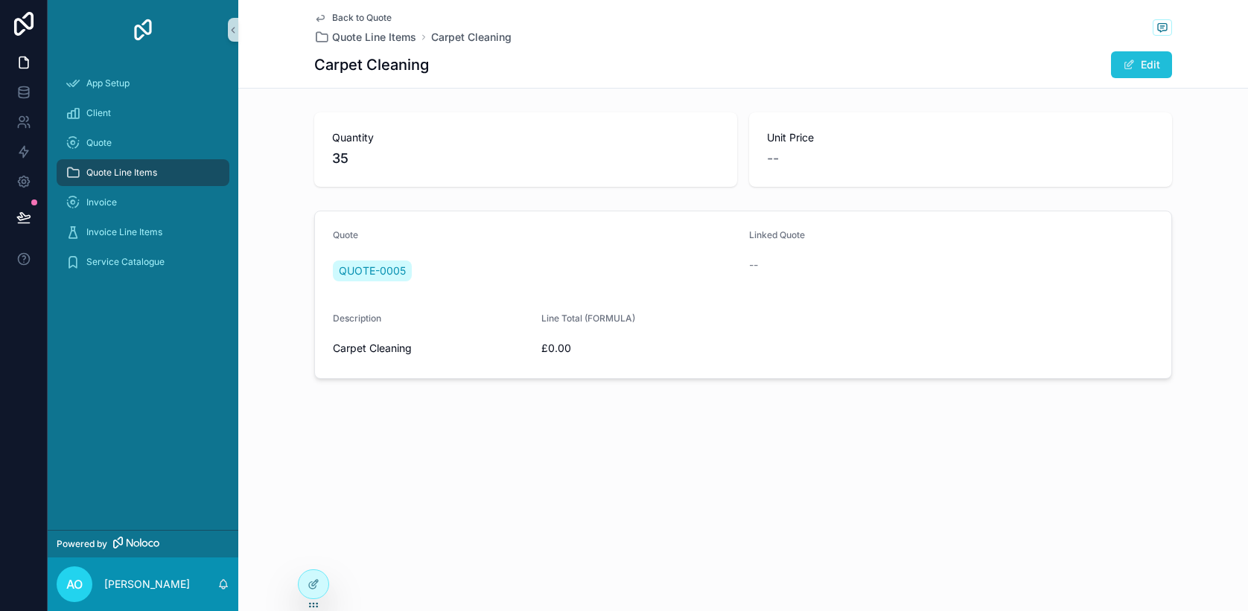
click at [1147, 57] on button "Edit" at bounding box center [1141, 64] width 61 height 27
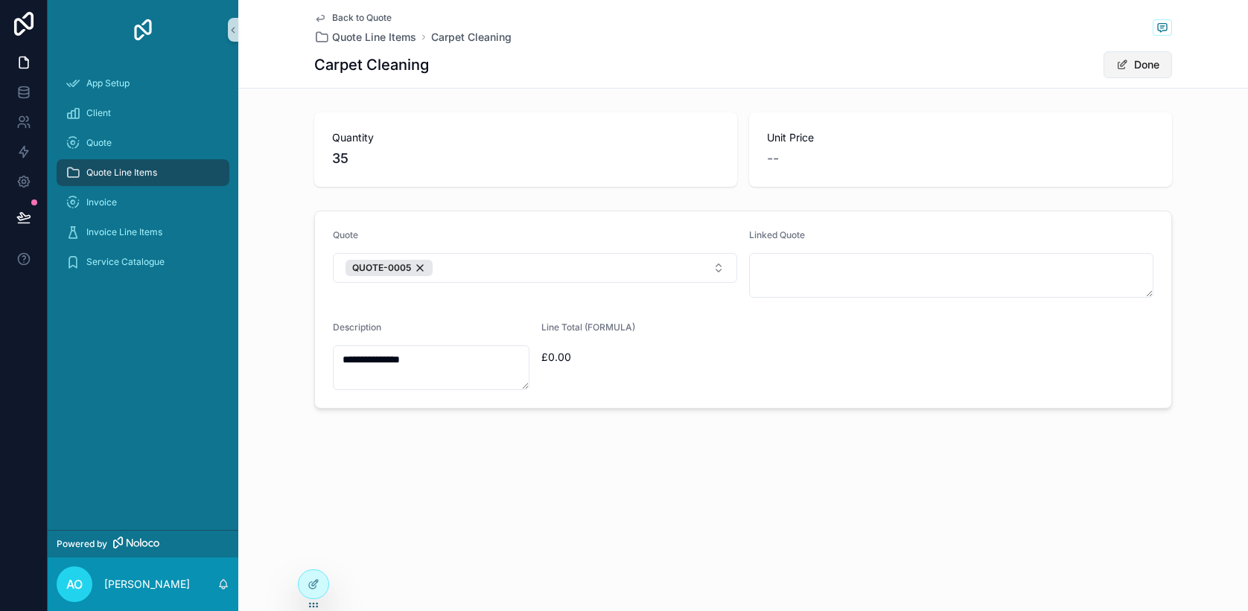
click at [1129, 65] on button "Done" at bounding box center [1138, 64] width 69 height 27
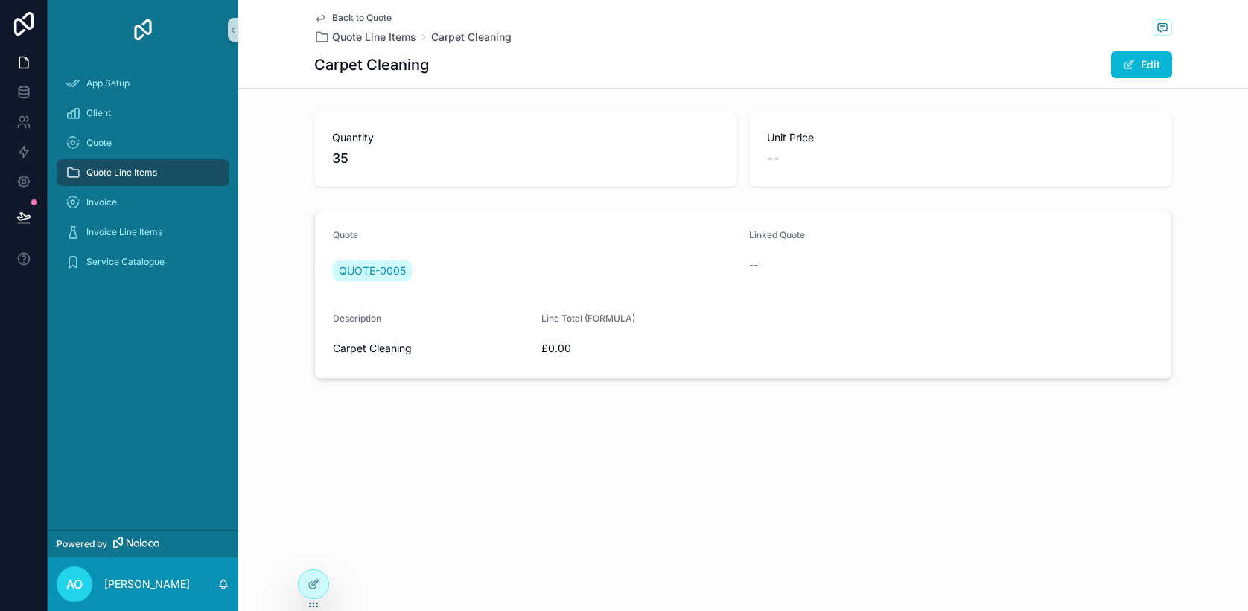
click at [354, 17] on span "Back to Quote" at bounding box center [362, 18] width 60 height 12
